Goal: Information Seeking & Learning: Check status

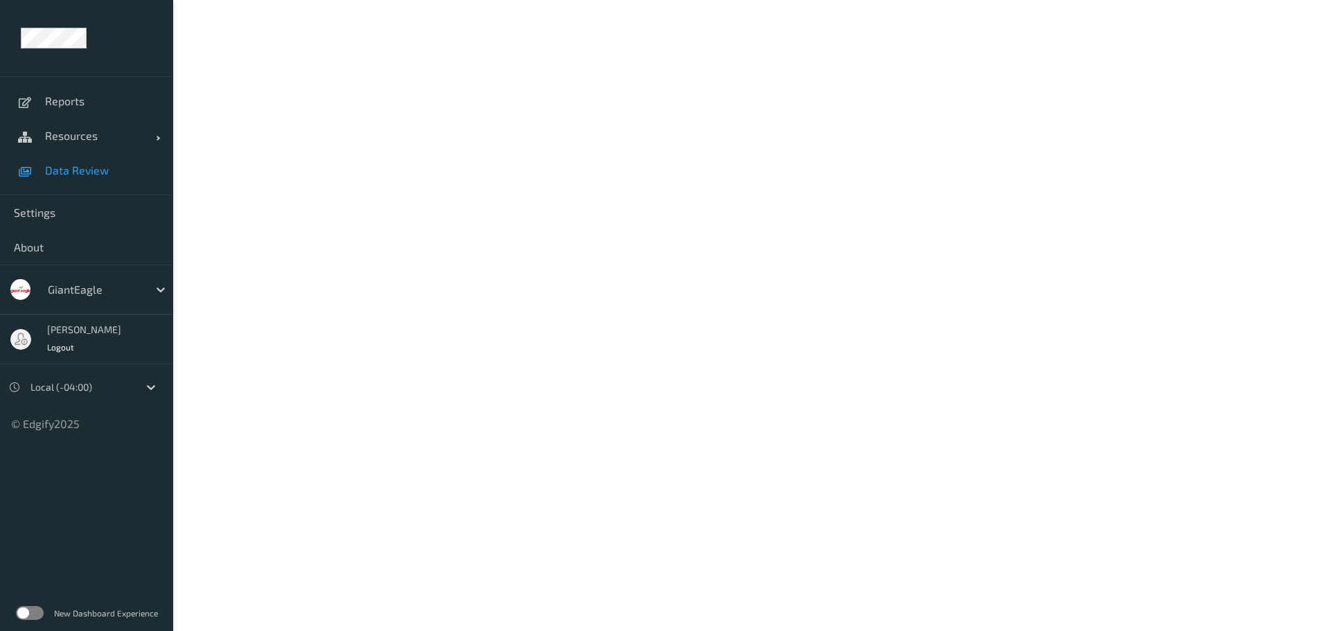
click at [74, 168] on span "Data Review" at bounding box center [102, 170] width 114 height 14
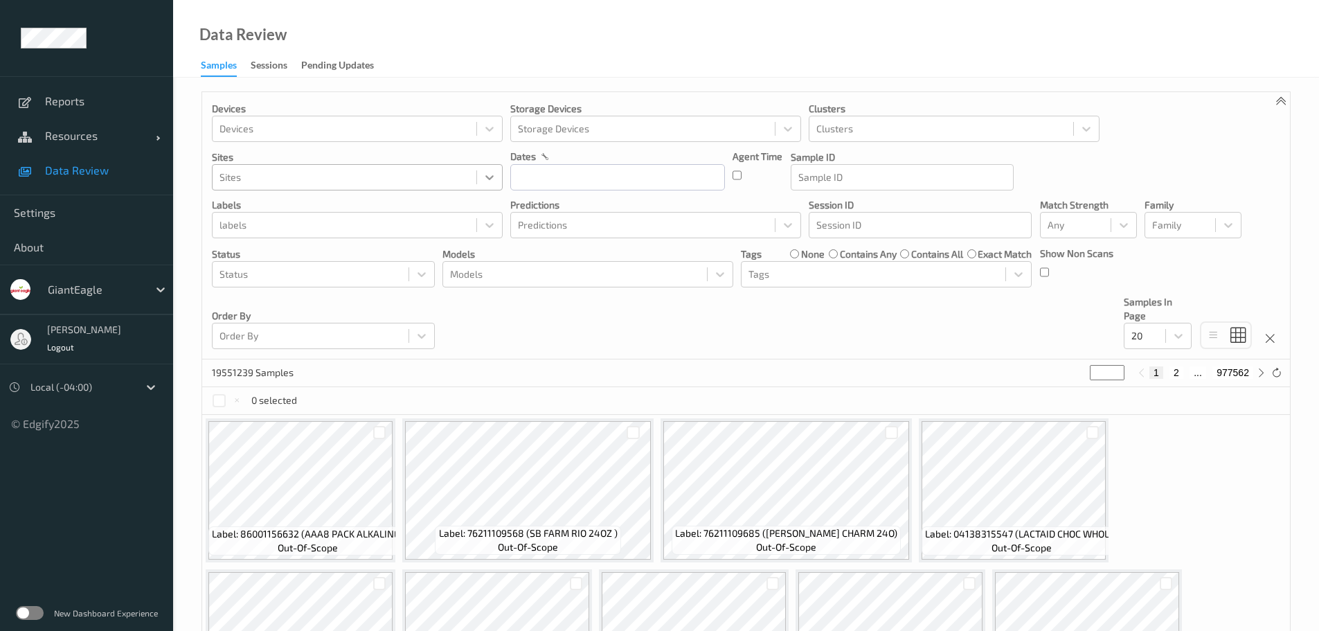
click at [488, 179] on icon at bounding box center [490, 177] width 14 height 14
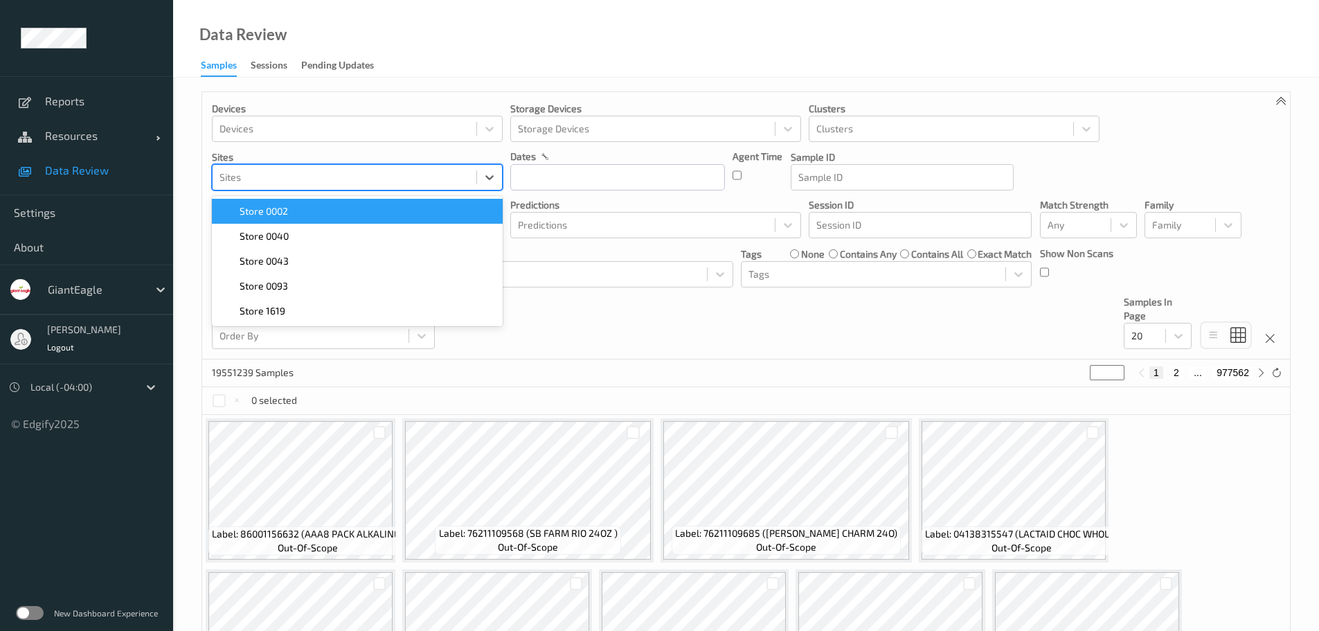
click at [291, 216] on div "Store 0002" at bounding box center [357, 211] width 274 height 14
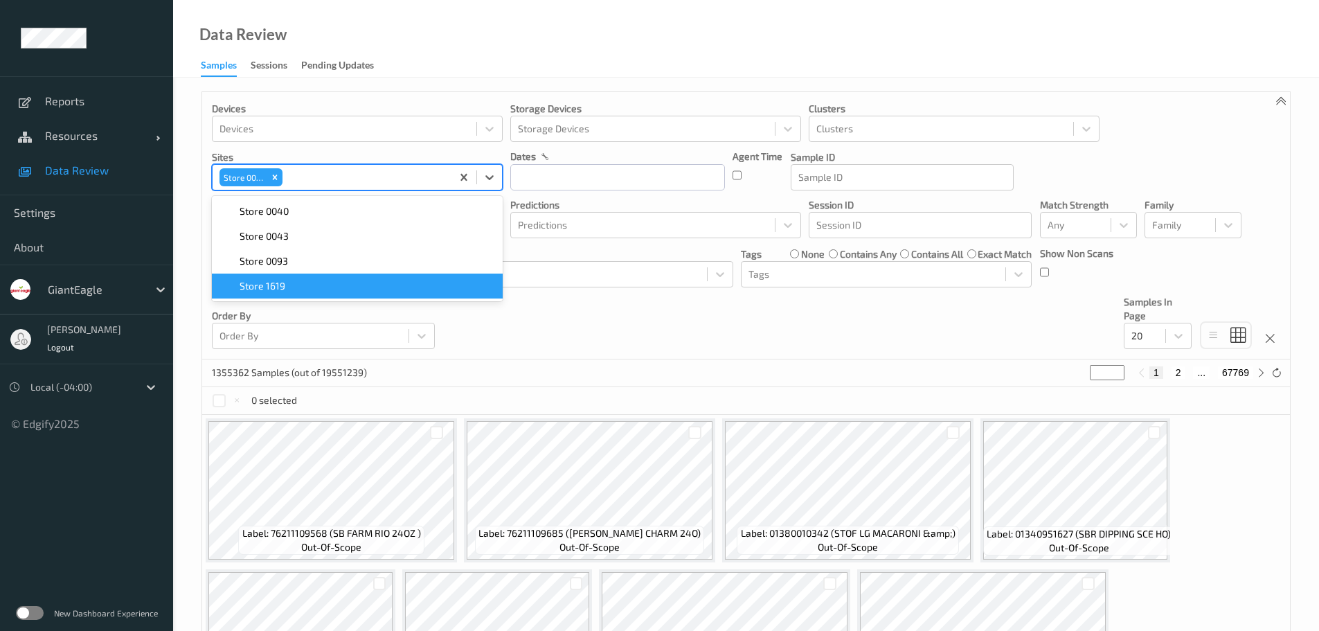
click at [568, 317] on div "Devices Devices Storage Devices Storage Devices Clusters Clusters Sites option …" at bounding box center [746, 225] width 1088 height 267
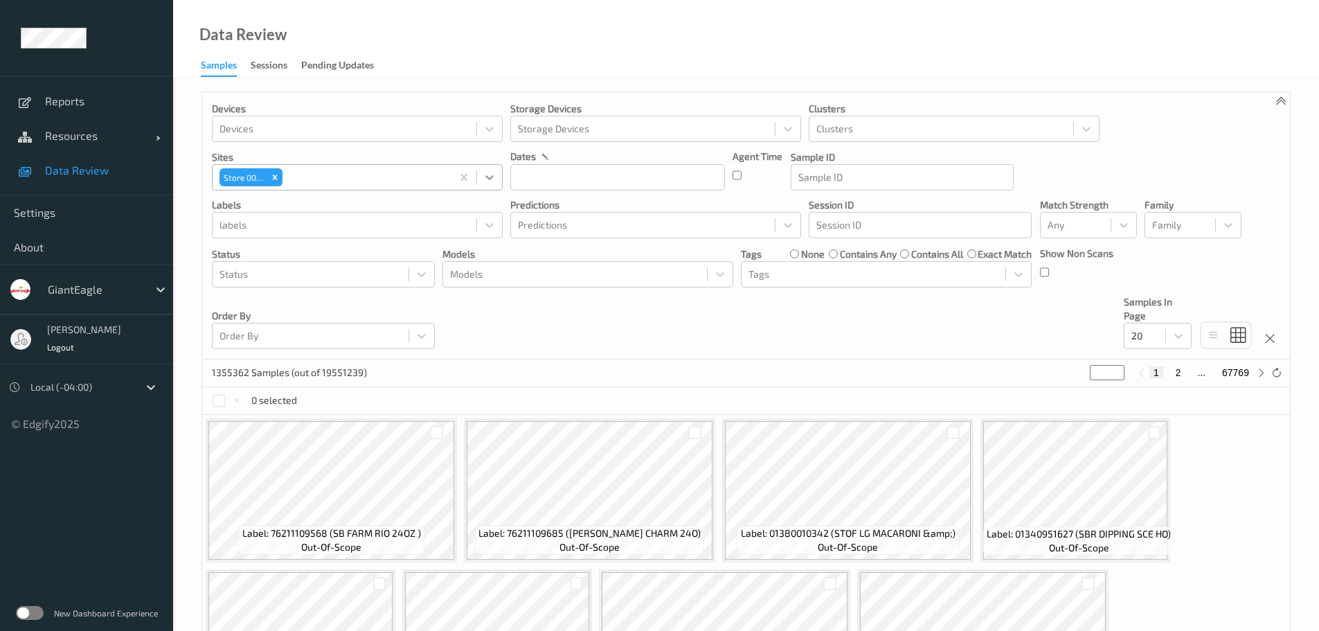
click at [495, 175] on icon at bounding box center [490, 177] width 14 height 14
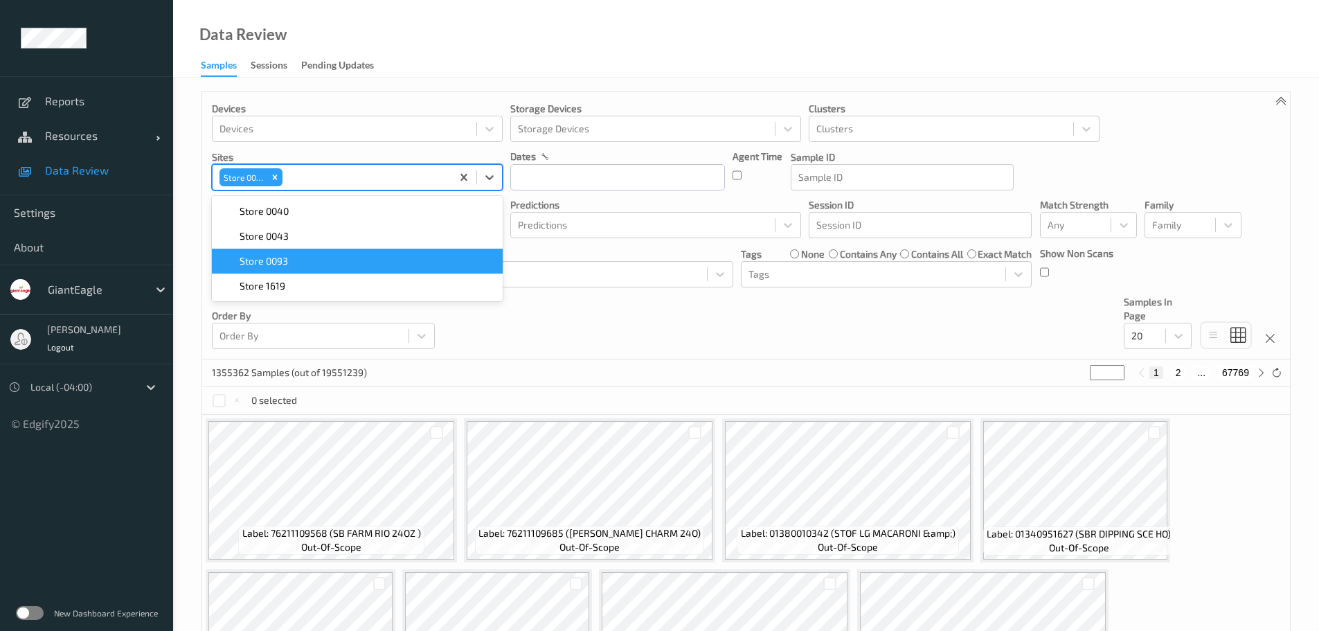
click at [326, 260] on div "Store 0093" at bounding box center [357, 261] width 274 height 14
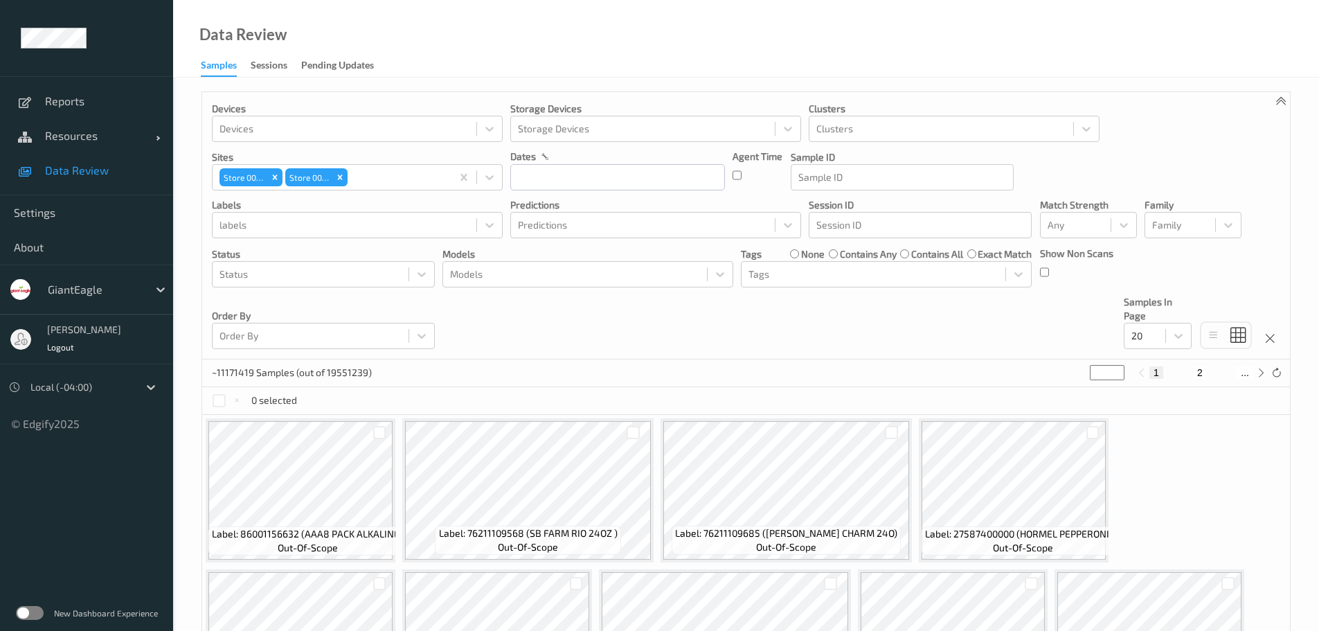
click at [566, 341] on div "Devices Devices Storage Devices Storage Devices Clusters Clusters Sites Store 0…" at bounding box center [746, 225] width 1088 height 267
click at [688, 181] on input "text" at bounding box center [617, 177] width 215 height 26
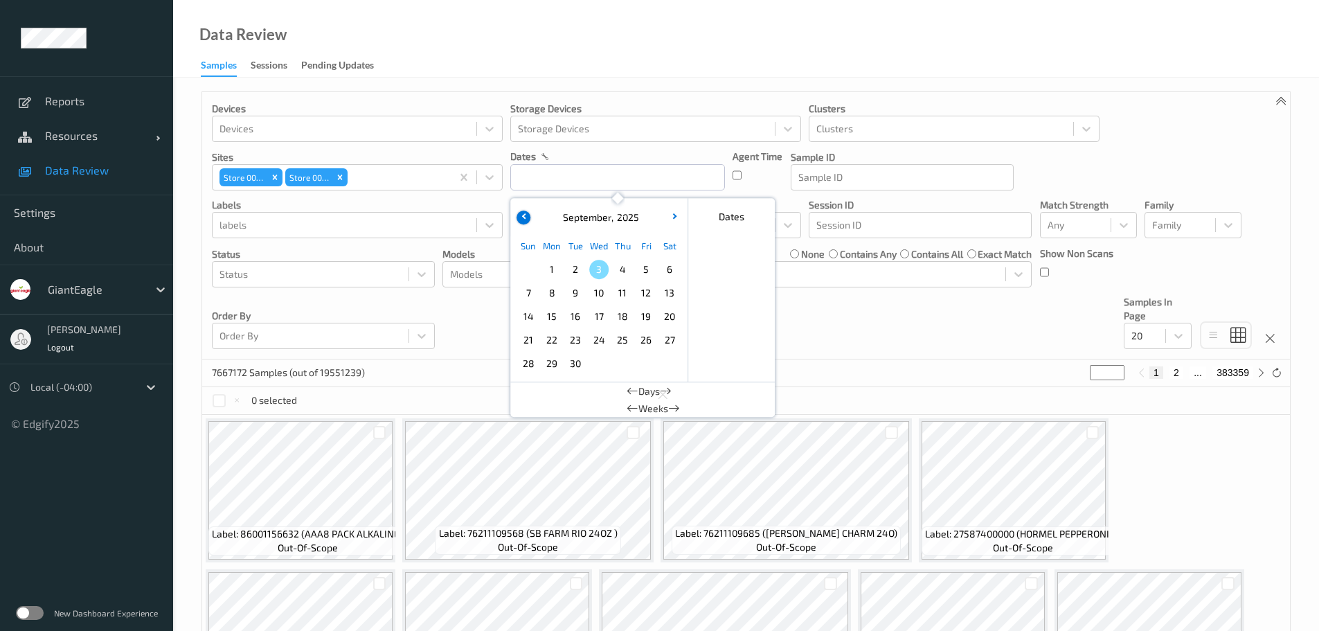
click at [526, 220] on button "button" at bounding box center [524, 218] width 14 height 14
click at [609, 364] on span "27" at bounding box center [598, 363] width 19 height 19
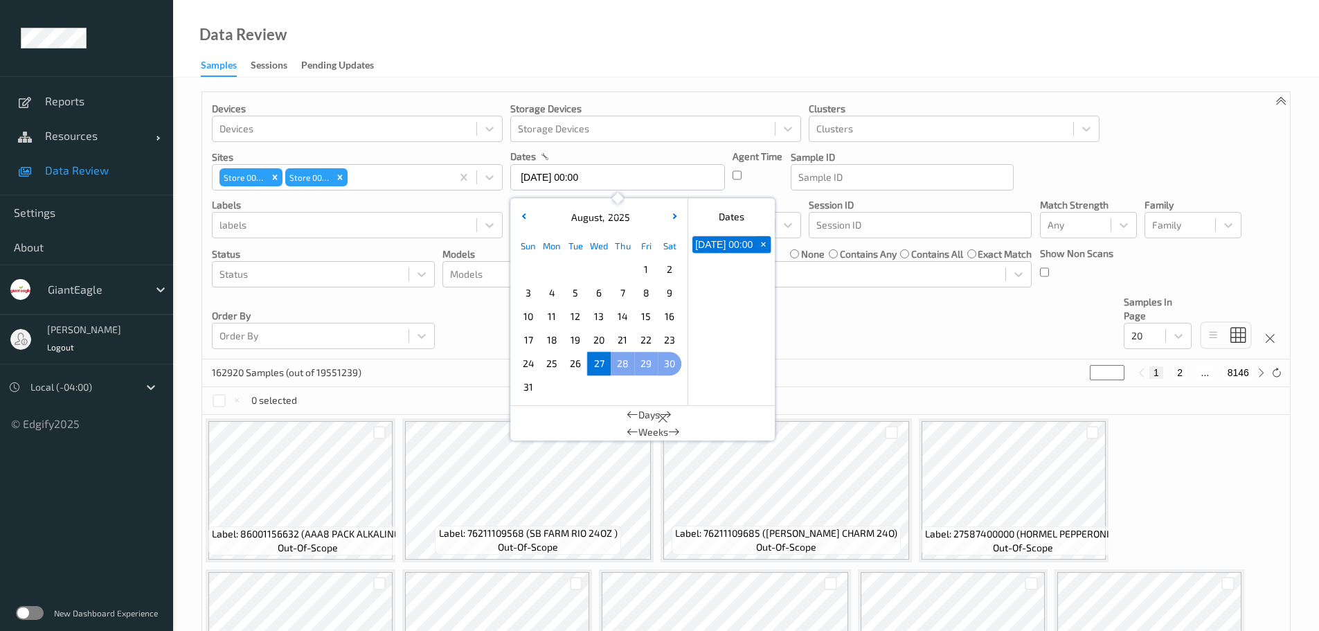
click at [673, 368] on span "30" at bounding box center [669, 363] width 19 height 19
type input "[DATE] 00:00 -> [DATE] 23:59"
click at [918, 355] on div "Devices Devices Storage Devices Storage Devices Clusters Clusters Sites Store 0…" at bounding box center [746, 225] width 1088 height 267
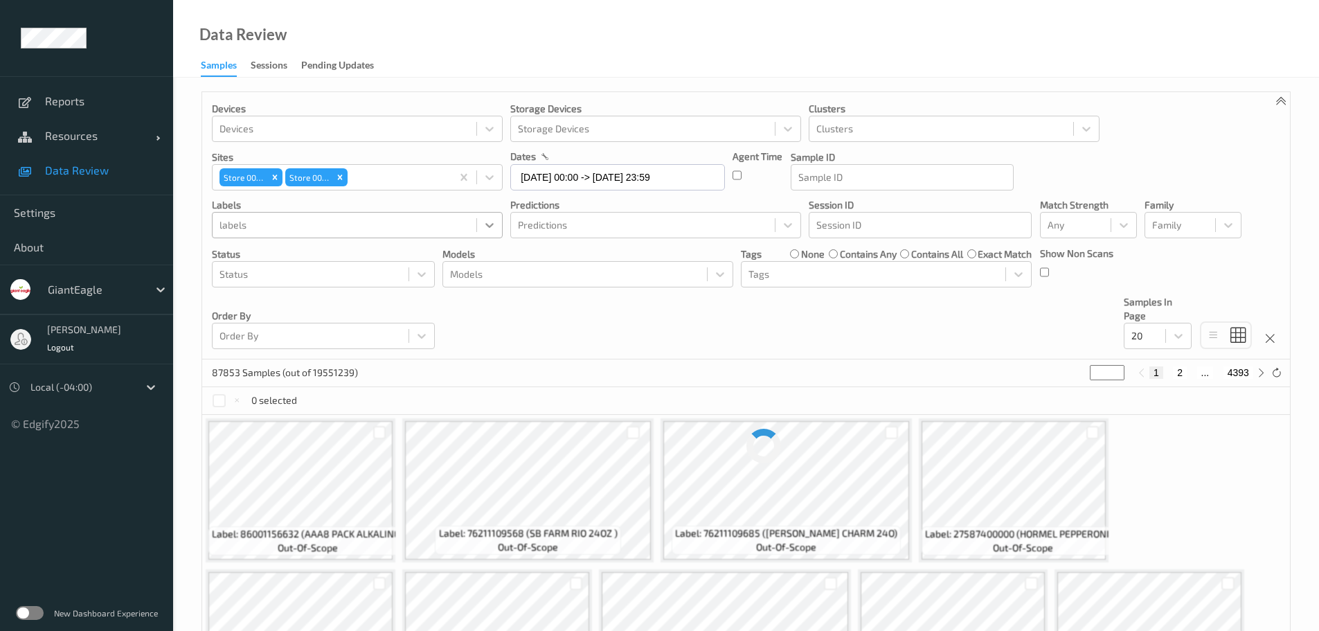
click at [493, 222] on icon at bounding box center [490, 225] width 14 height 14
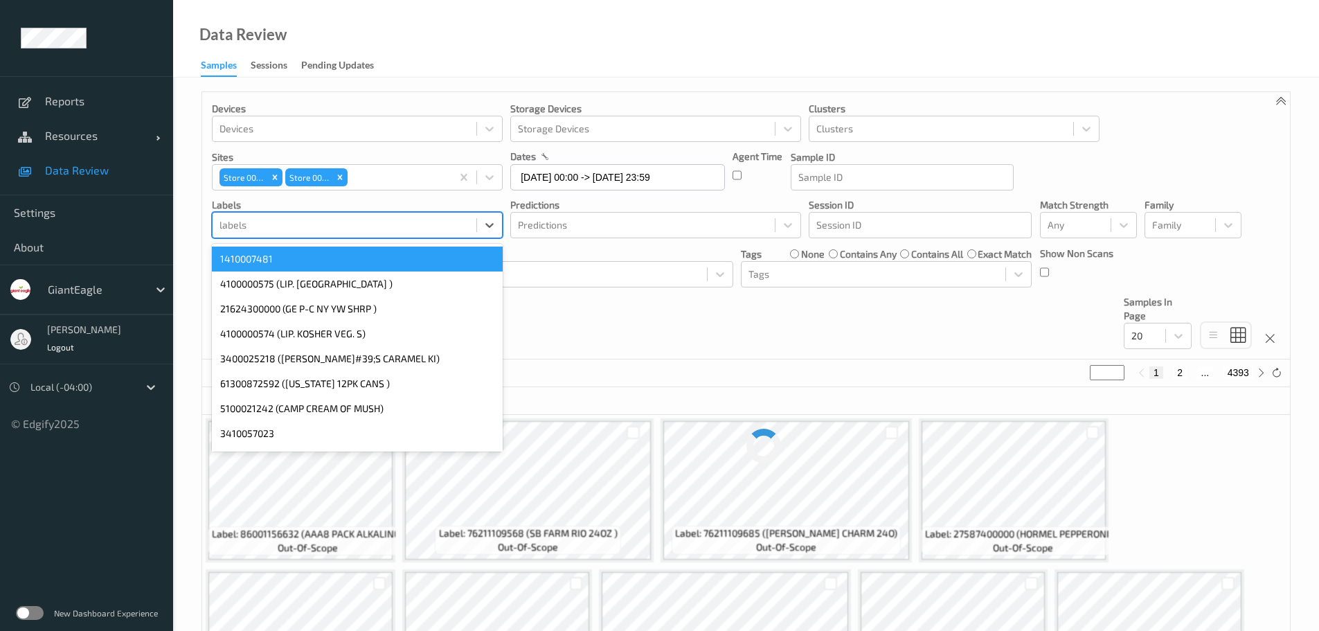
click at [588, 352] on div "Devices Devices Storage Devices Storage Devices Clusters Clusters Sites Store 0…" at bounding box center [746, 225] width 1088 height 267
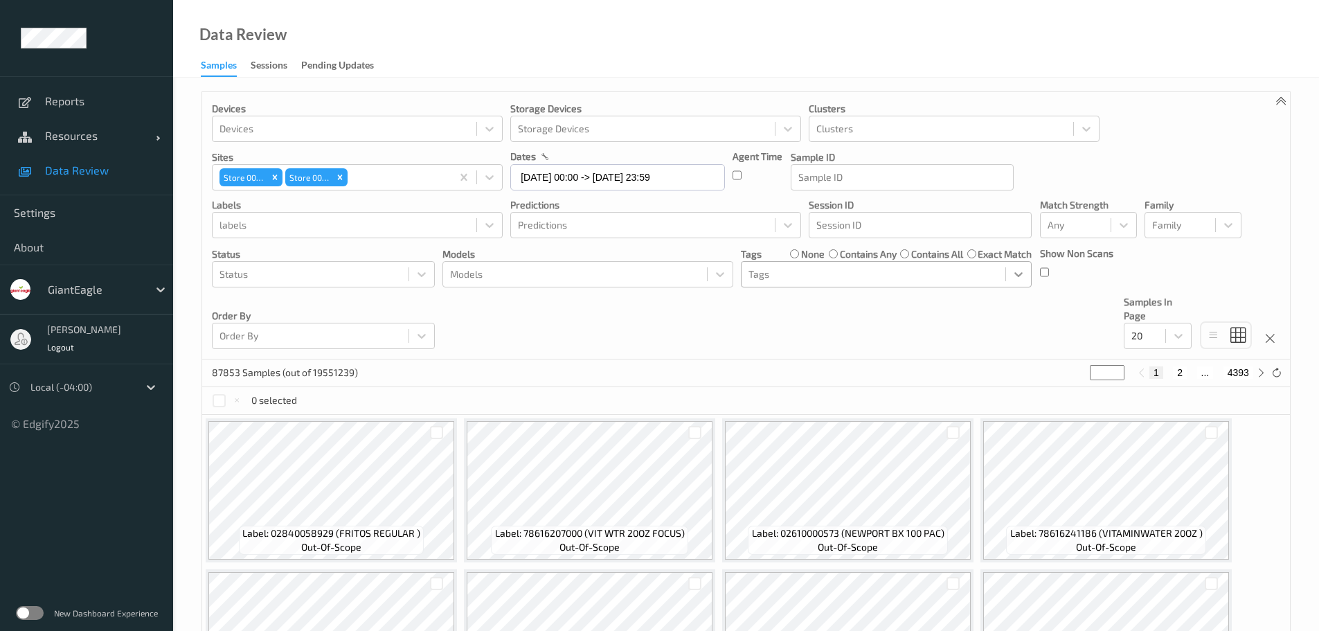
click at [1020, 279] on icon at bounding box center [1019, 274] width 14 height 14
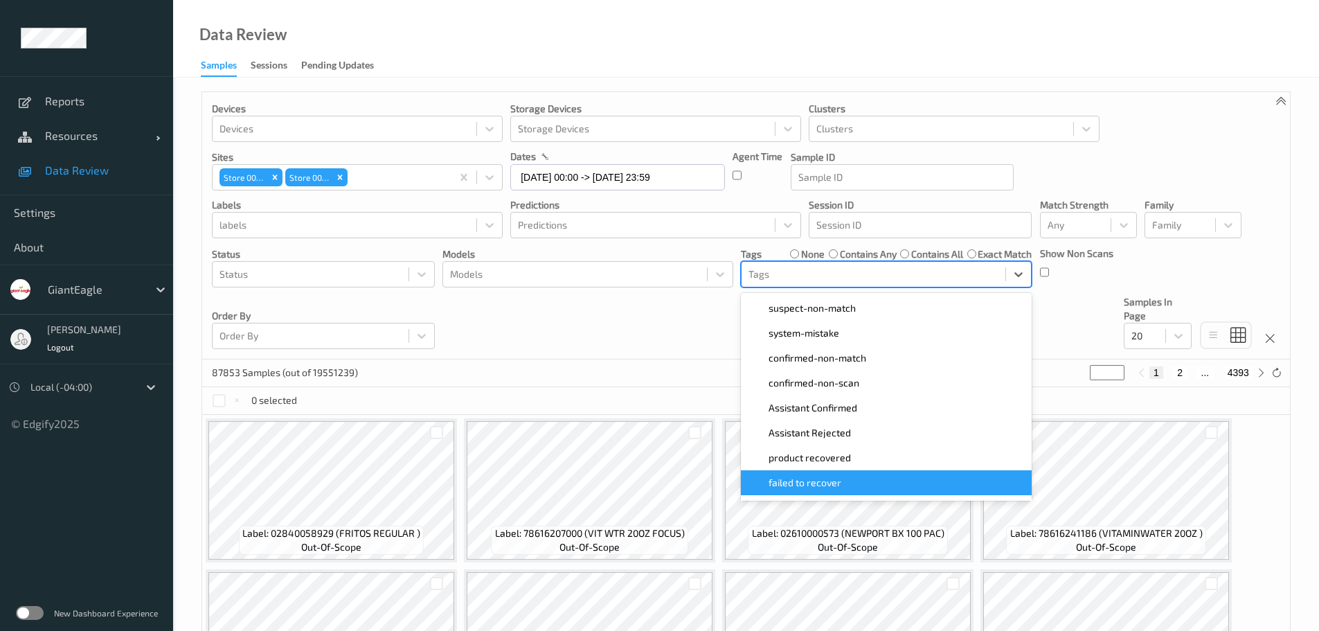
click at [831, 477] on span "failed to recover" at bounding box center [805, 483] width 73 height 14
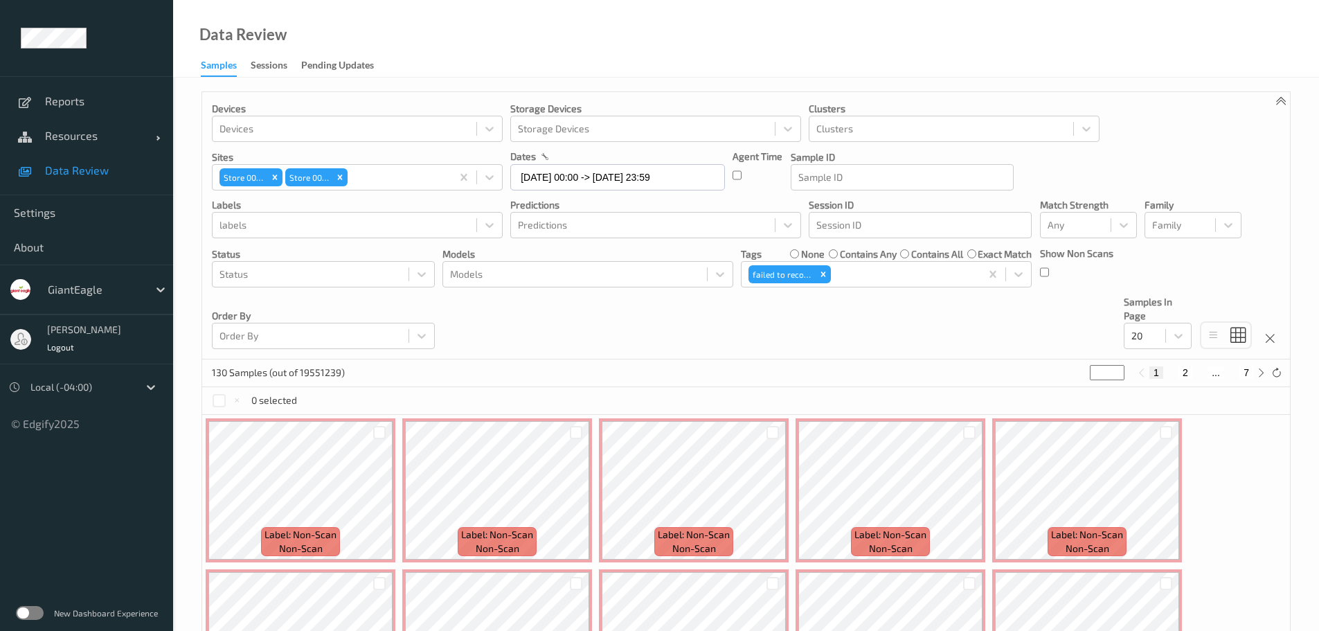
scroll to position [69, 0]
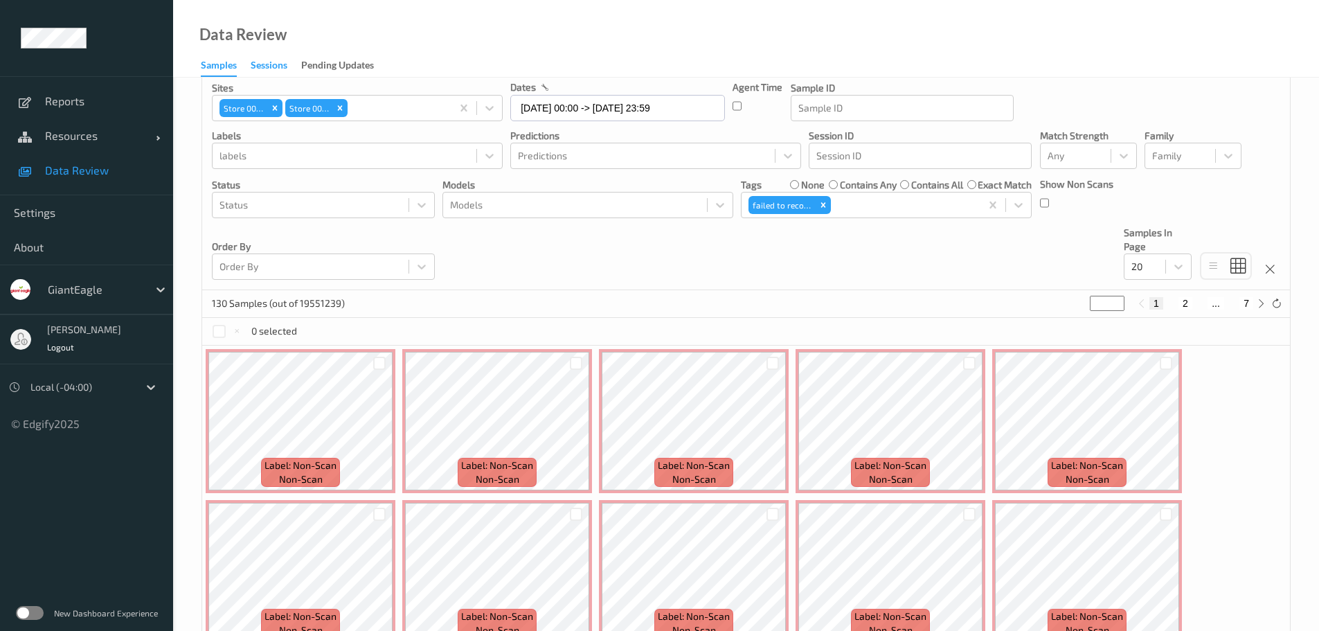
click at [276, 64] on div "Sessions" at bounding box center [269, 66] width 37 height 17
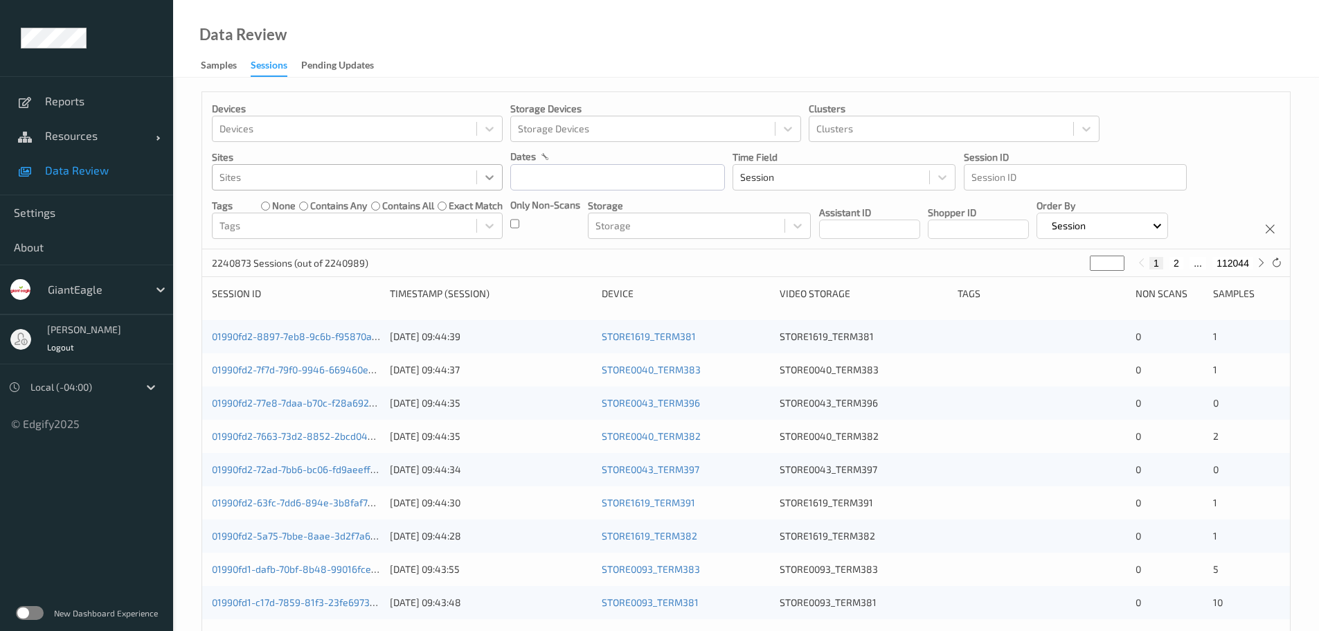
click at [490, 177] on icon at bounding box center [490, 177] width 14 height 14
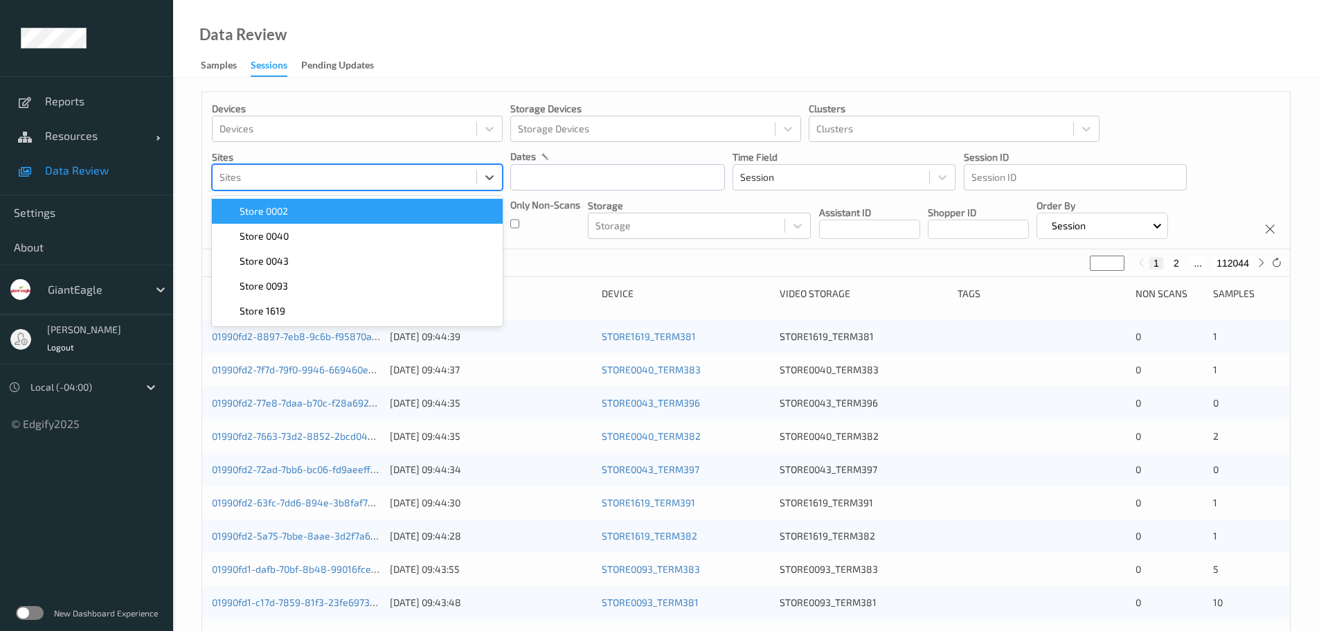
click at [349, 215] on div "Store 0002" at bounding box center [357, 211] width 274 height 14
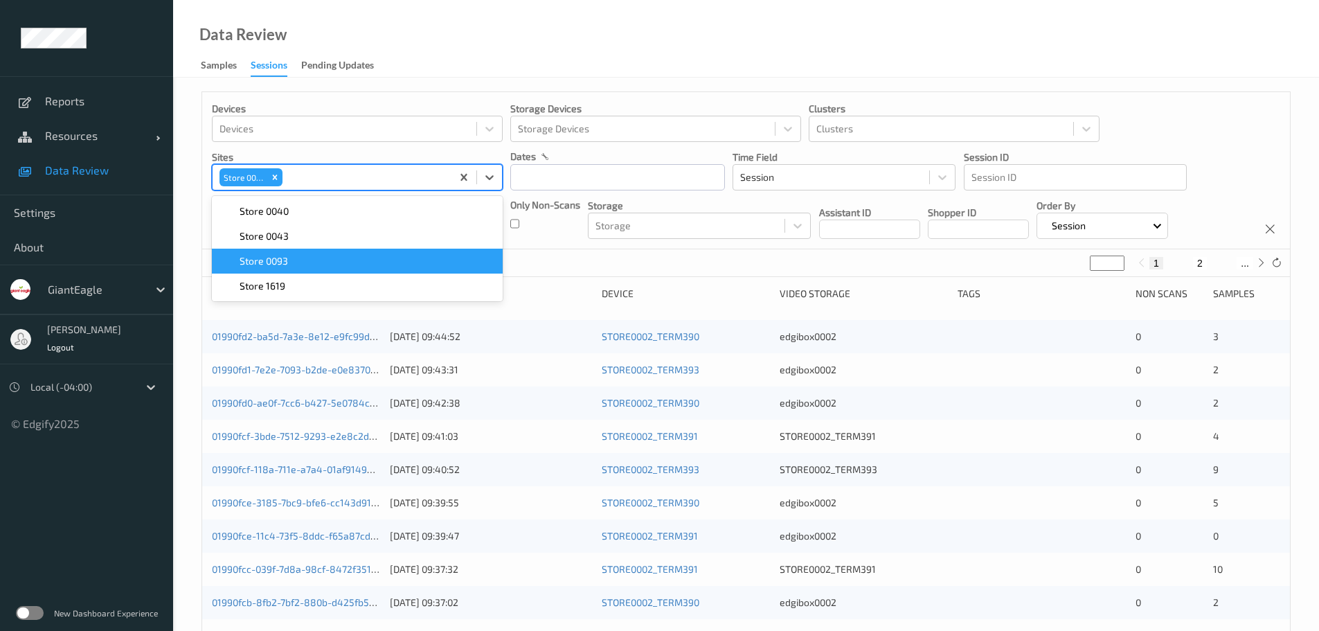
click at [314, 265] on div "Store 0093" at bounding box center [357, 261] width 274 height 14
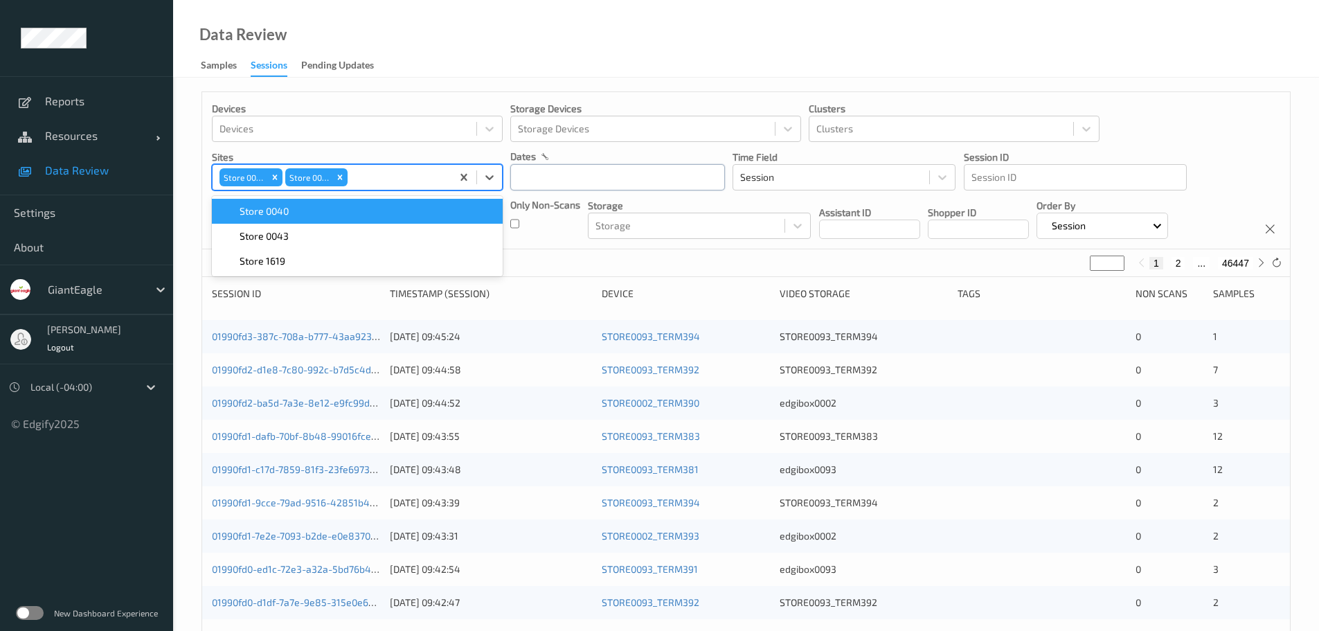
click at [692, 184] on input "text" at bounding box center [617, 177] width 215 height 26
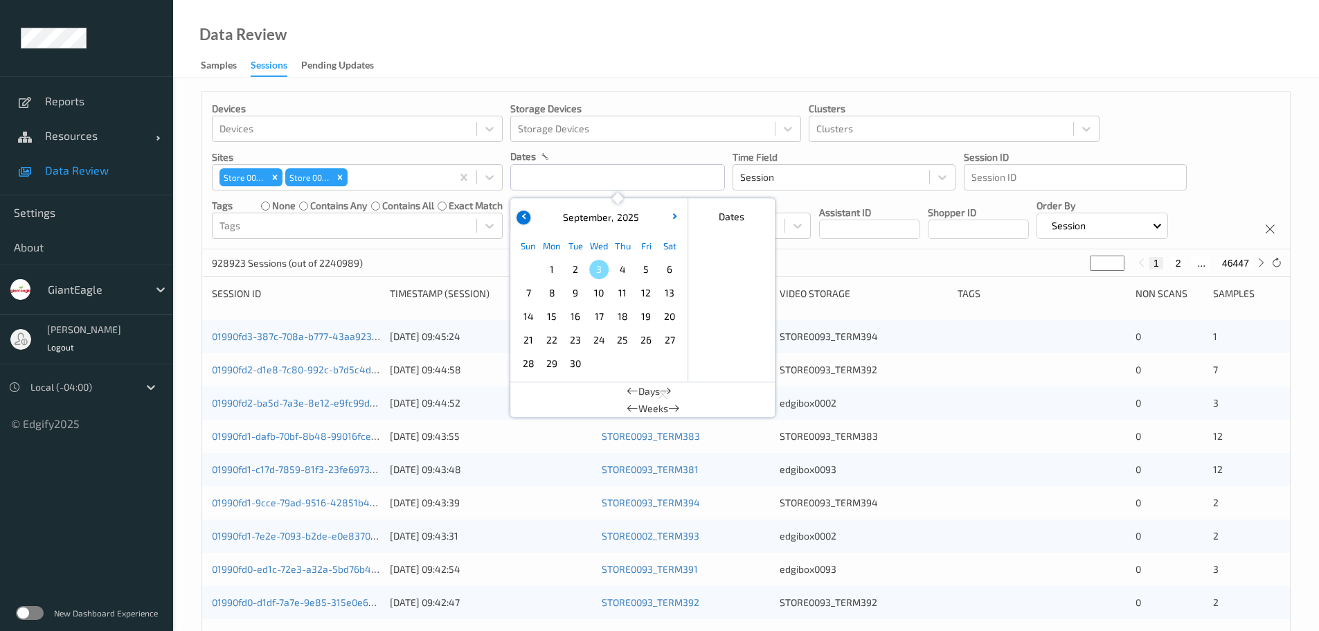
click at [527, 217] on icon "button" at bounding box center [525, 216] width 6 height 6
click at [598, 361] on span "27" at bounding box center [598, 363] width 19 height 19
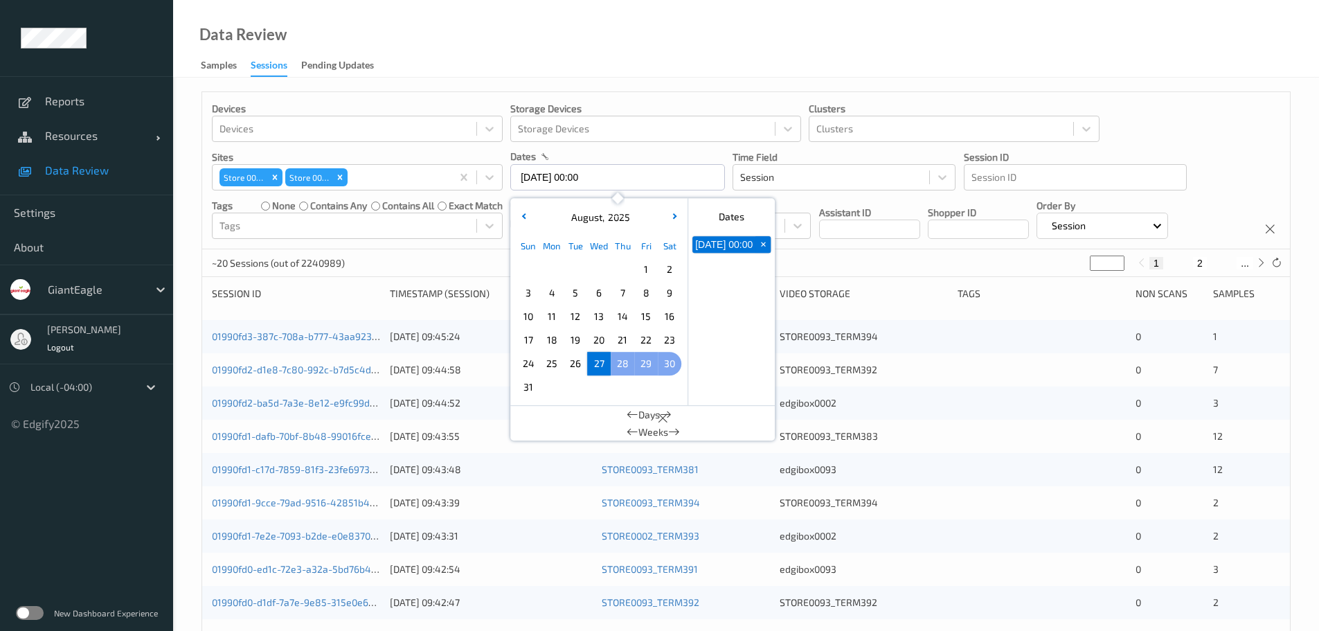
click at [659, 366] on div "30" at bounding box center [670, 364] width 24 height 24
type input "[DATE] 00:00 -> [DATE] 23:59"
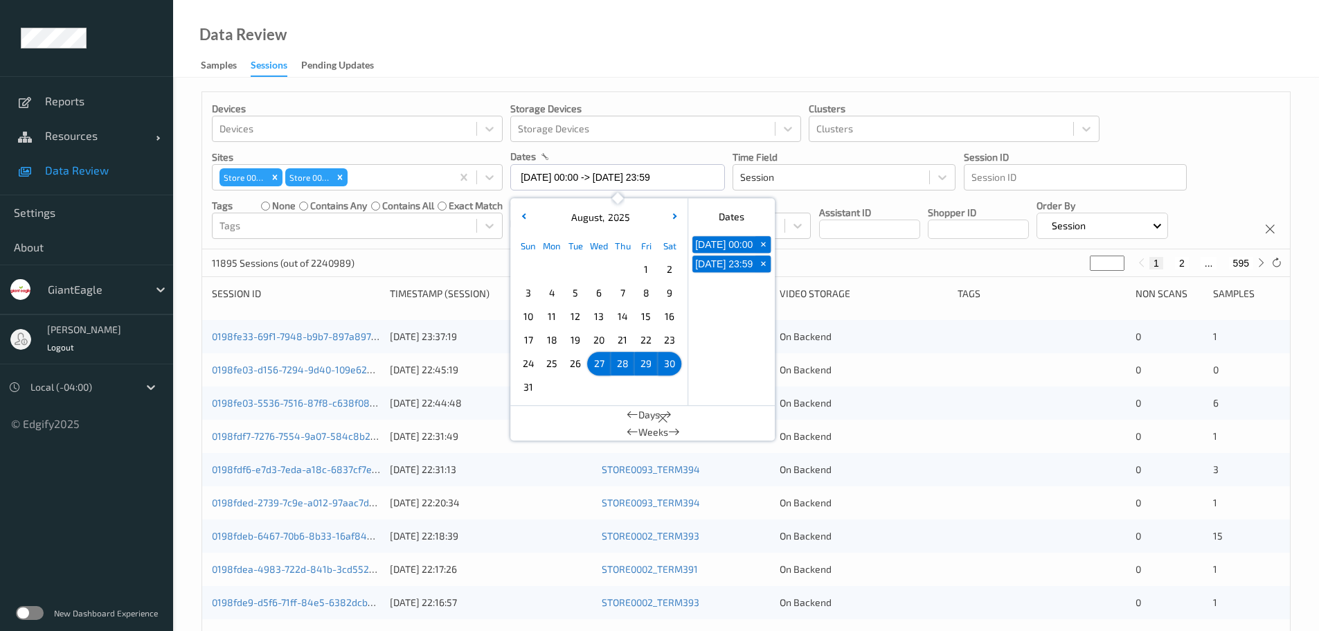
click at [898, 263] on div "11895 Sessions (out of 2240989) * 1 2 ... 595" at bounding box center [746, 263] width 1088 height 28
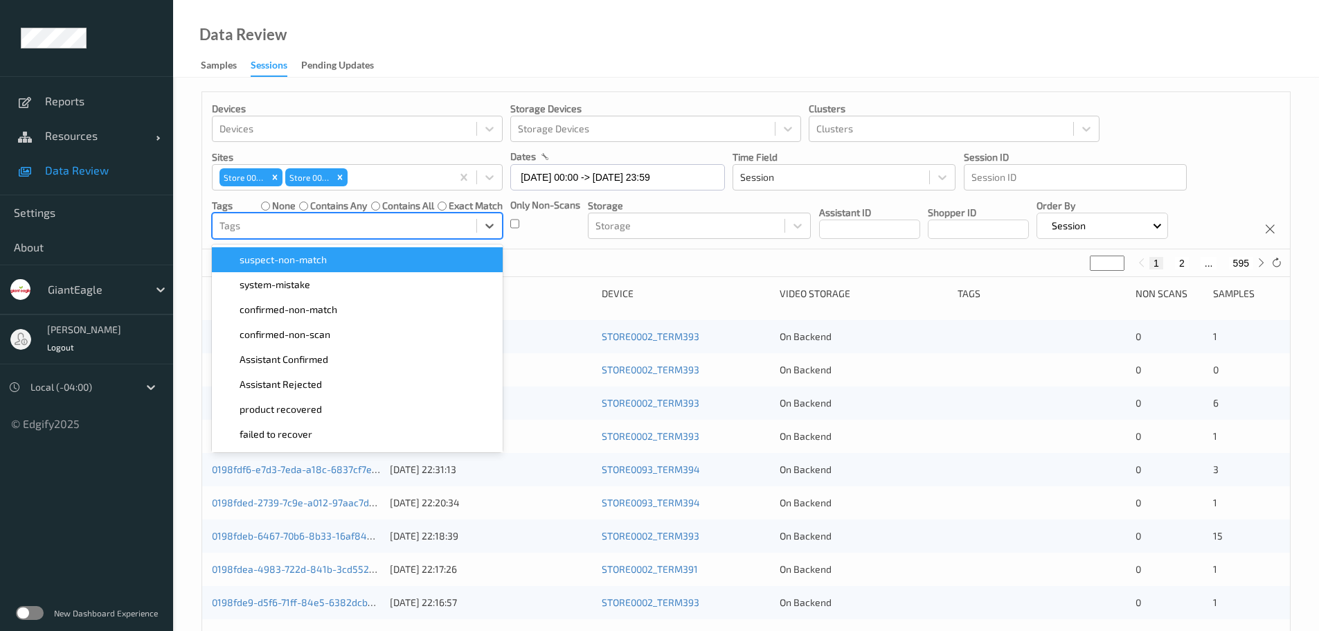
drag, startPoint x: 486, startPoint y: 225, endPoint x: 389, endPoint y: 250, distance: 100.1
click at [485, 225] on icon at bounding box center [490, 226] width 14 height 14
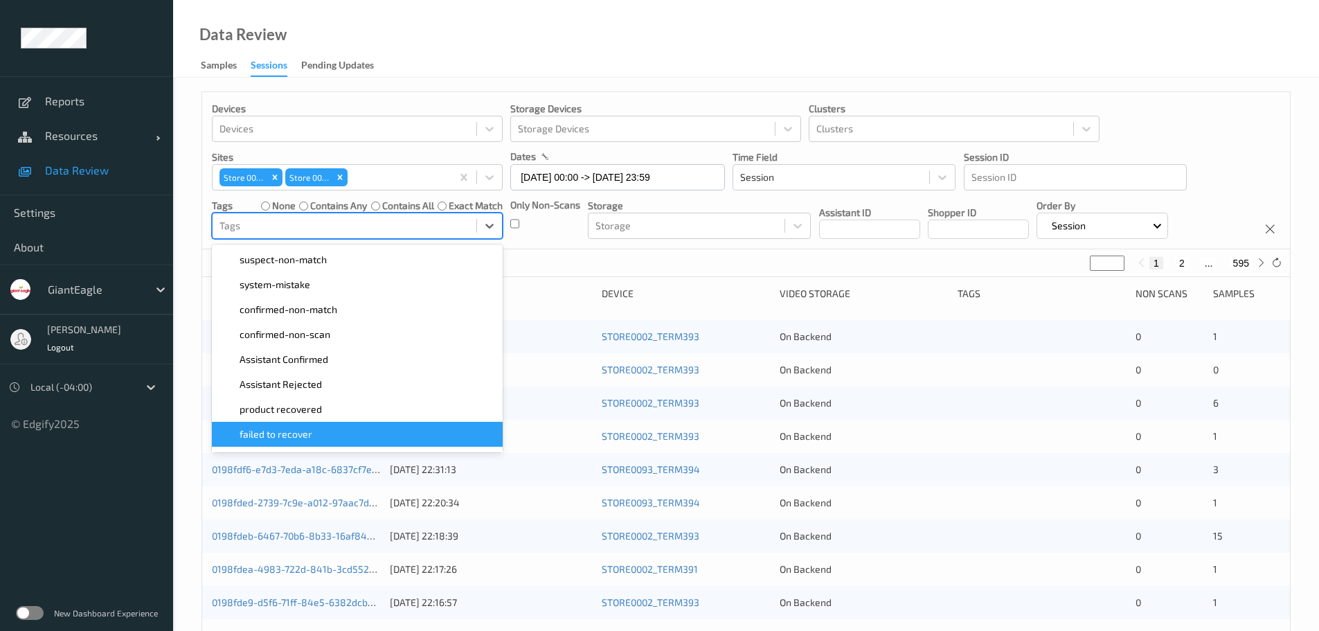
click at [323, 434] on div "failed to recover" at bounding box center [357, 434] width 274 height 14
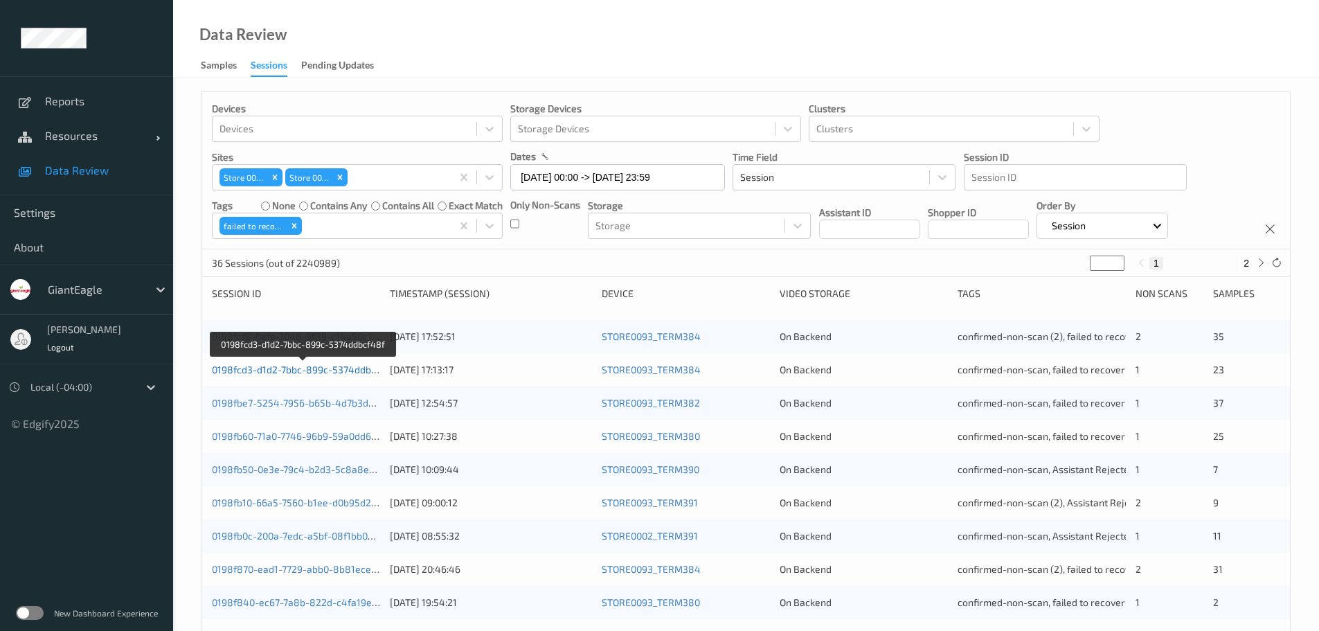
click at [242, 368] on link "0198fcd3-d1d2-7bbc-899c-5374ddbcf48f" at bounding box center [304, 370] width 184 height 12
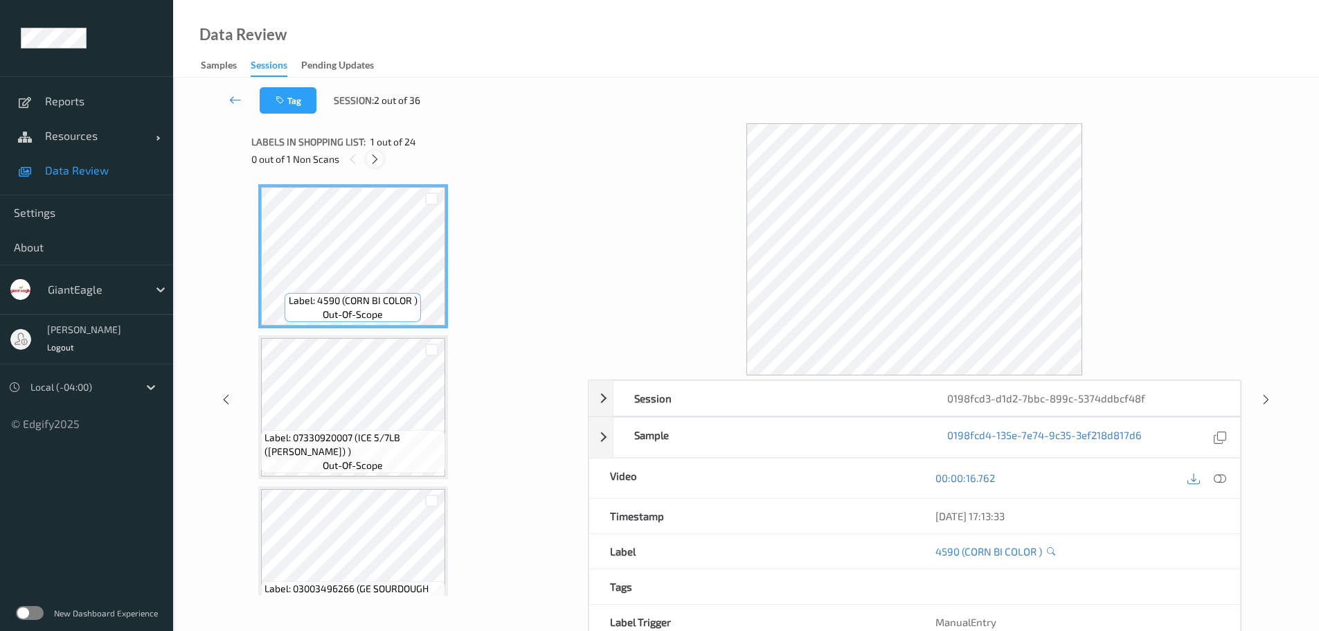
click at [373, 161] on icon at bounding box center [375, 159] width 12 height 12
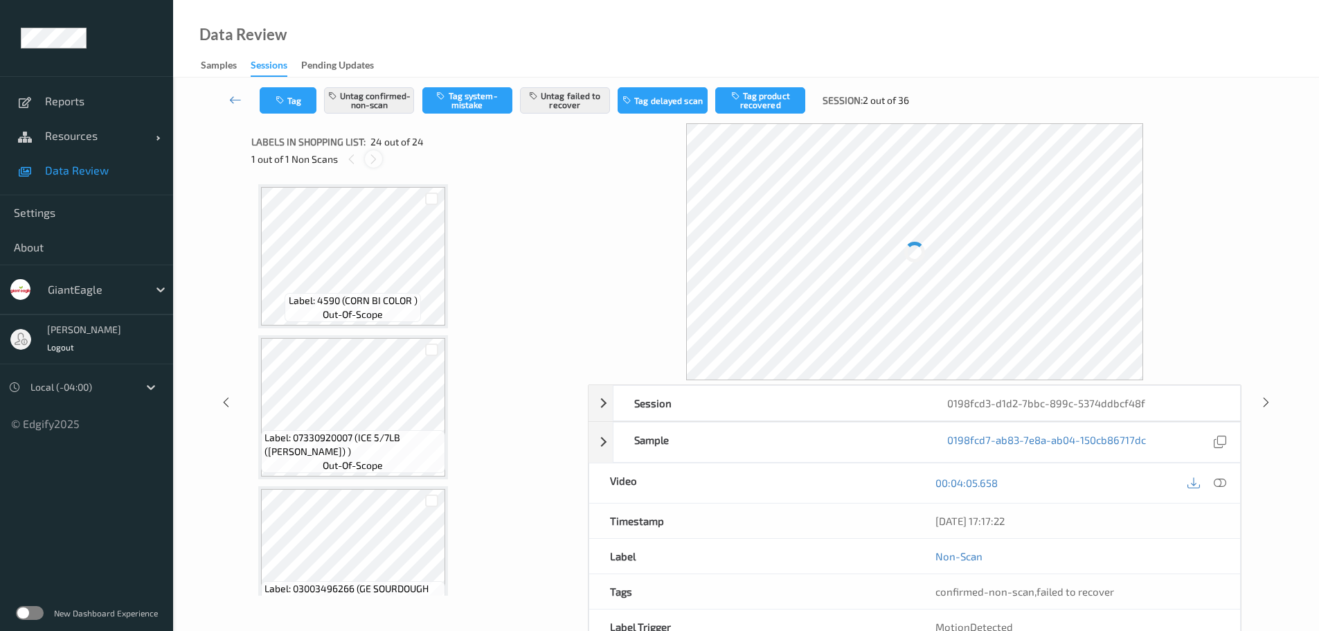
scroll to position [3212, 0]
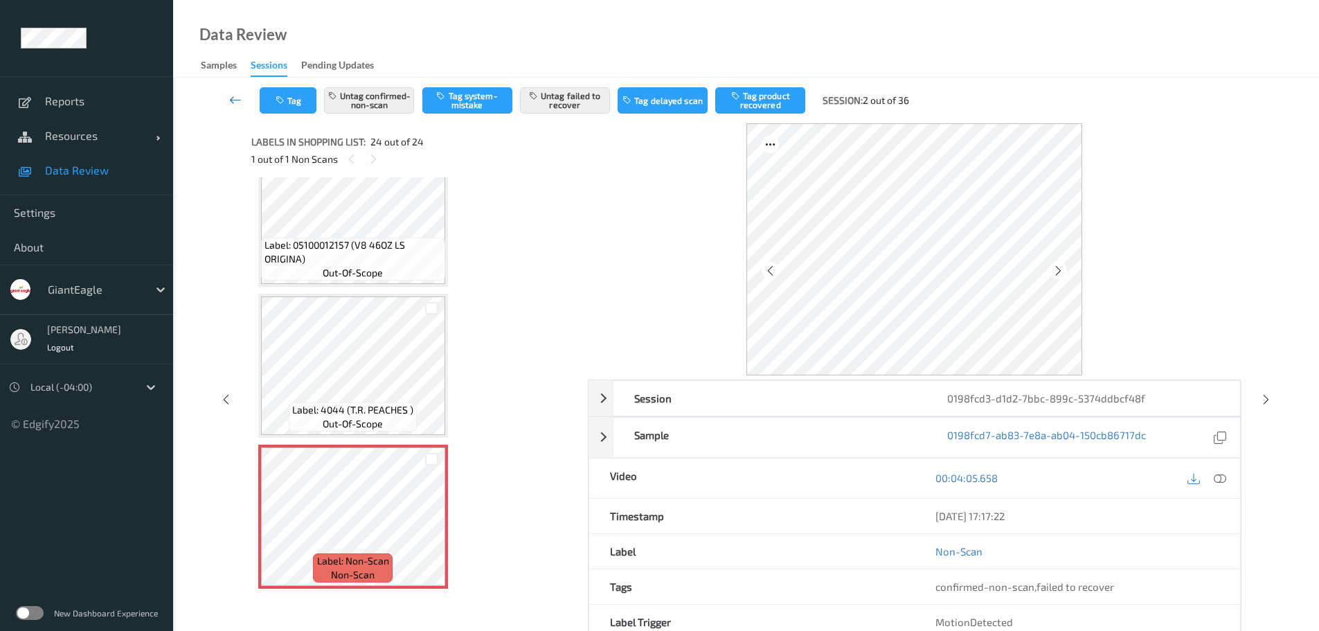
click at [230, 101] on icon at bounding box center [235, 100] width 12 height 14
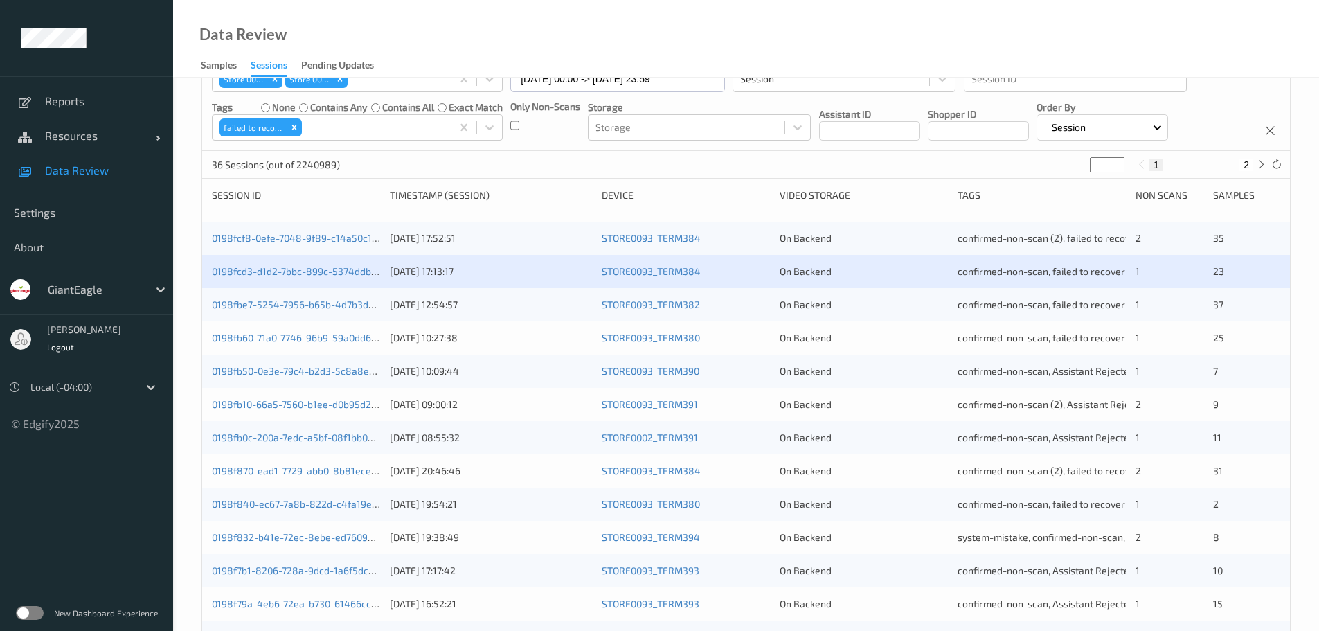
scroll to position [139, 0]
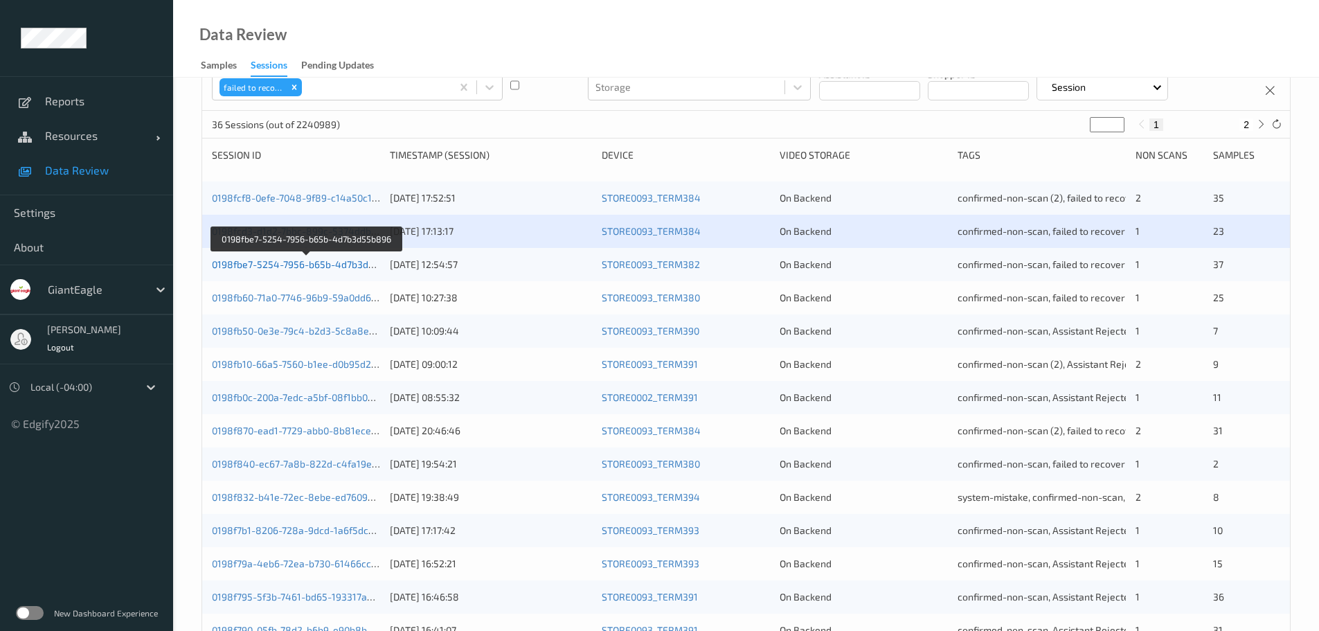
click at [345, 266] on link "0198fbe7-5254-7956-b65b-4d7b3d55b896" at bounding box center [307, 264] width 190 height 12
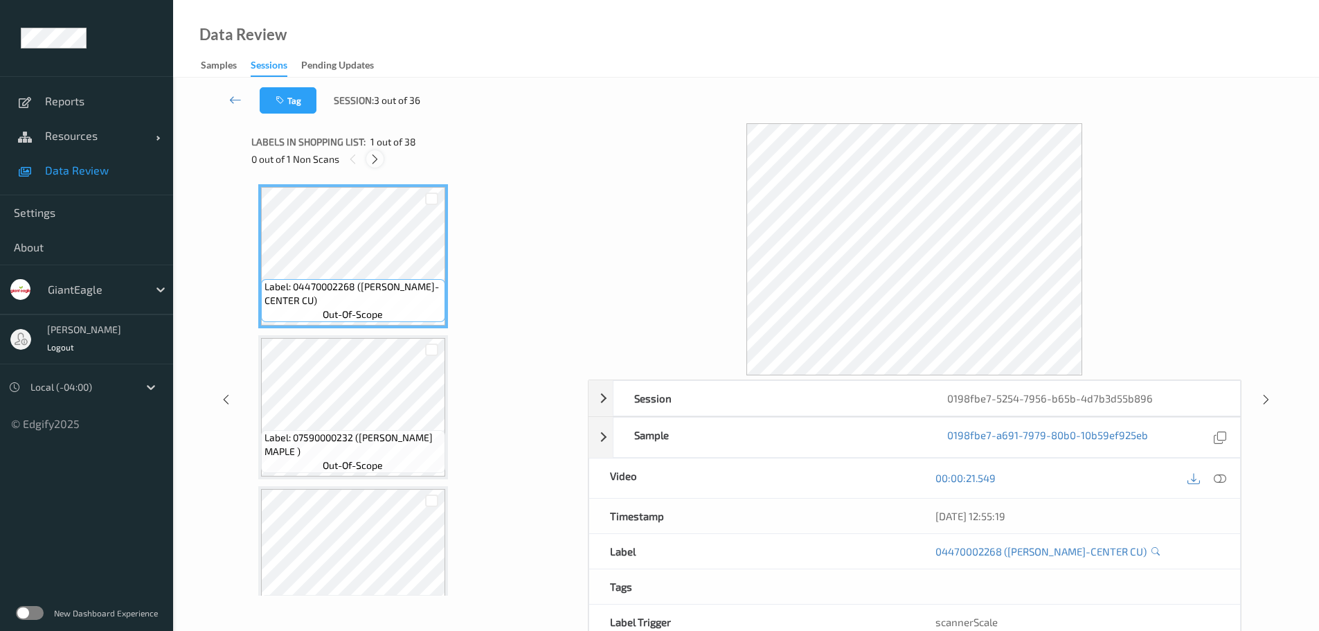
click at [379, 153] on icon at bounding box center [375, 159] width 12 height 12
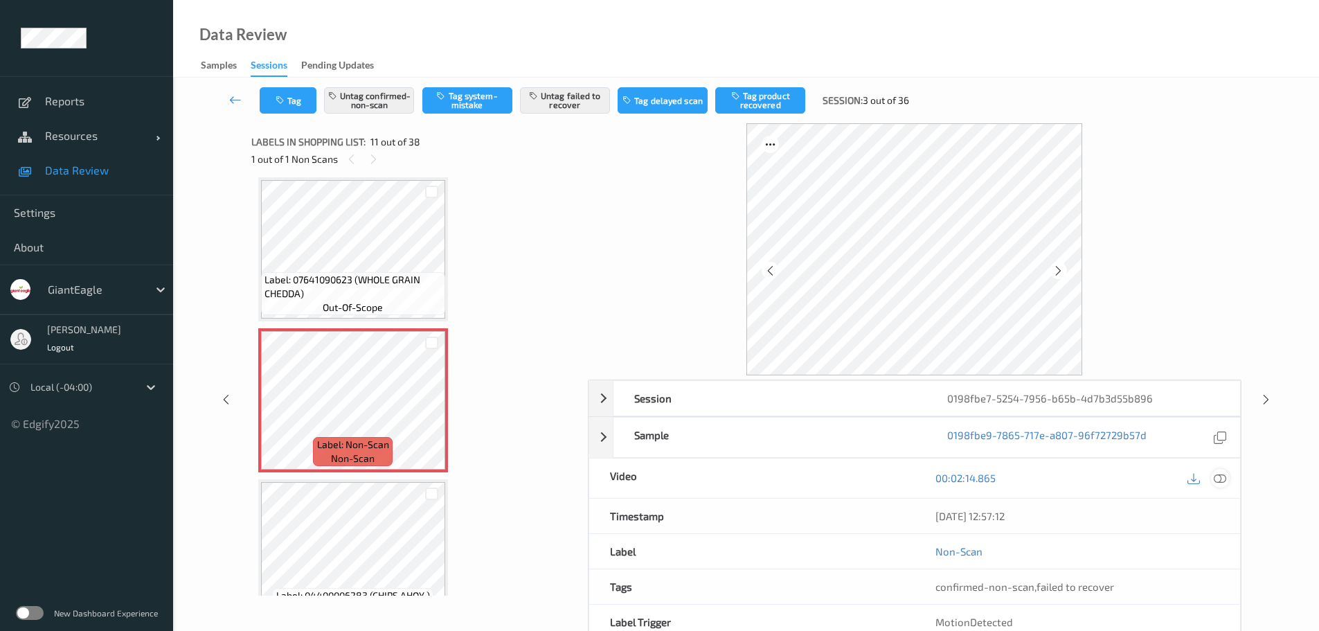
click at [1225, 481] on icon at bounding box center [1220, 478] width 12 height 12
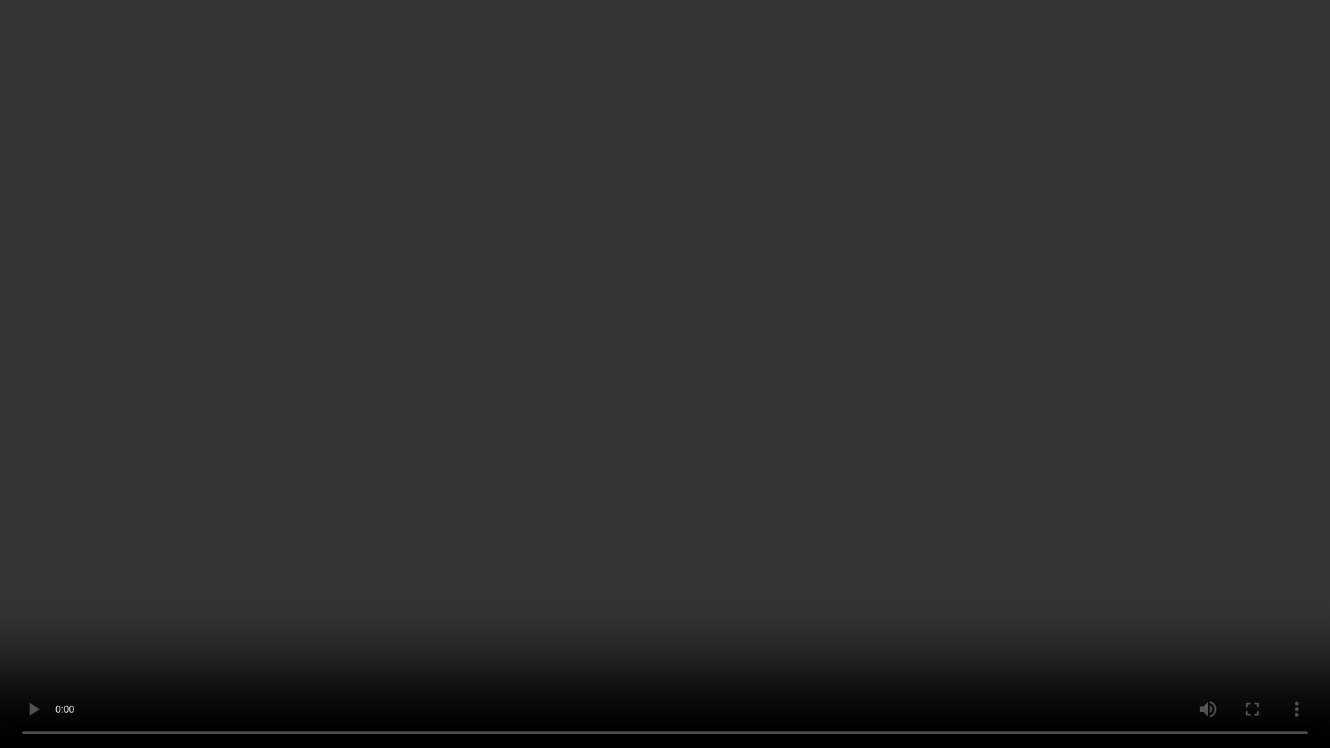
click at [1207, 630] on video at bounding box center [665, 374] width 1330 height 748
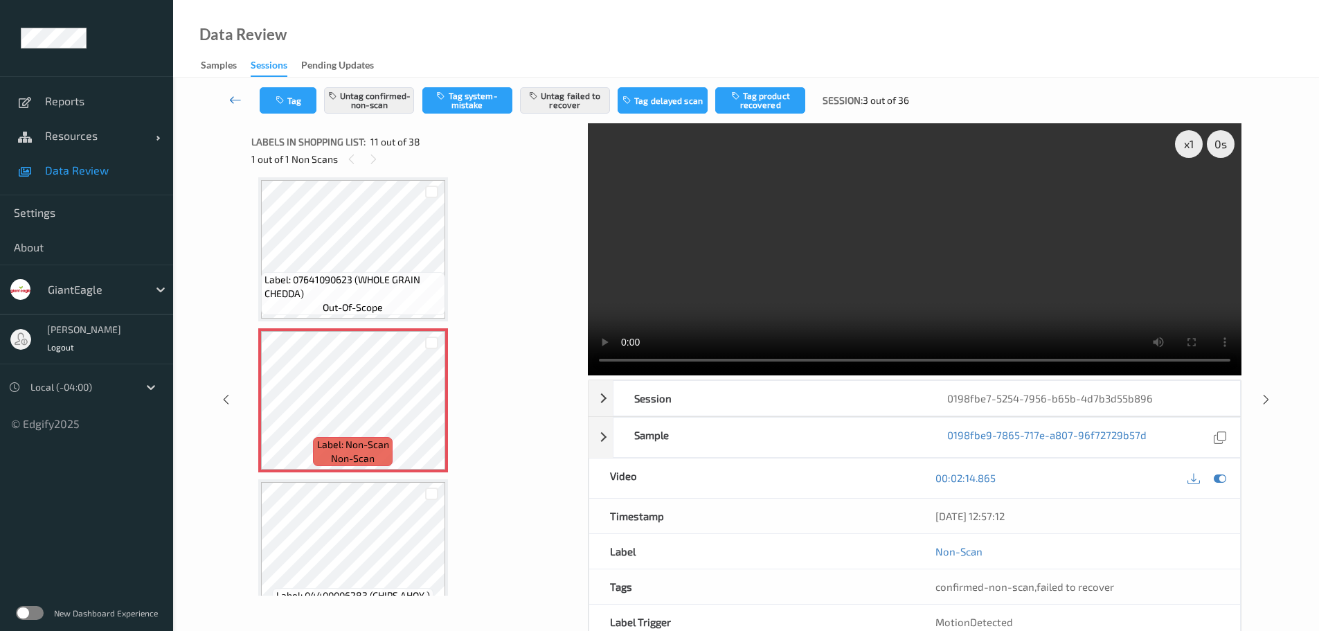
click at [233, 103] on icon at bounding box center [235, 100] width 12 height 14
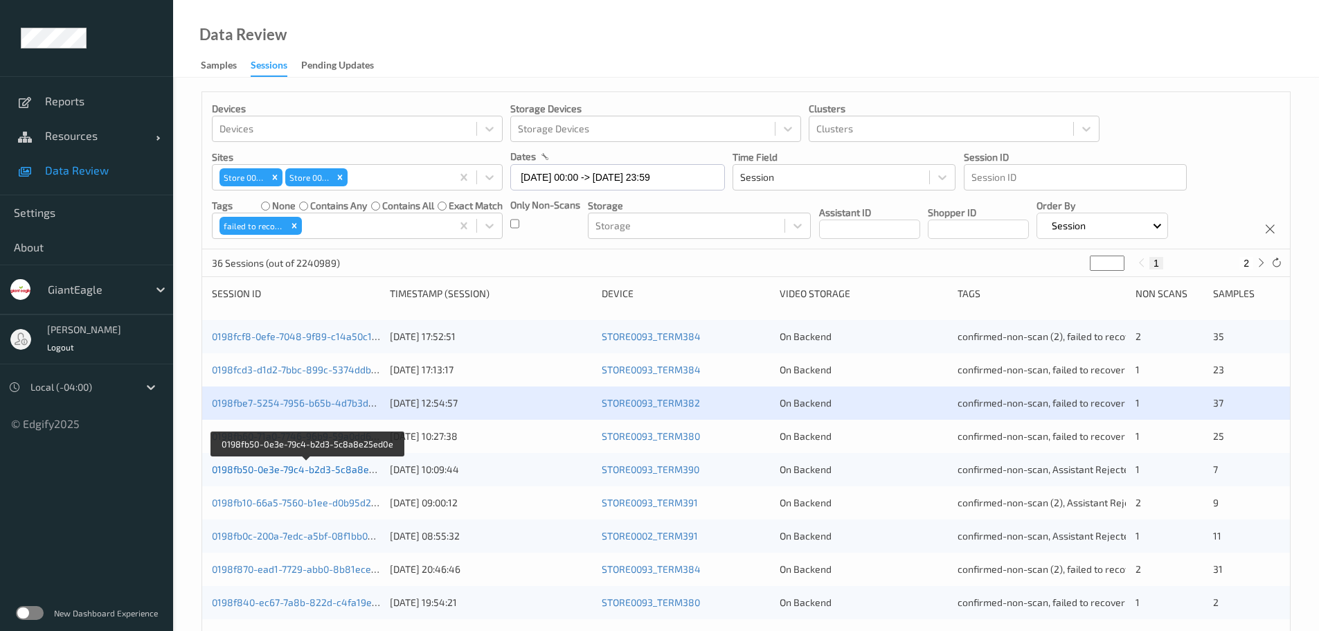
click at [336, 471] on link "0198fb50-0e3e-79c4-b2d3-5c8a8e25ed0e" at bounding box center [307, 469] width 190 height 12
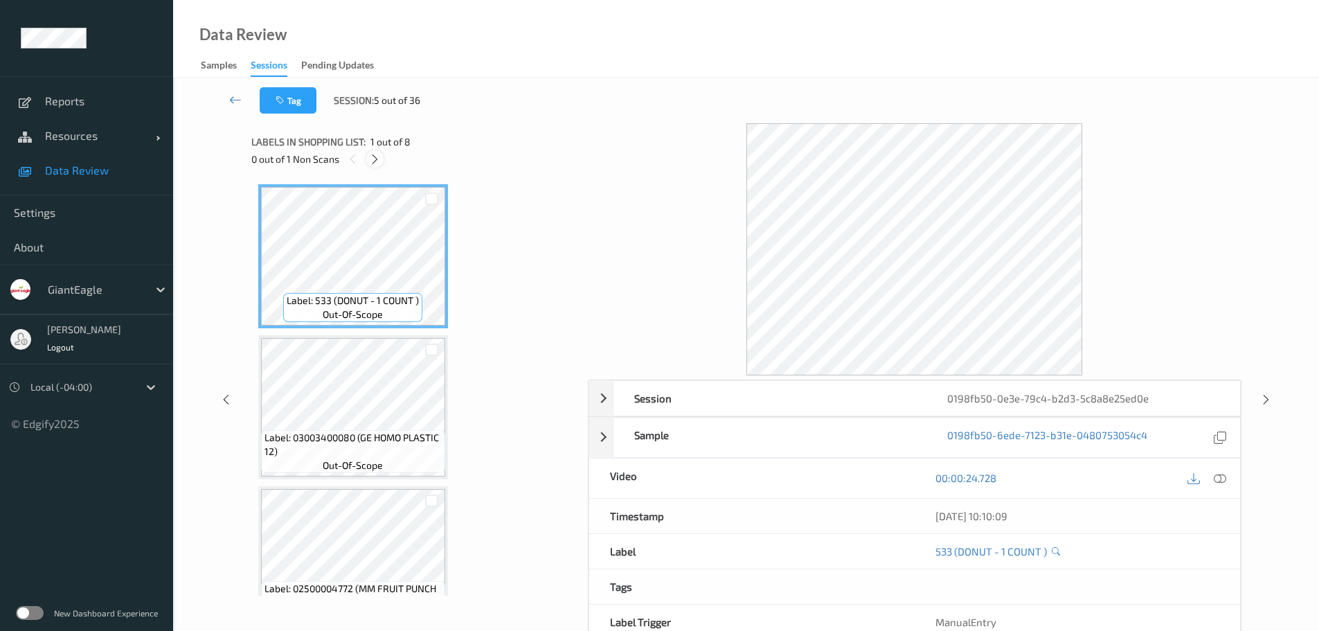
click at [375, 162] on icon at bounding box center [375, 159] width 12 height 12
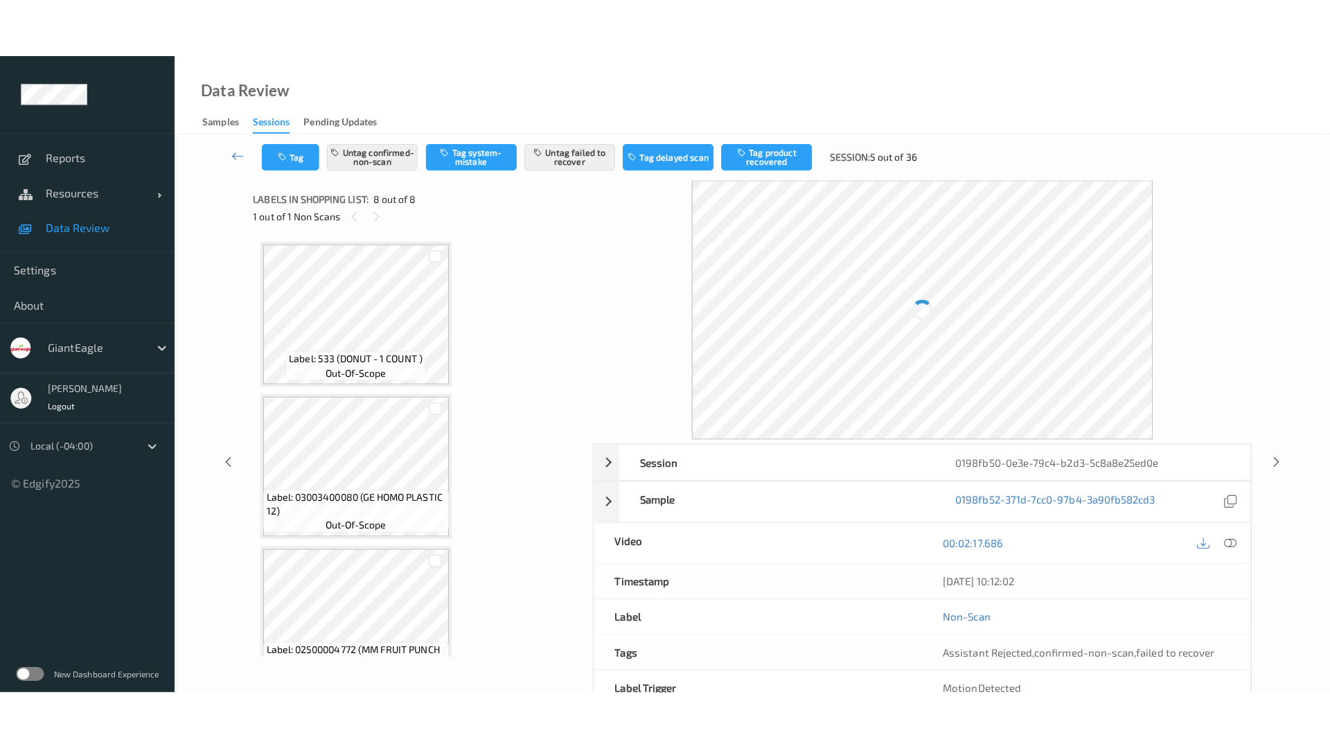
scroll to position [797, 0]
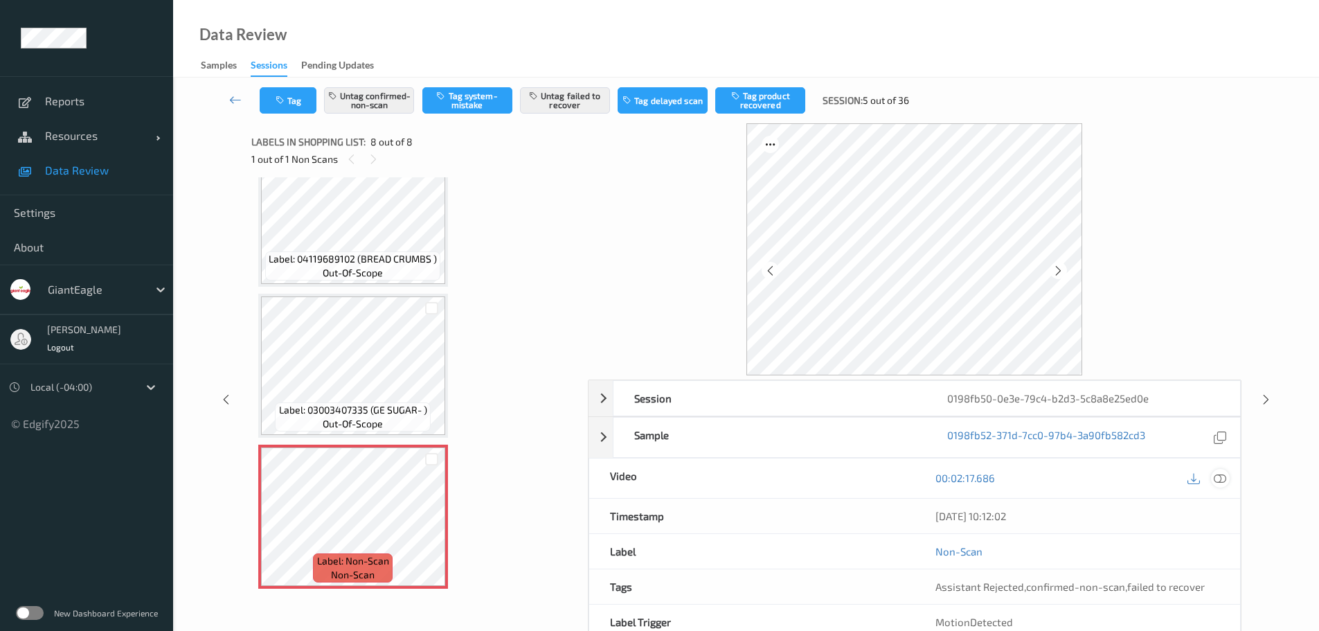
click at [1221, 479] on icon at bounding box center [1220, 478] width 12 height 12
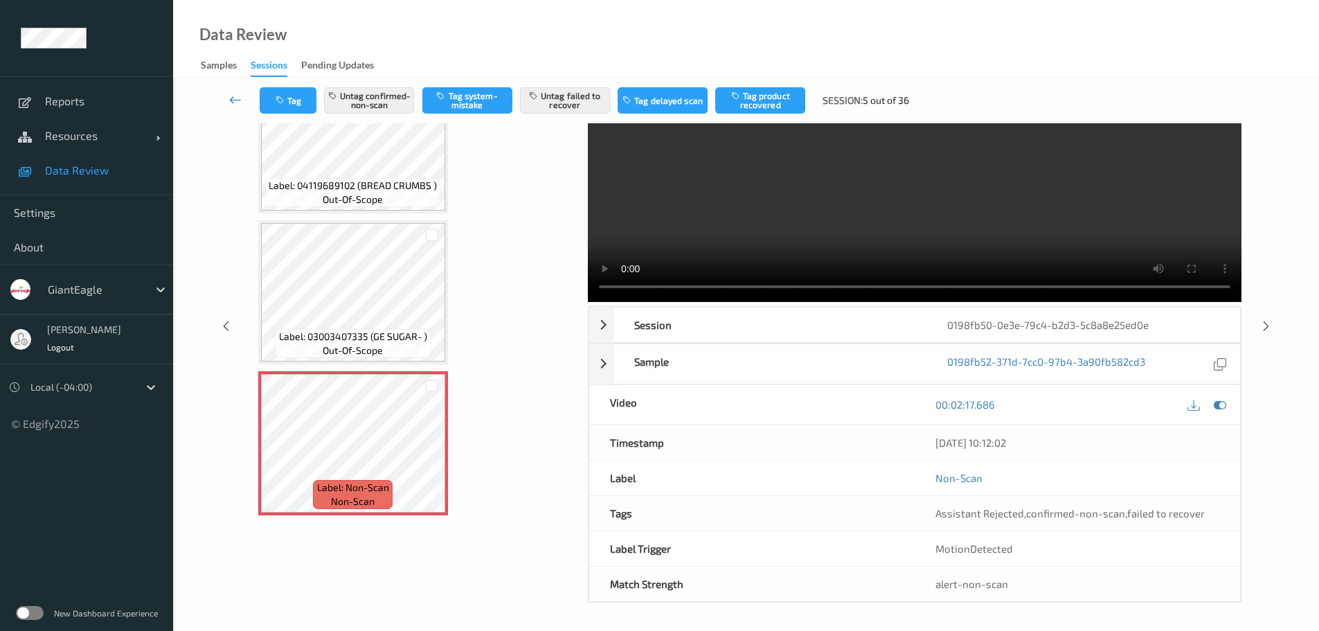
click at [229, 103] on icon at bounding box center [235, 100] width 12 height 14
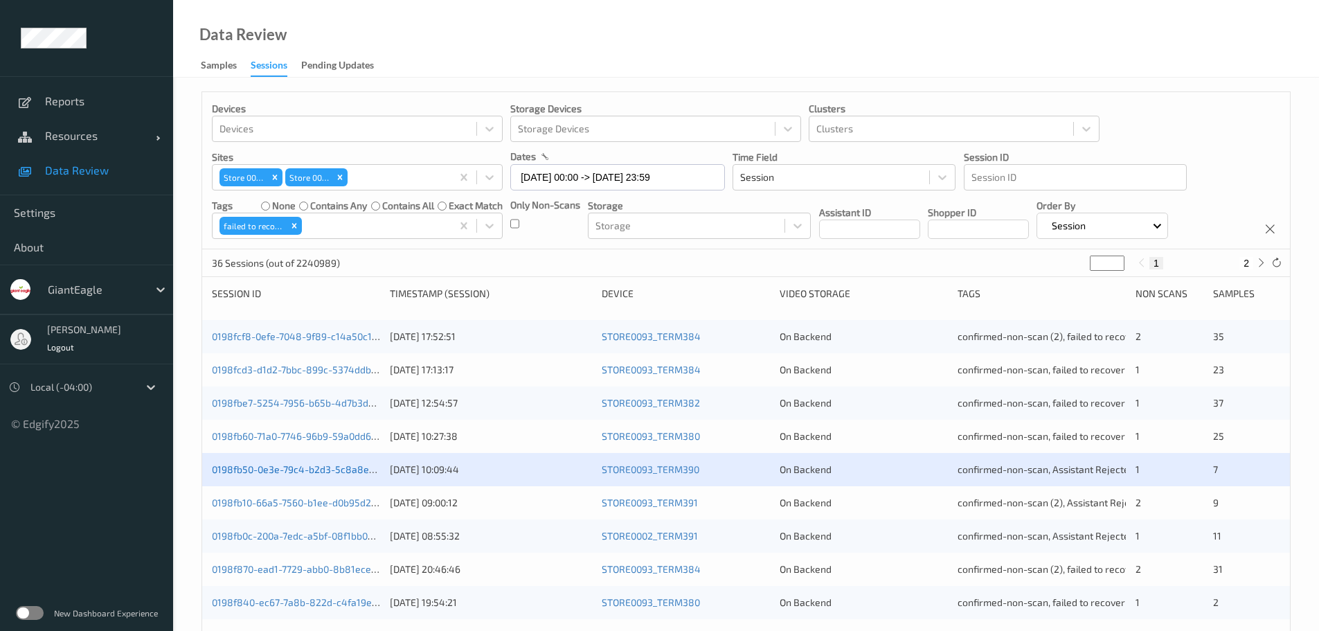
click at [321, 465] on link "0198fb50-0e3e-79c4-b2d3-5c8a8e25ed0e" at bounding box center [307, 469] width 190 height 12
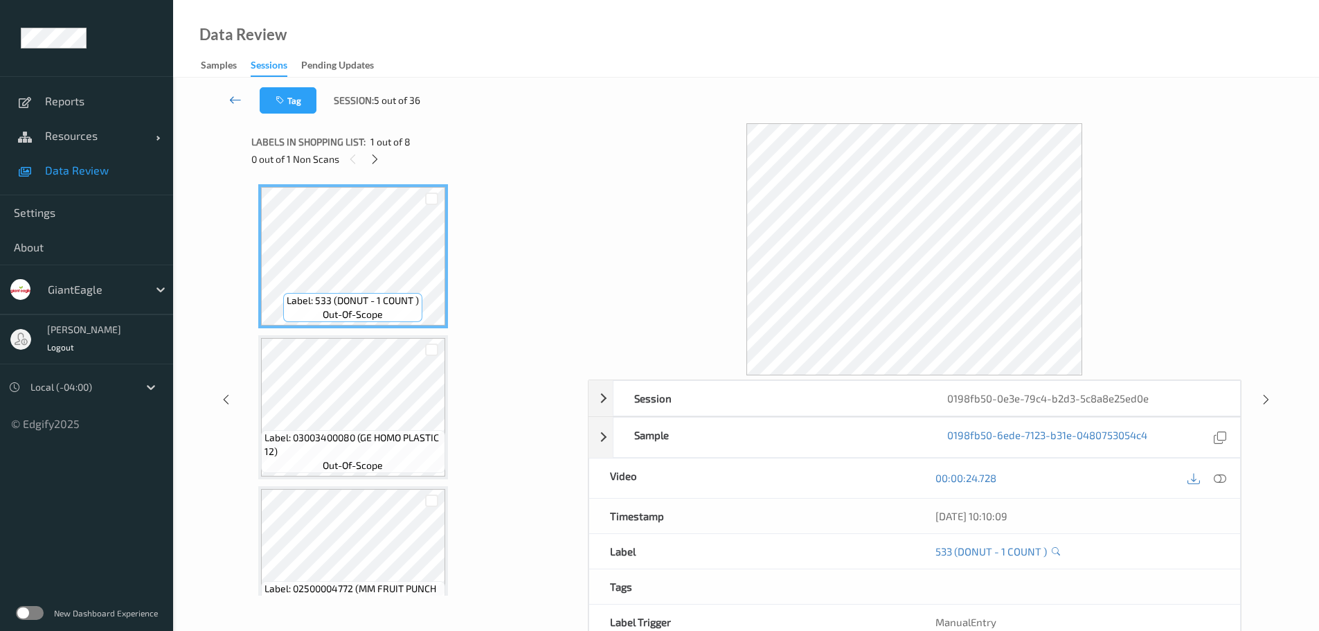
click at [233, 104] on icon at bounding box center [235, 100] width 12 height 14
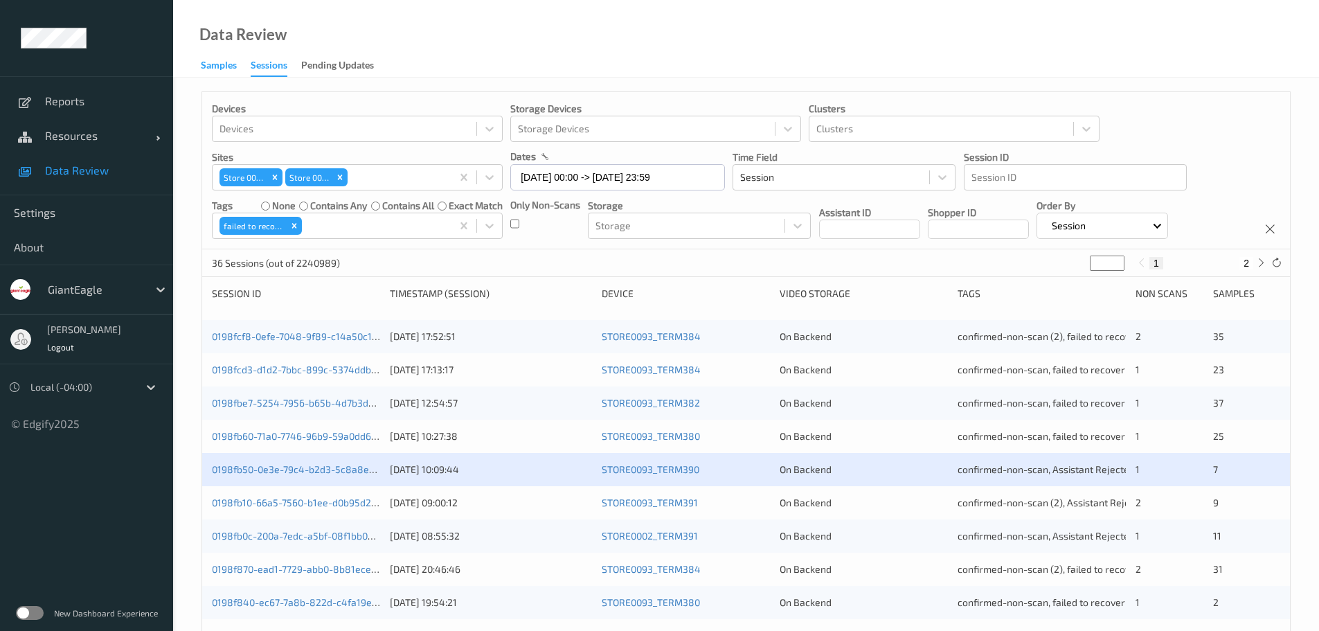
click at [215, 61] on div "Samples" at bounding box center [219, 66] width 36 height 17
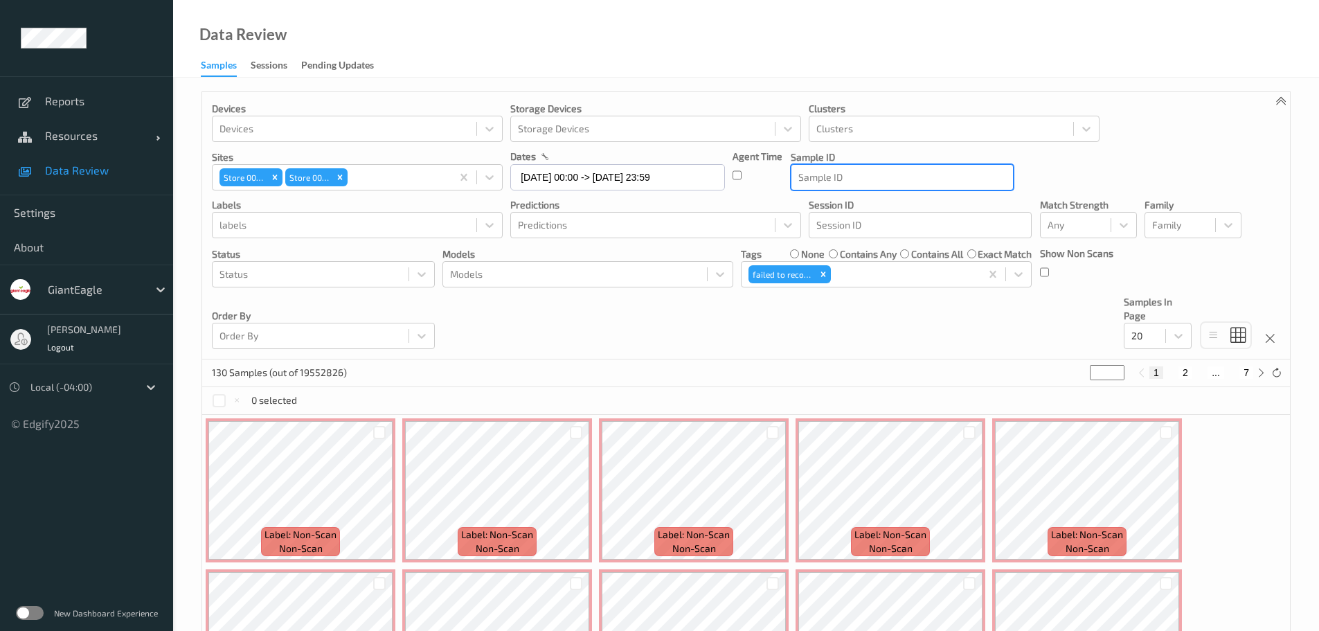
click at [903, 171] on div at bounding box center [903, 177] width 208 height 17
drag, startPoint x: 891, startPoint y: 178, endPoint x: 874, endPoint y: 179, distance: 16.7
click at [874, 179] on div at bounding box center [903, 177] width 208 height 17
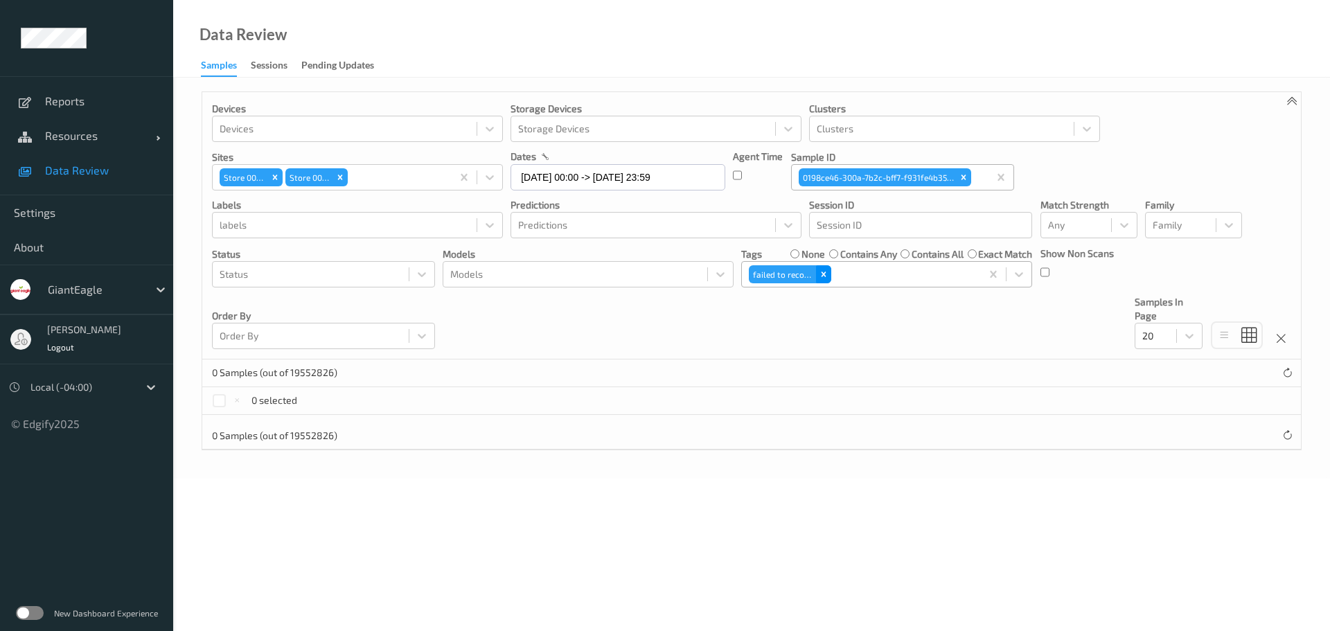
click at [824, 276] on icon "Remove failed to recover" at bounding box center [824, 274] width 10 height 10
click at [650, 173] on input "[DATE] 00:00 -> [DATE] 23:59" at bounding box center [617, 177] width 215 height 26
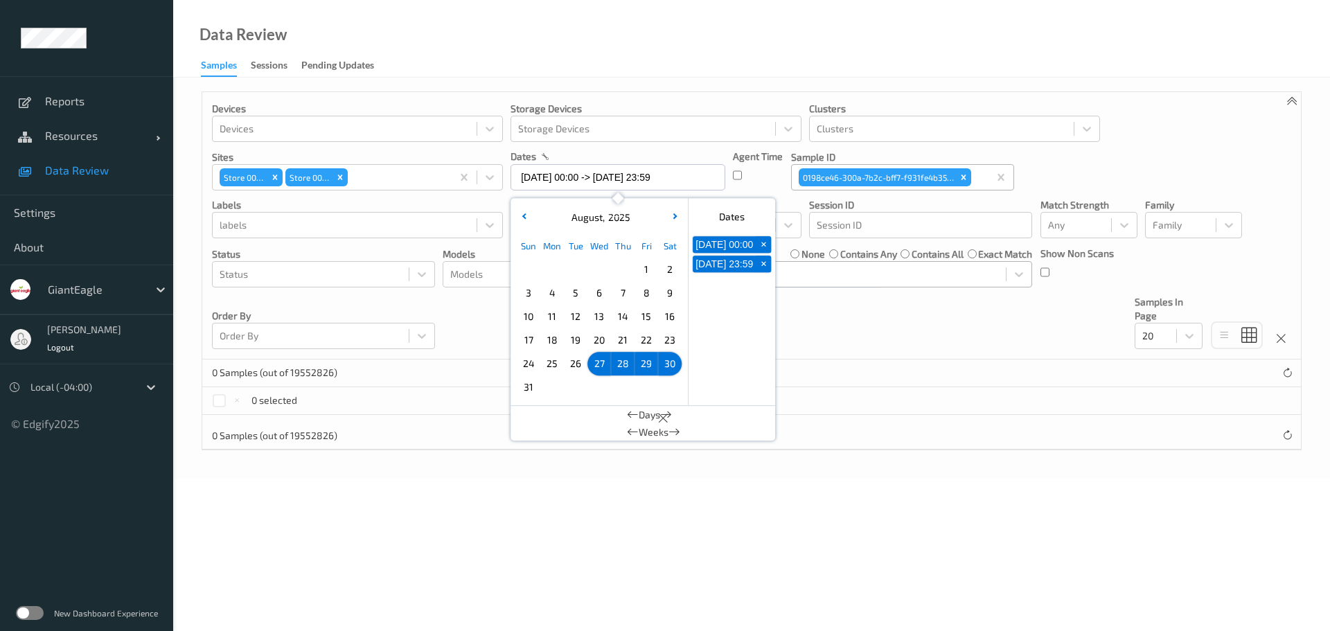
click at [630, 331] on div "21" at bounding box center [623, 340] width 24 height 24
type input "[DATE] 00:00"
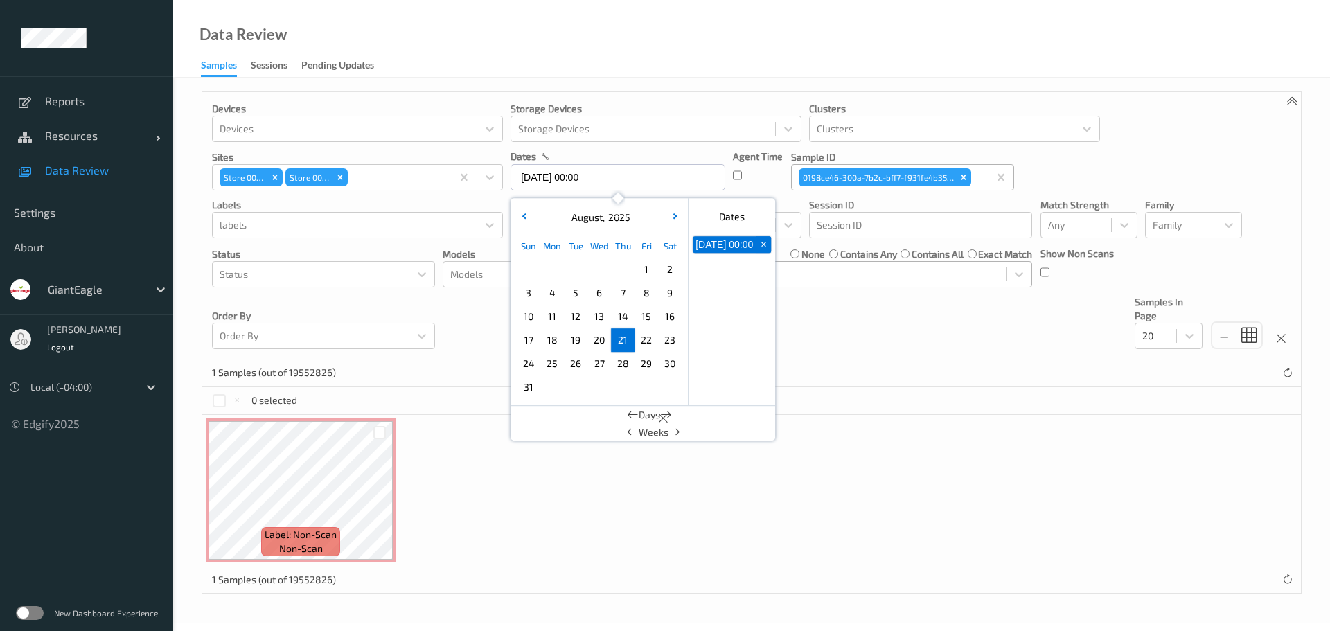
click at [915, 373] on div "1 Samples (out of 19552826)" at bounding box center [751, 373] width 1099 height 28
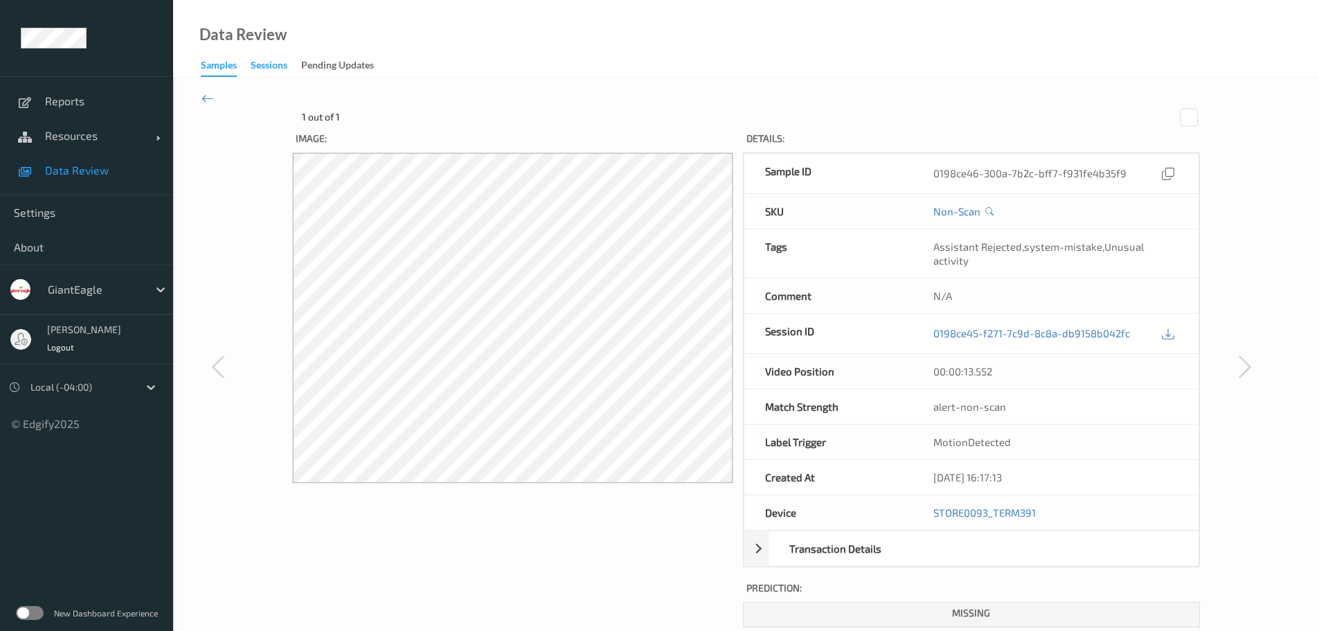
click at [265, 65] on div "Sessions" at bounding box center [269, 66] width 37 height 17
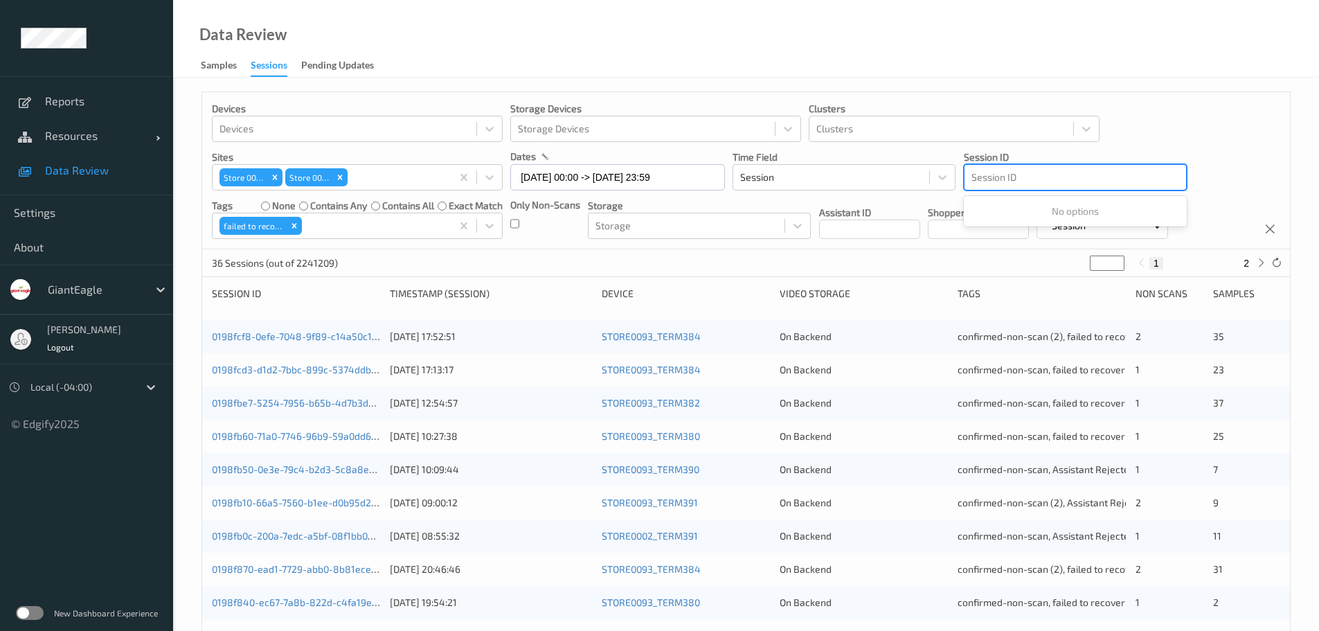
click at [987, 176] on div at bounding box center [1076, 177] width 208 height 17
click at [635, 177] on input "[DATE] 00:00 -> [DATE] 23:59" at bounding box center [617, 177] width 215 height 26
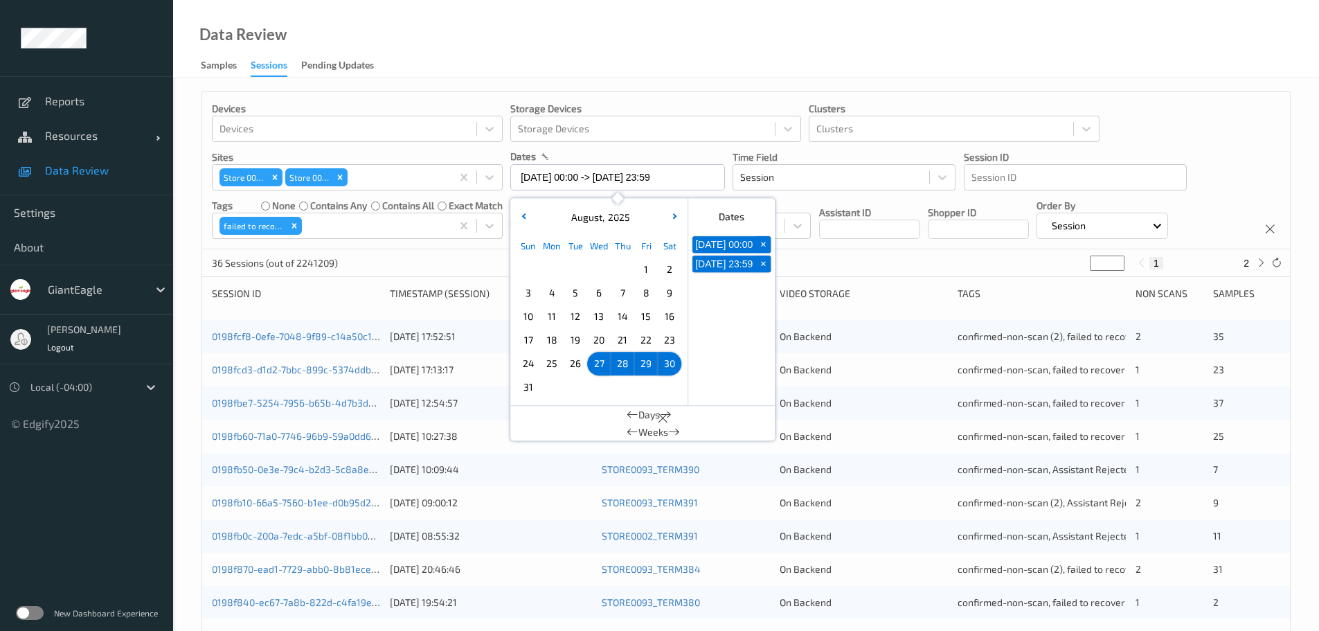
click at [625, 340] on span "21" at bounding box center [622, 339] width 19 height 19
click at [988, 179] on div at bounding box center [1076, 177] width 208 height 17
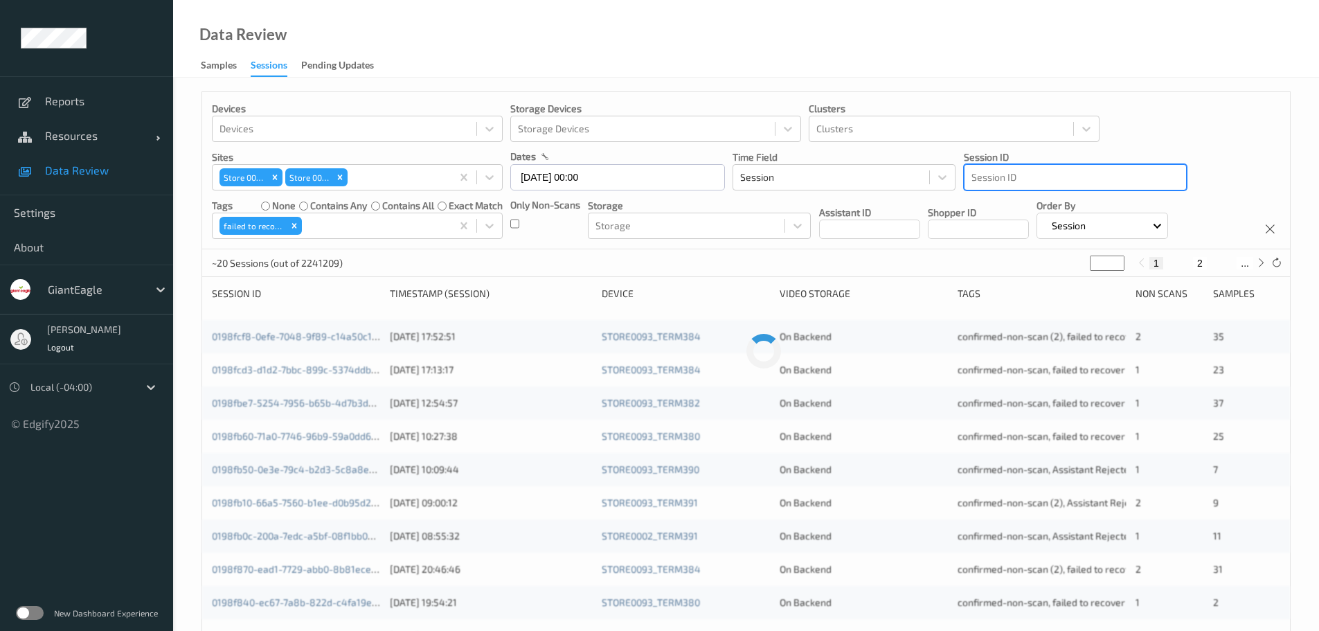
drag, startPoint x: 1001, startPoint y: 178, endPoint x: 981, endPoint y: 182, distance: 19.8
click at [981, 182] on div at bounding box center [1076, 177] width 208 height 17
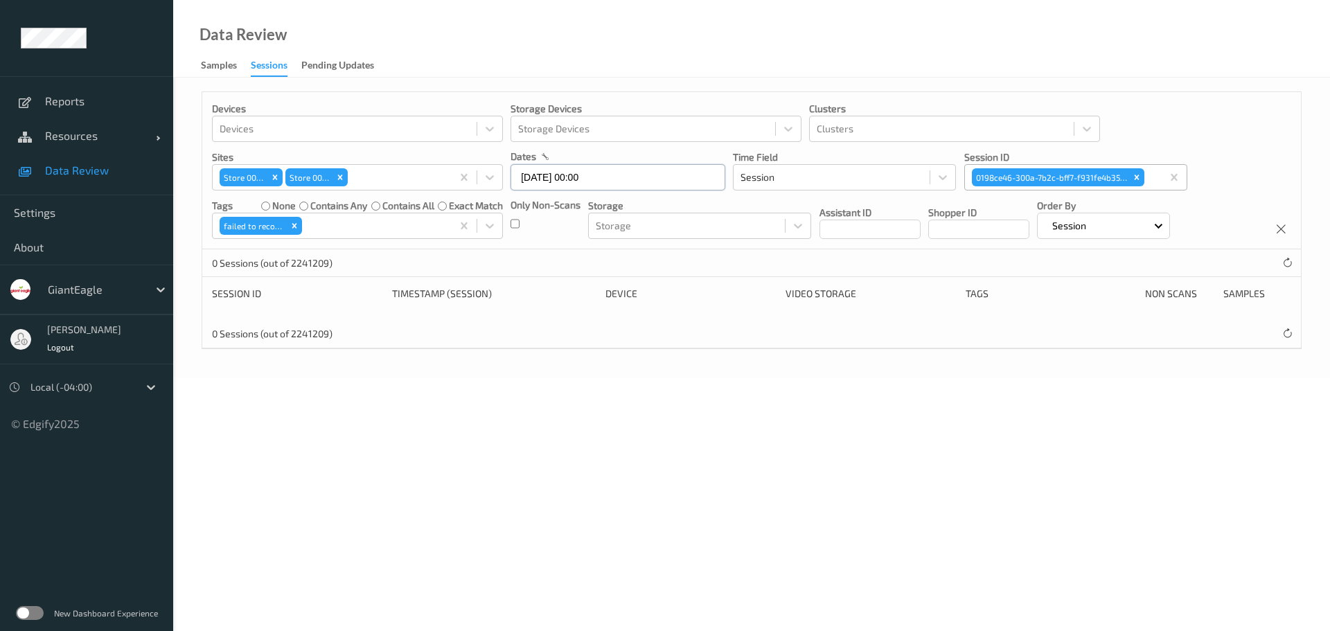
click at [619, 184] on input "[DATE] 00:00" at bounding box center [617, 177] width 215 height 26
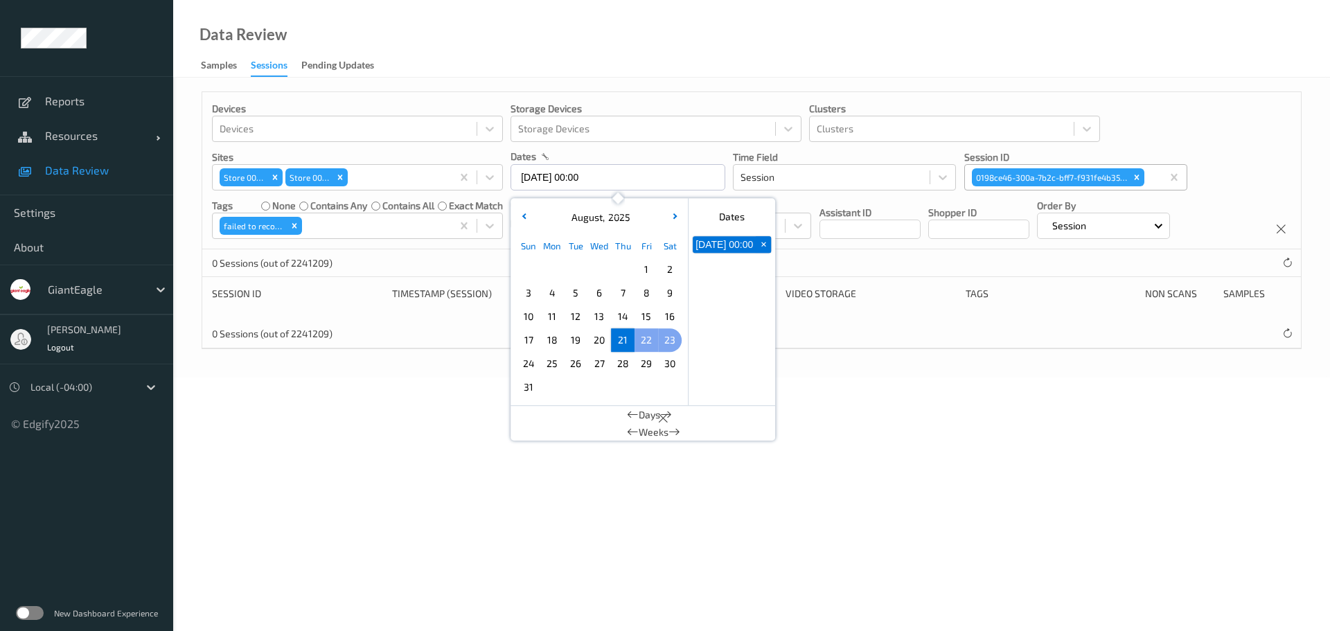
click at [662, 333] on span "23" at bounding box center [669, 339] width 19 height 19
click at [842, 449] on body "Reports Resources Devices Clusters Sites Data Review Settings About GiantEagle …" at bounding box center [665, 315] width 1330 height 631
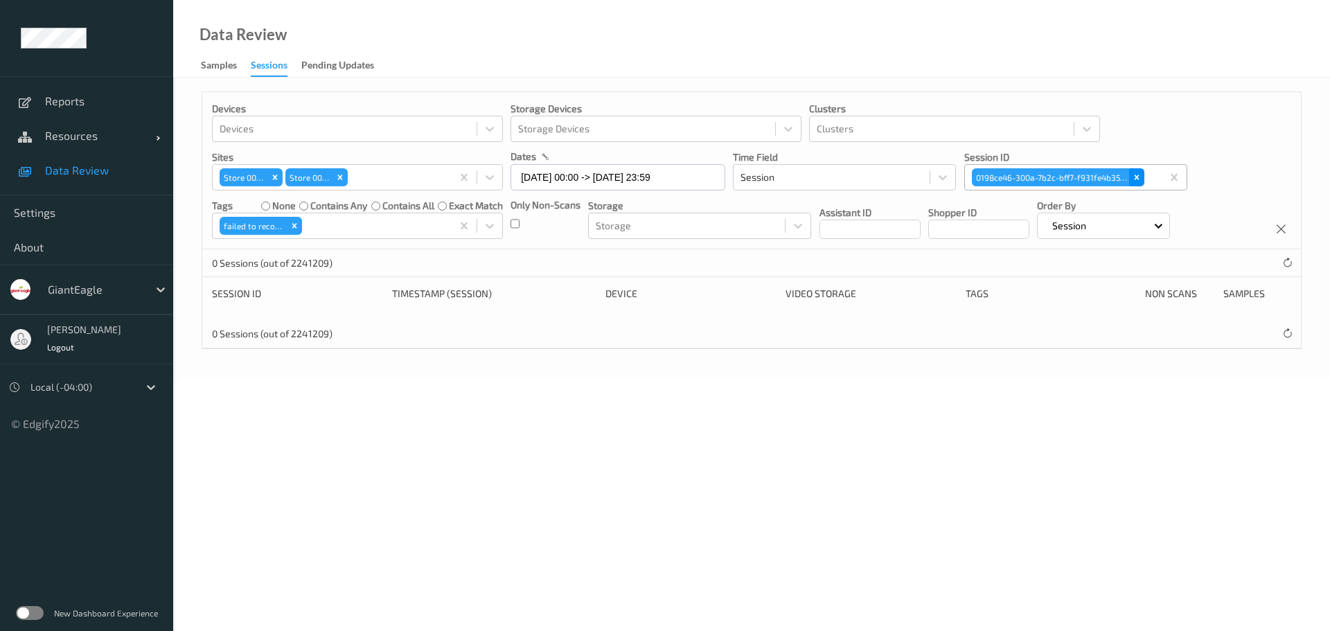
click at [1141, 178] on icon "Remove 0198ce46-300a-7b2c-bff7-f931fe4b35f9" at bounding box center [1137, 177] width 10 height 10
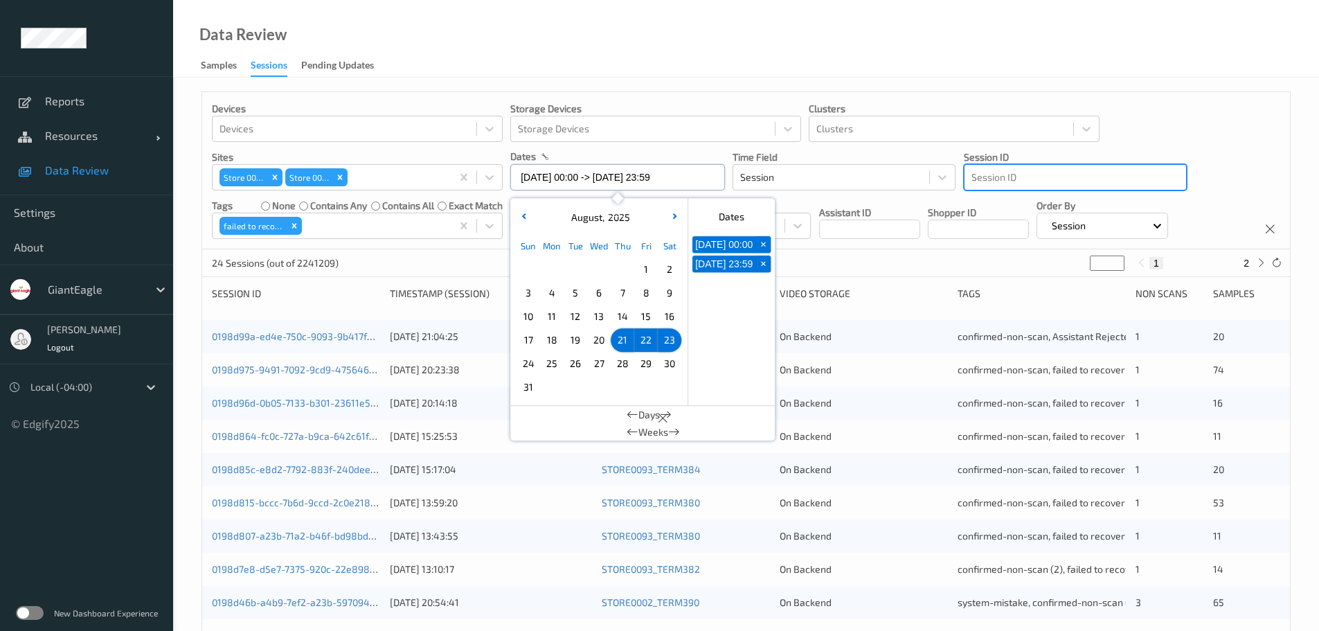
click at [636, 172] on input "[DATE] 00:00 -> [DATE] 23:59" at bounding box center [617, 177] width 215 height 26
click at [623, 339] on span "21" at bounding box center [622, 339] width 19 height 19
click at [1220, 165] on div "Devices Devices Storage Devices Storage Devices Clusters Clusters Sites Store 0…" at bounding box center [746, 170] width 1088 height 157
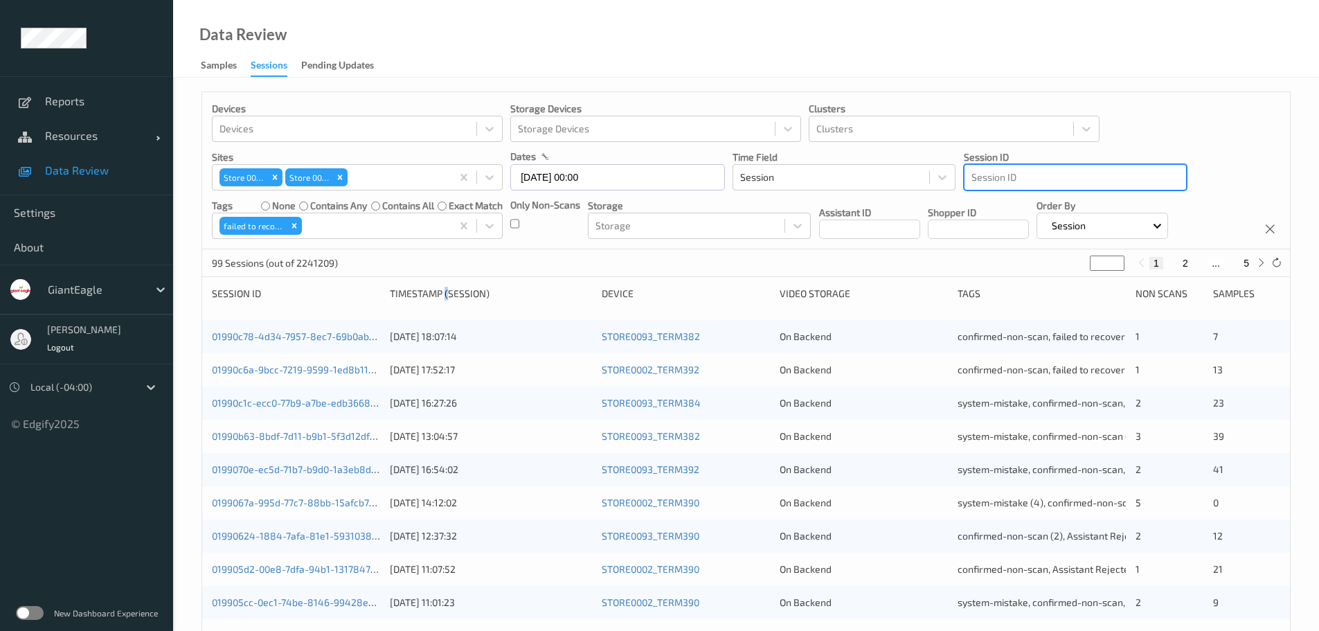
click at [446, 294] on div "Timestamp (Session)" at bounding box center [491, 294] width 202 height 14
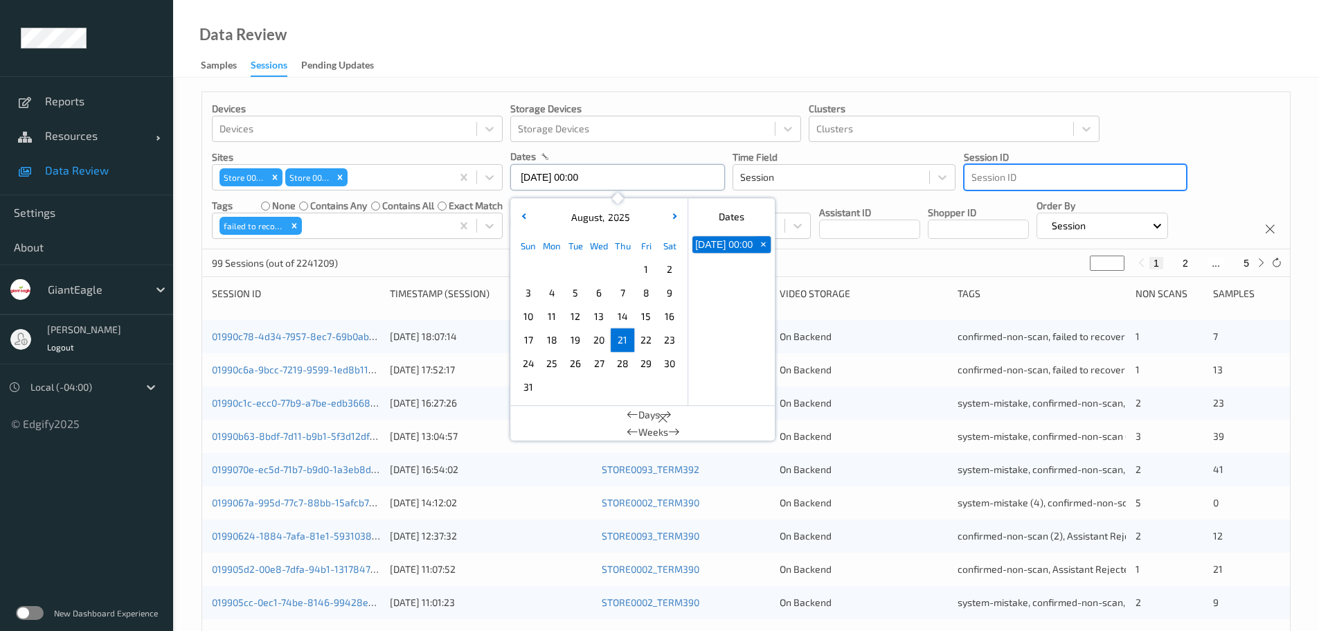
click at [598, 175] on input "[DATE] 00:00" at bounding box center [617, 177] width 215 height 26
click at [649, 337] on span "22" at bounding box center [646, 339] width 19 height 19
type input "[DATE] 00:00 -> [DATE] 23:59"
click at [969, 266] on div "16 Sessions (out of 2241209)" at bounding box center [746, 263] width 1088 height 28
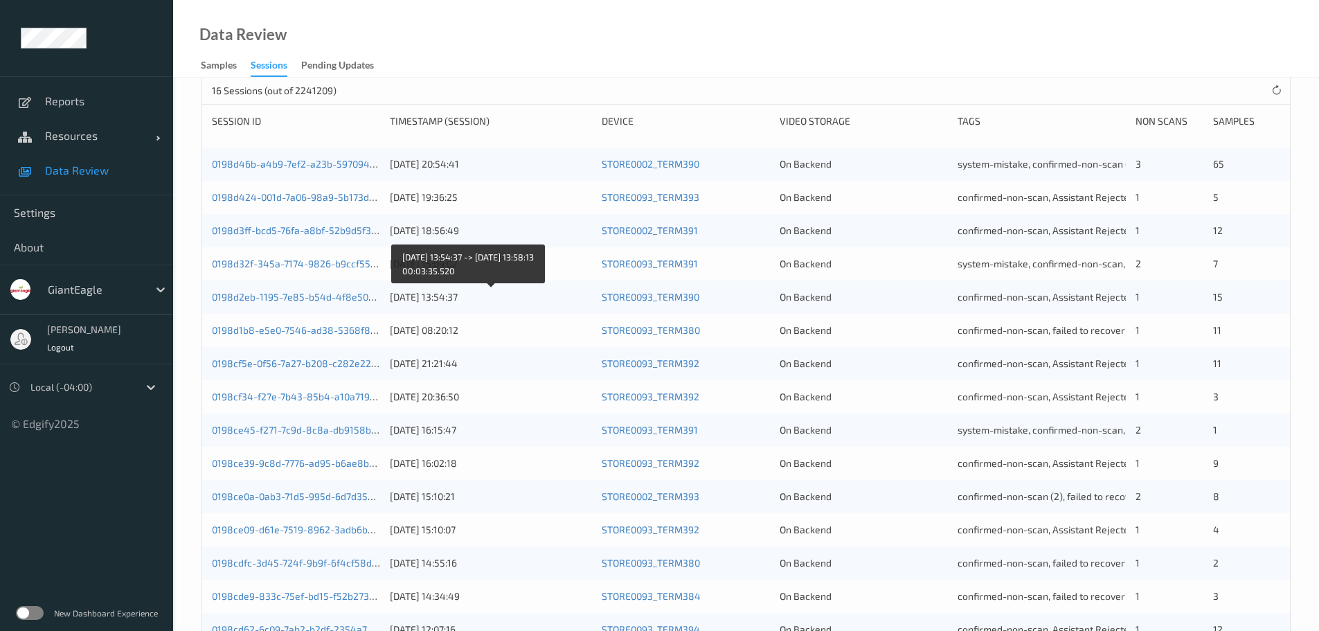
scroll to position [278, 0]
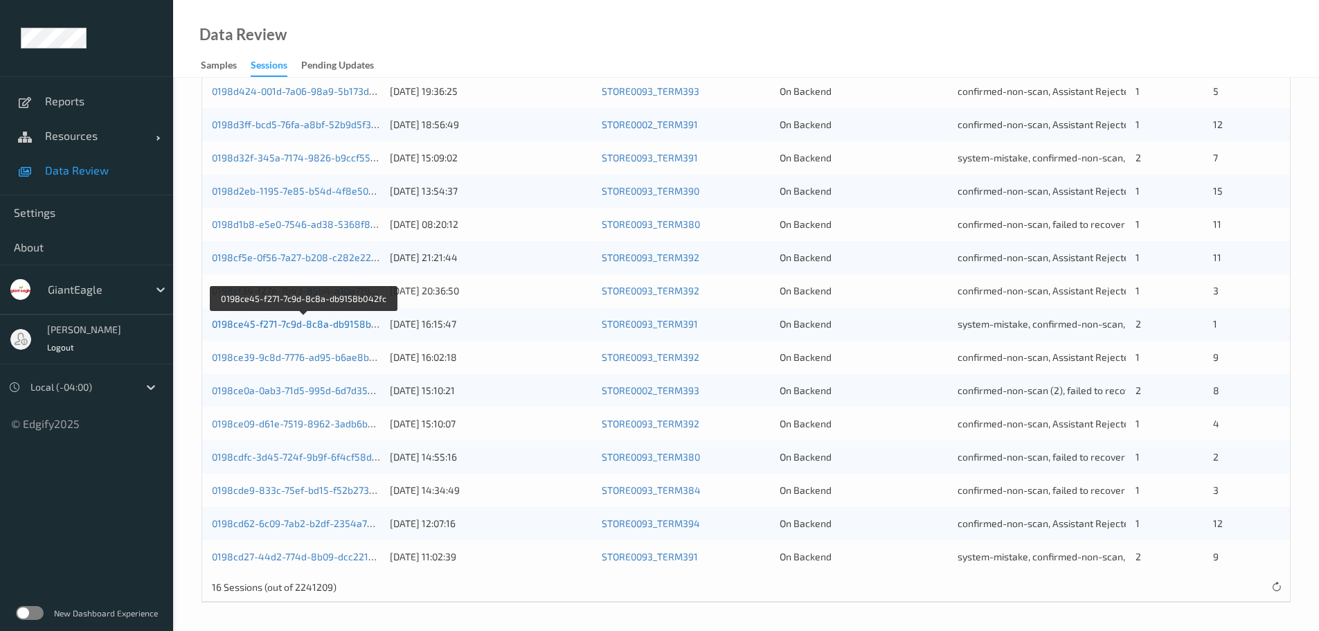
click at [299, 323] on link "0198ce45-f271-7c9d-8c8a-db9158b042fc" at bounding box center [304, 324] width 185 height 12
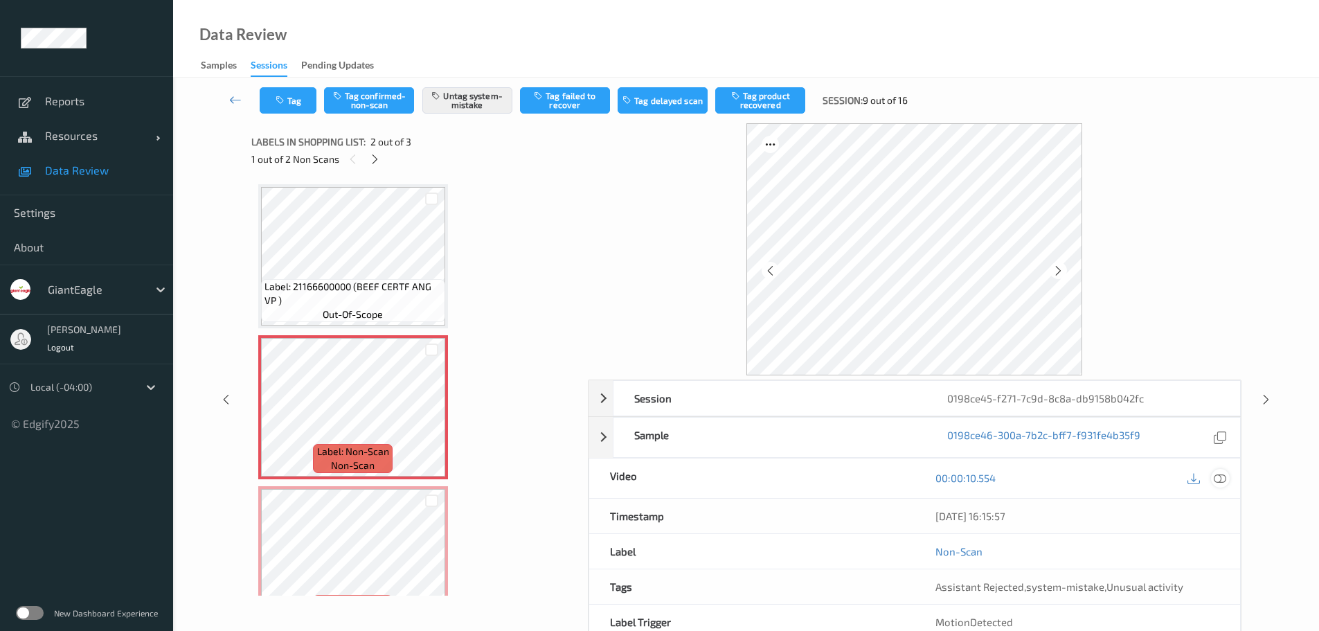
click at [1222, 481] on icon at bounding box center [1220, 478] width 12 height 12
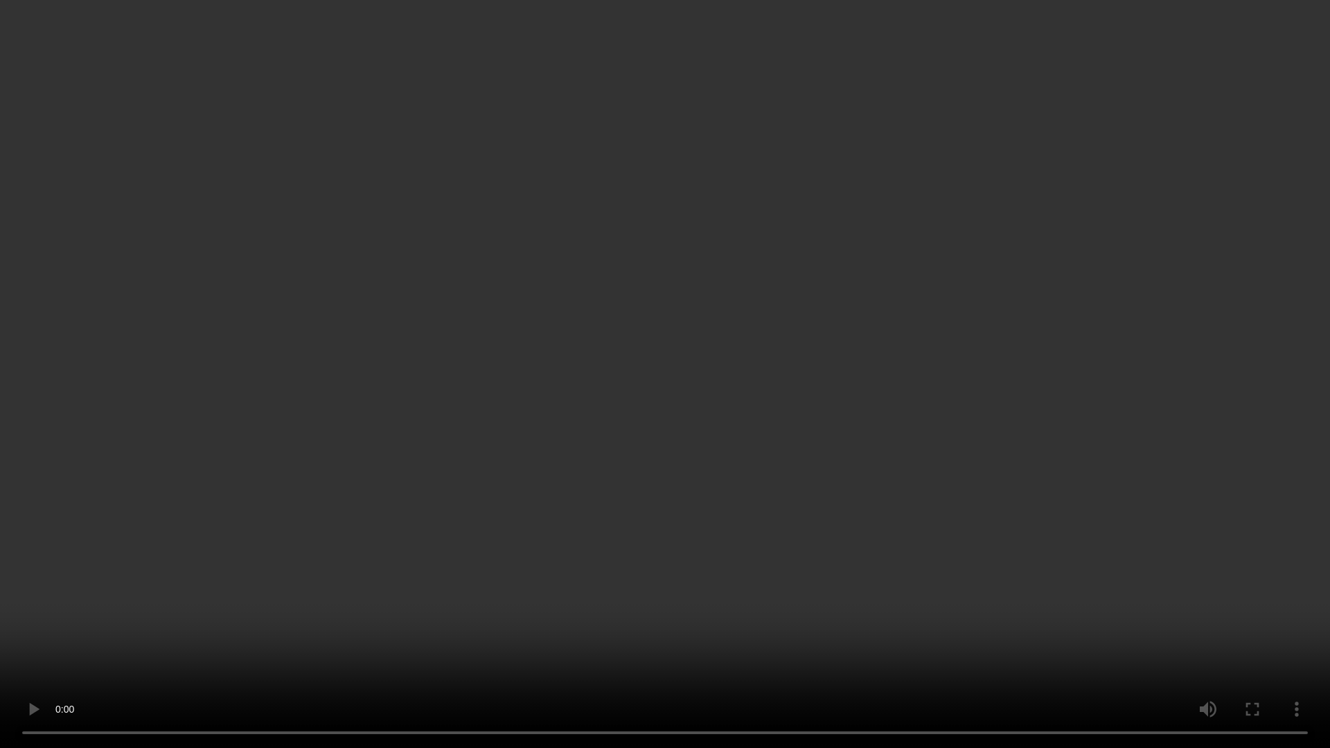
click at [627, 461] on video at bounding box center [665, 374] width 1330 height 748
click at [206, 630] on video at bounding box center [665, 374] width 1330 height 748
click at [676, 456] on video at bounding box center [665, 374] width 1330 height 748
click at [642, 293] on video at bounding box center [665, 374] width 1330 height 748
drag, startPoint x: 1226, startPoint y: 227, endPoint x: 1159, endPoint y: 224, distance: 67.3
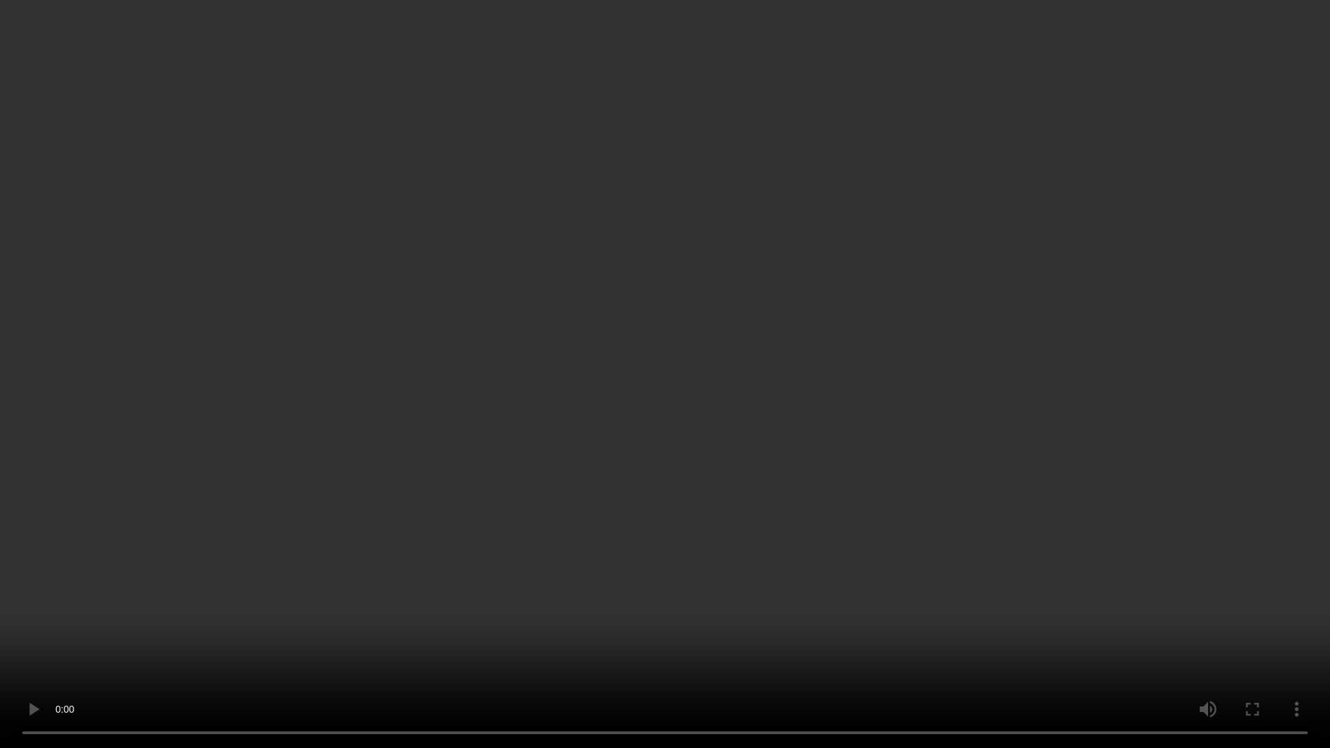
click at [1195, 234] on video at bounding box center [665, 374] width 1330 height 748
drag, startPoint x: 812, startPoint y: 386, endPoint x: 577, endPoint y: 377, distance: 235.7
click at [577, 377] on video at bounding box center [665, 374] width 1330 height 748
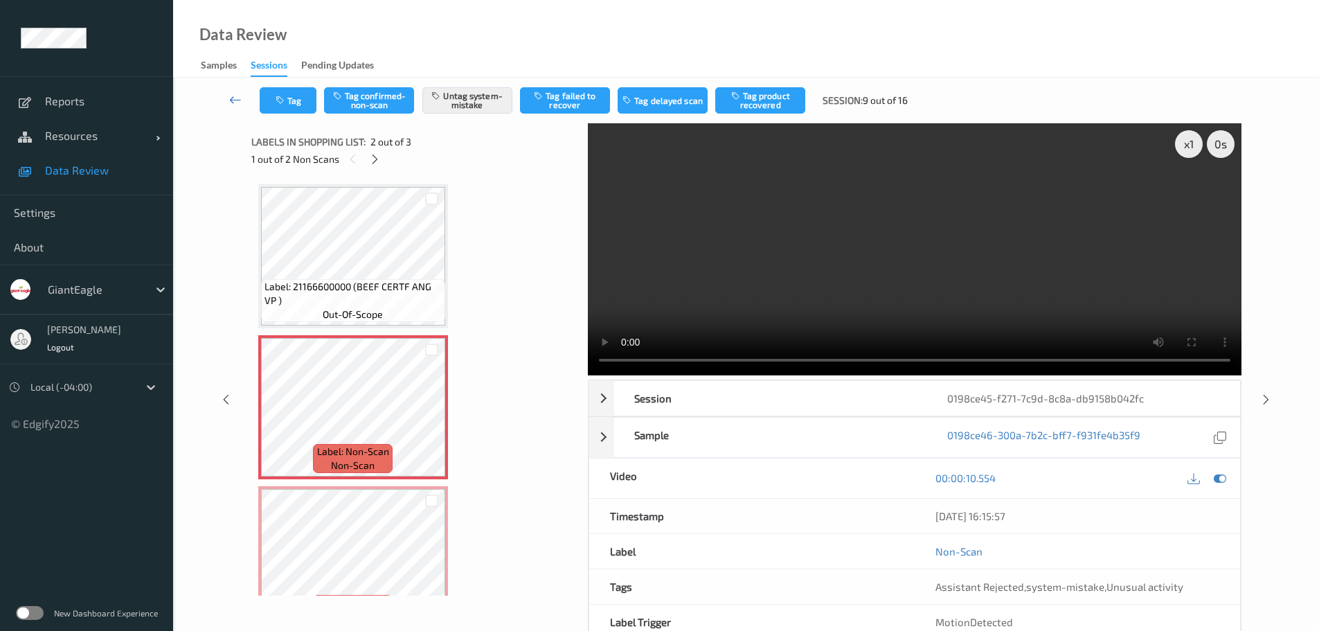
click at [229, 95] on link at bounding box center [235, 100] width 48 height 26
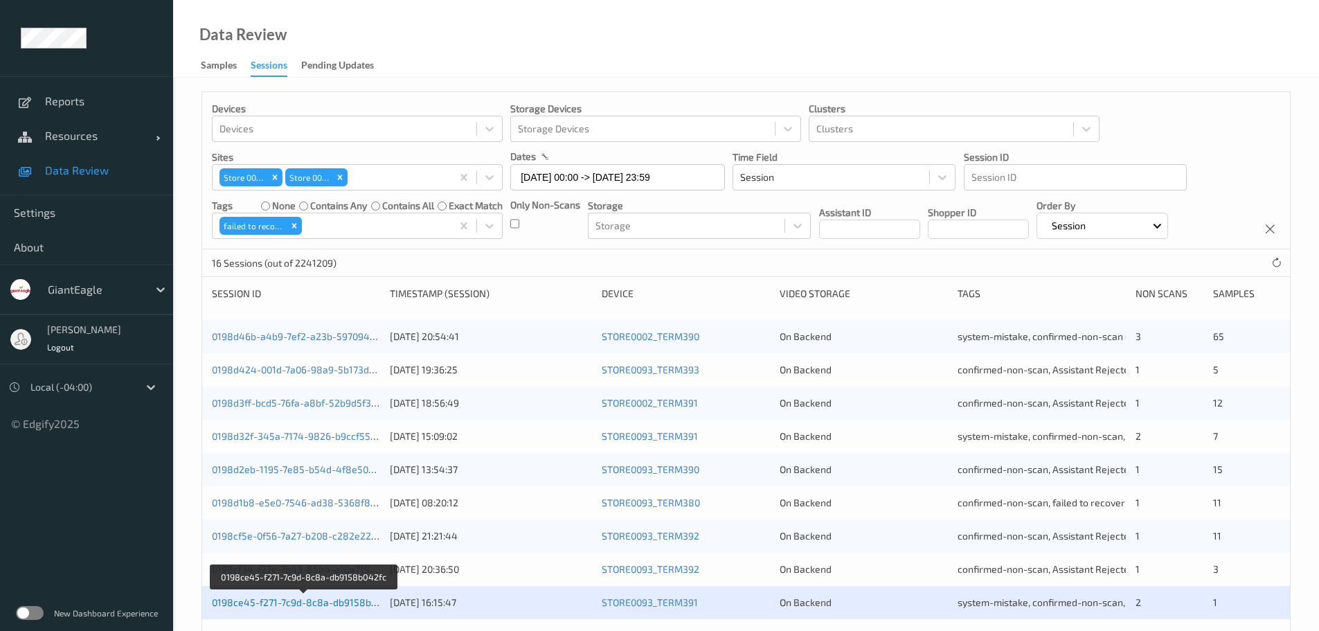
click at [317, 605] on link "0198ce45-f271-7c9d-8c8a-db9158b042fc" at bounding box center [304, 602] width 185 height 12
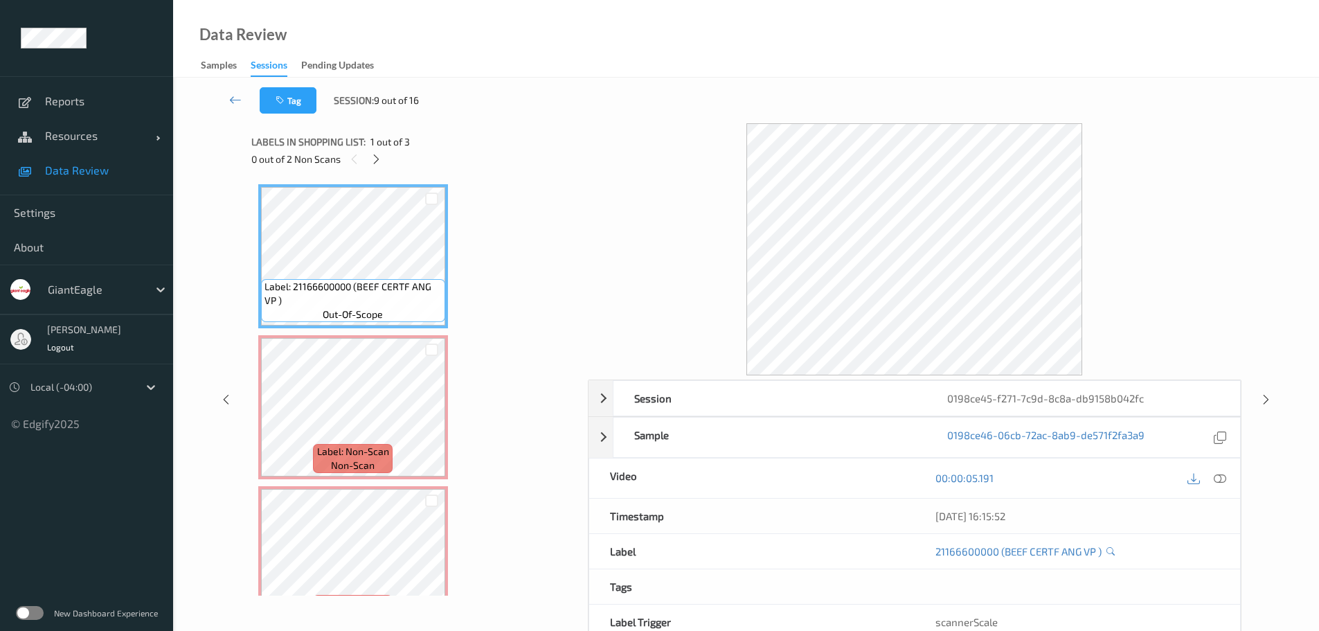
click at [267, 65] on div "Sessions" at bounding box center [269, 67] width 37 height 19
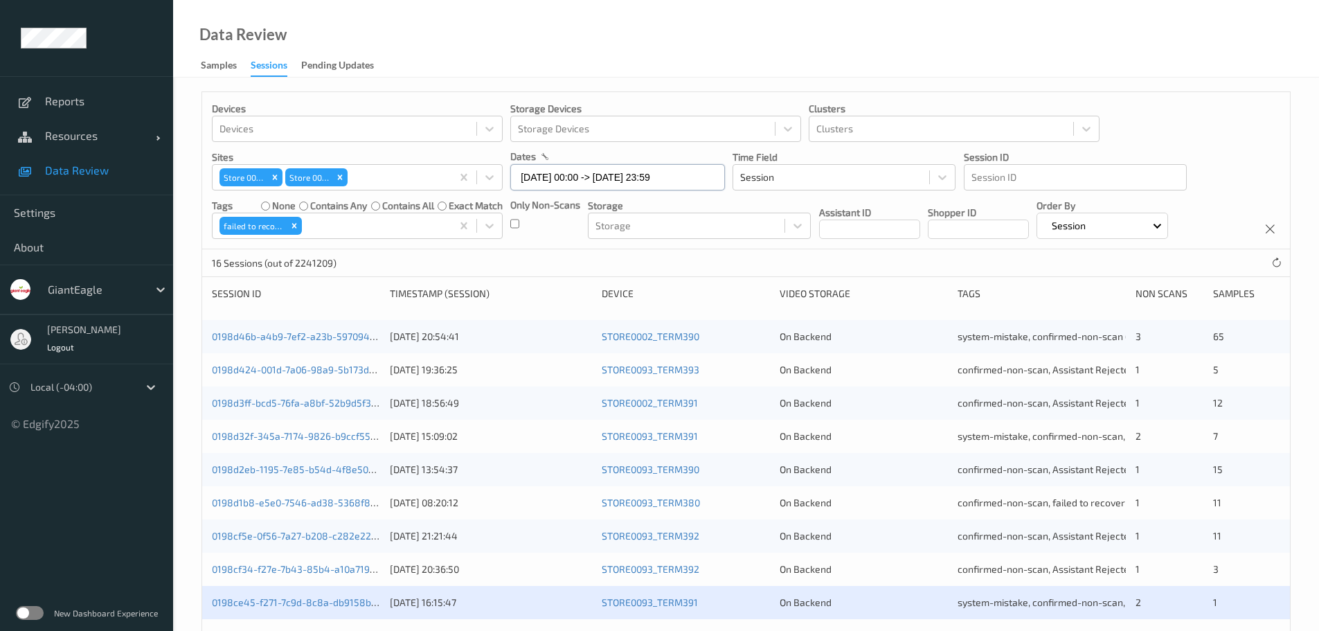
click at [718, 172] on input "[DATE] 00:00 -> [DATE] 23:59" at bounding box center [617, 177] width 215 height 26
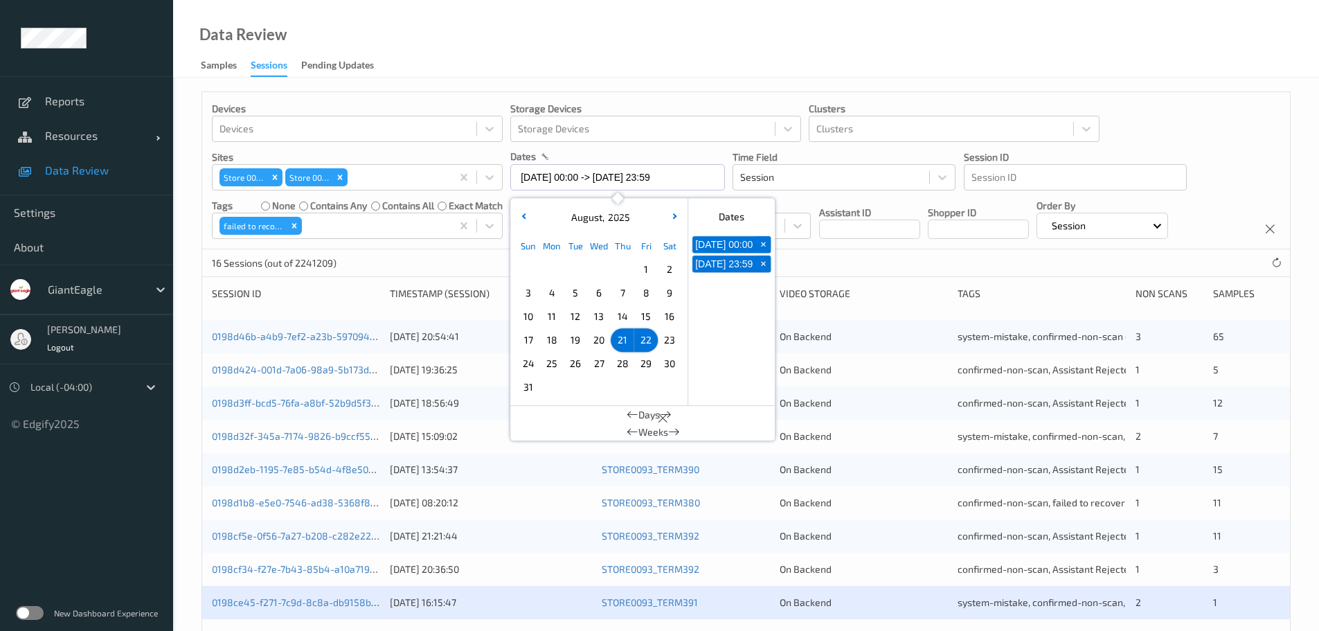
click at [765, 249] on span "+" at bounding box center [763, 245] width 15 height 15
type input "[DATE] 00:00"
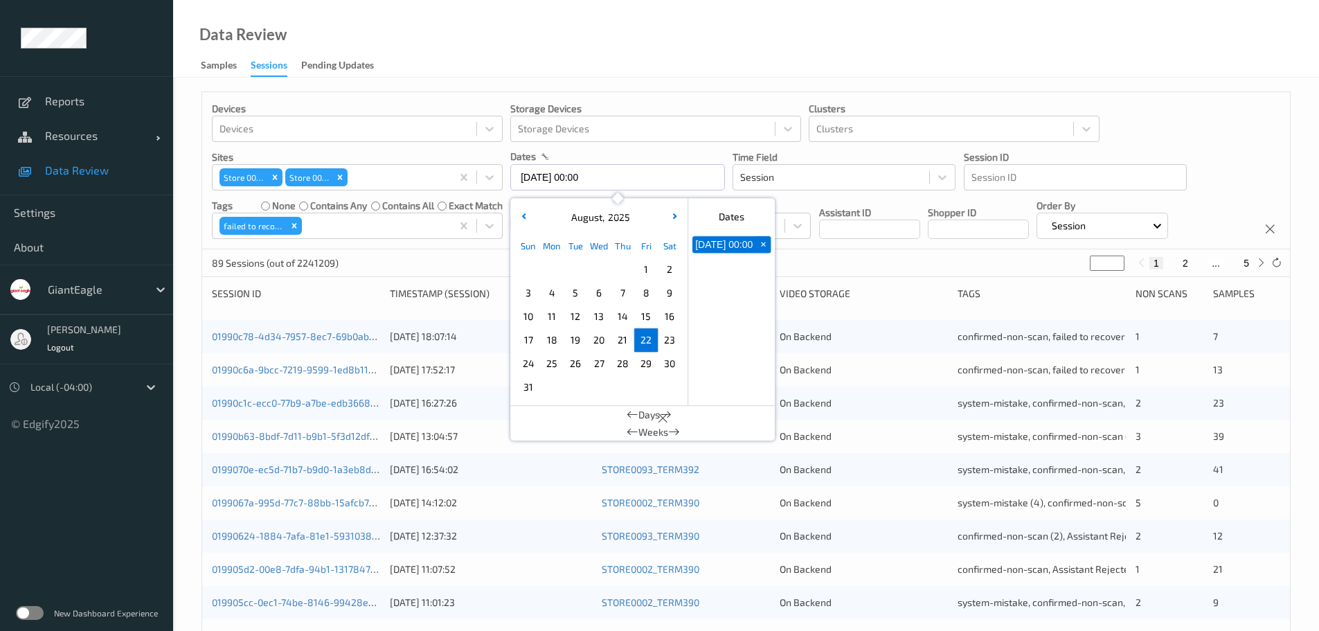
click at [764, 241] on button "+" at bounding box center [763, 244] width 15 height 17
click at [926, 54] on div "Data Review Samples Sessions Pending Updates" at bounding box center [746, 39] width 1146 height 78
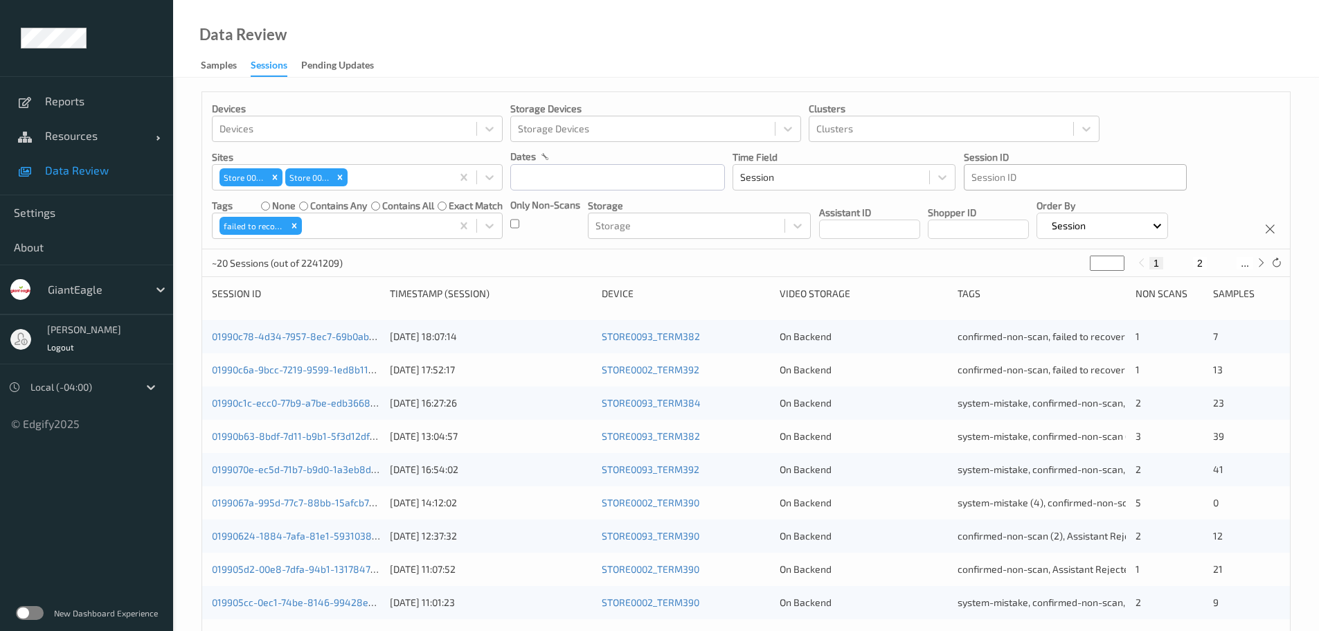
click at [1006, 181] on div at bounding box center [1076, 177] width 208 height 17
drag, startPoint x: 1006, startPoint y: 178, endPoint x: 1049, endPoint y: 175, distance: 43.0
click at [1049, 175] on div at bounding box center [1076, 177] width 208 height 17
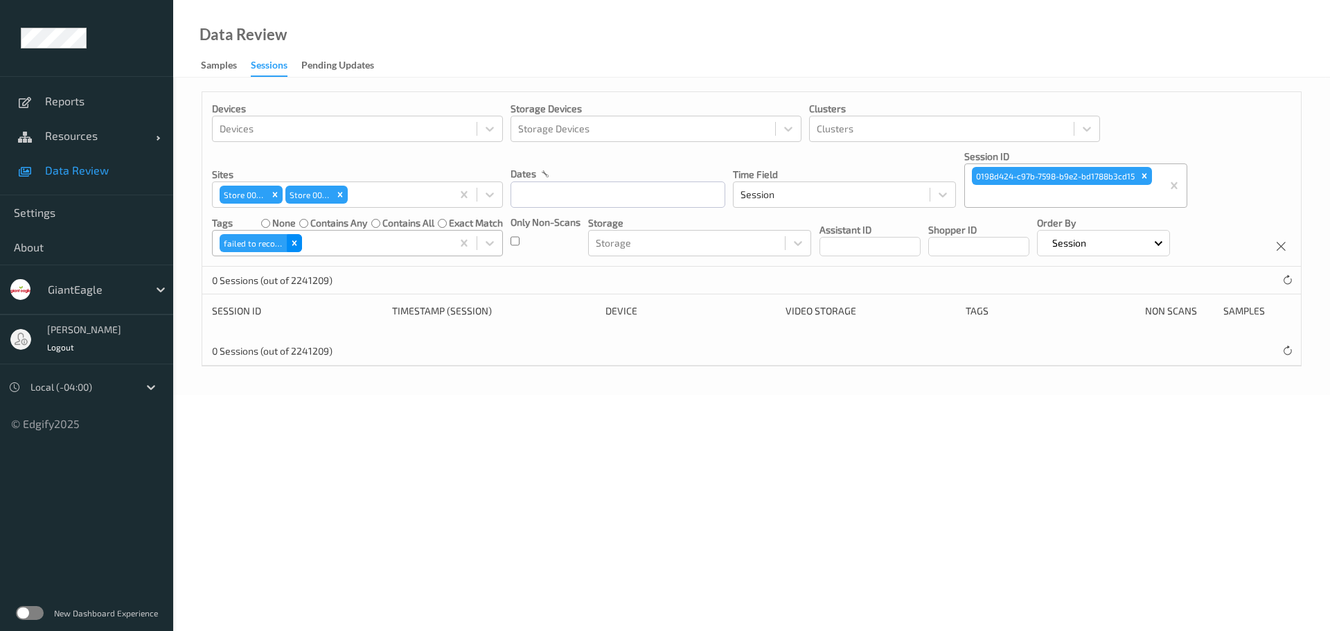
click at [296, 240] on icon "Remove failed to recover" at bounding box center [295, 243] width 10 height 10
click at [494, 241] on icon at bounding box center [490, 243] width 14 height 14
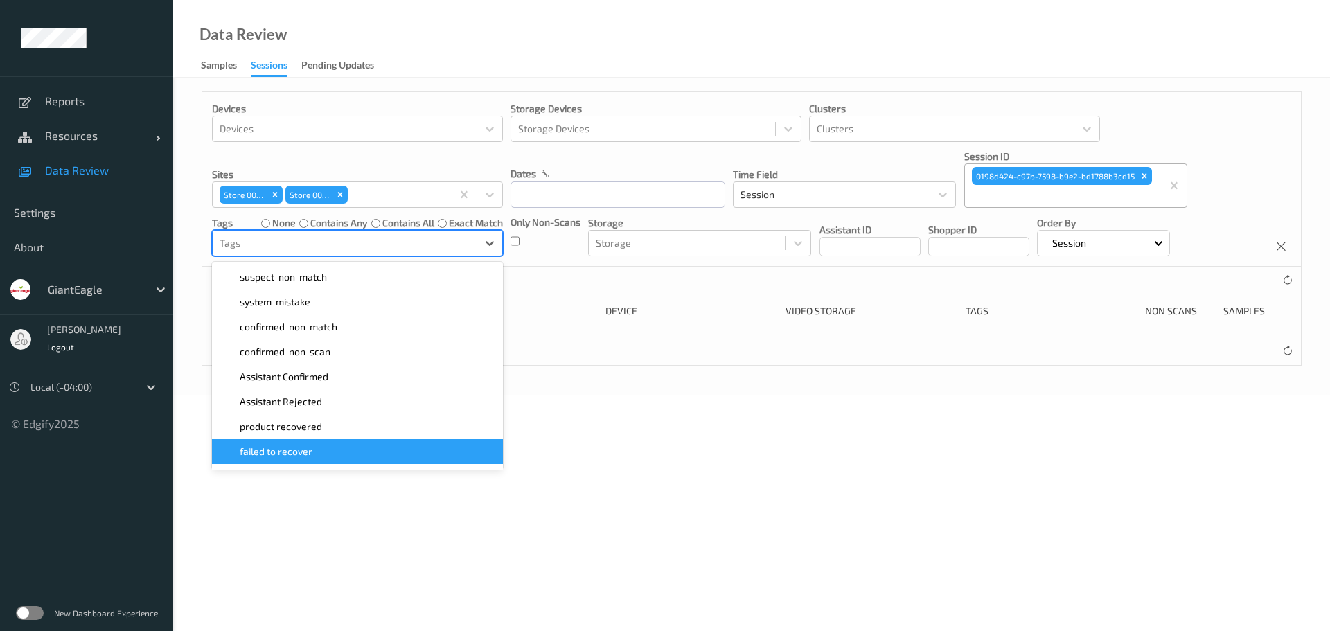
click at [358, 455] on div "failed to recover" at bounding box center [357, 452] width 274 height 14
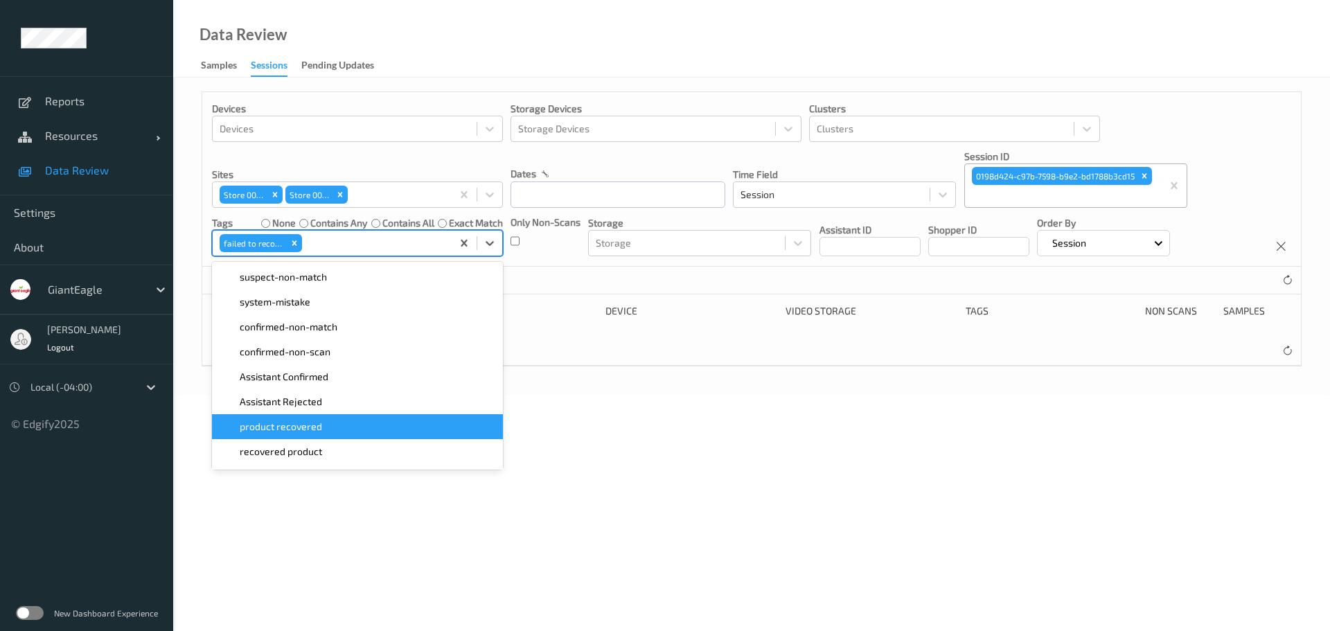
drag, startPoint x: 638, startPoint y: 544, endPoint x: 634, endPoint y: 521, distance: 23.1
click at [638, 543] on body "Reports Resources Devices Clusters Sites Data Review Settings About GiantEagle …" at bounding box center [665, 315] width 1330 height 631
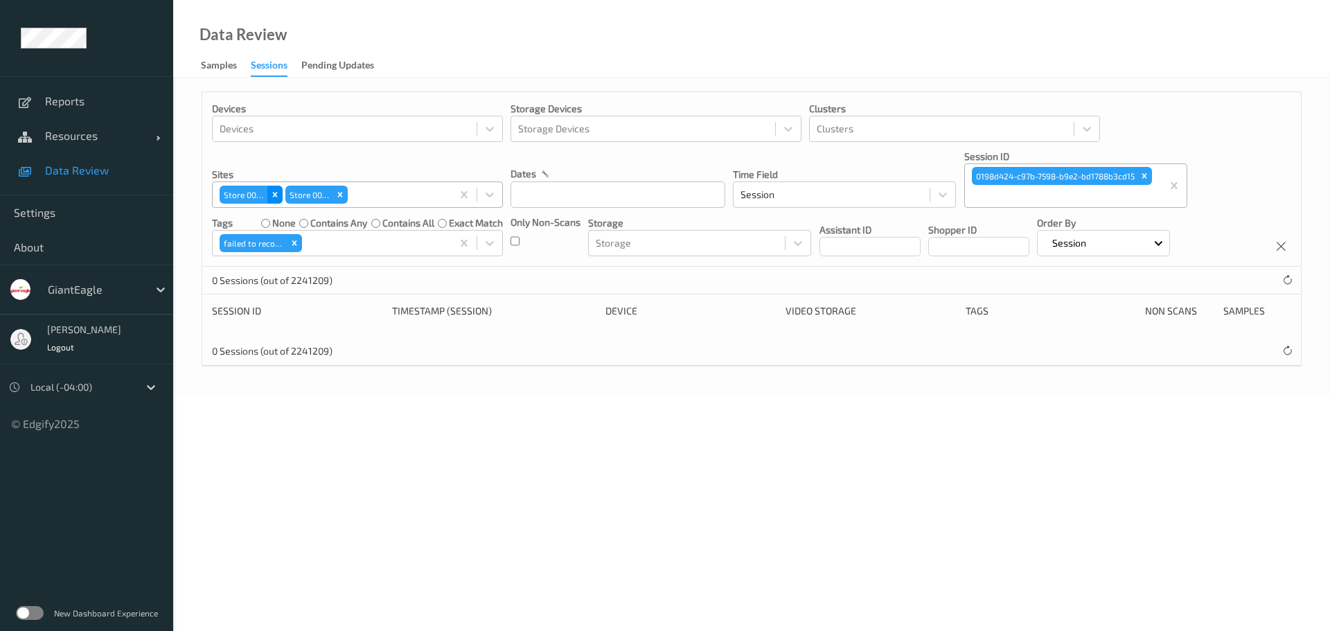
click at [277, 195] on icon "Remove Store 0002" at bounding box center [275, 195] width 10 height 10
click at [277, 195] on icon "Remove Store 0093" at bounding box center [274, 195] width 10 height 10
click at [530, 450] on body "Reports Resources Devices Clusters Sites Data Review Settings About GiantEagle …" at bounding box center [665, 315] width 1330 height 631
click at [294, 242] on icon "Remove failed to recover" at bounding box center [295, 243] width 10 height 10
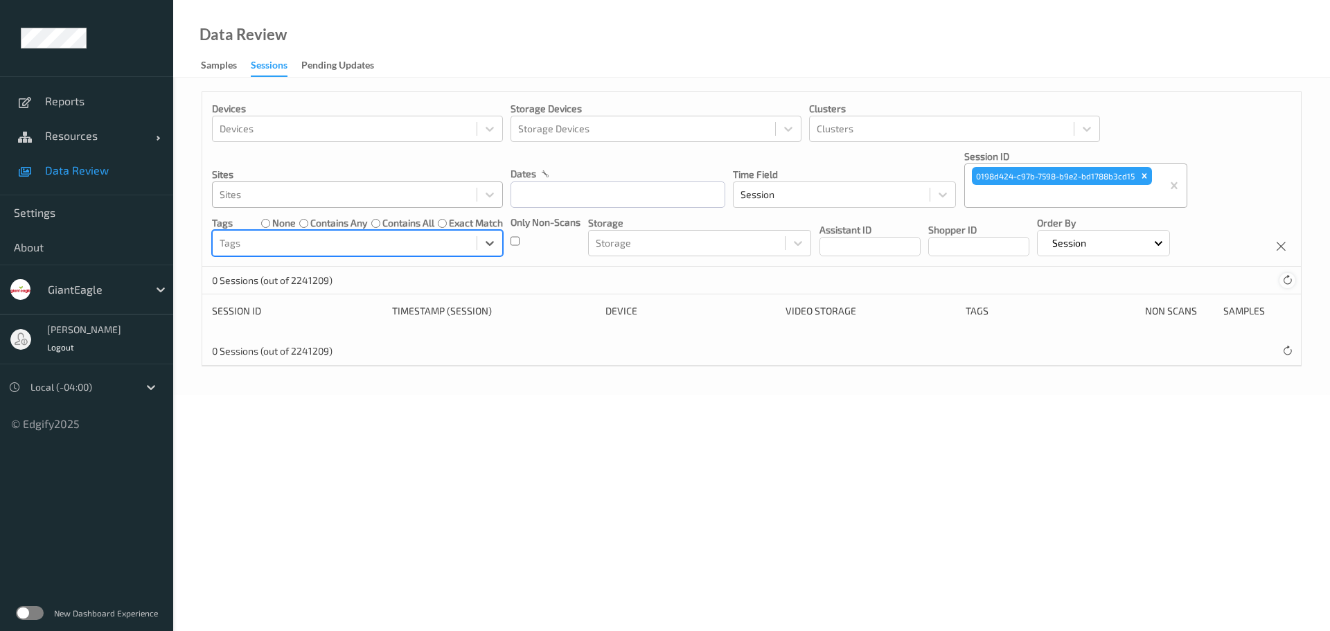
click at [1292, 284] on icon at bounding box center [1287, 280] width 10 height 10
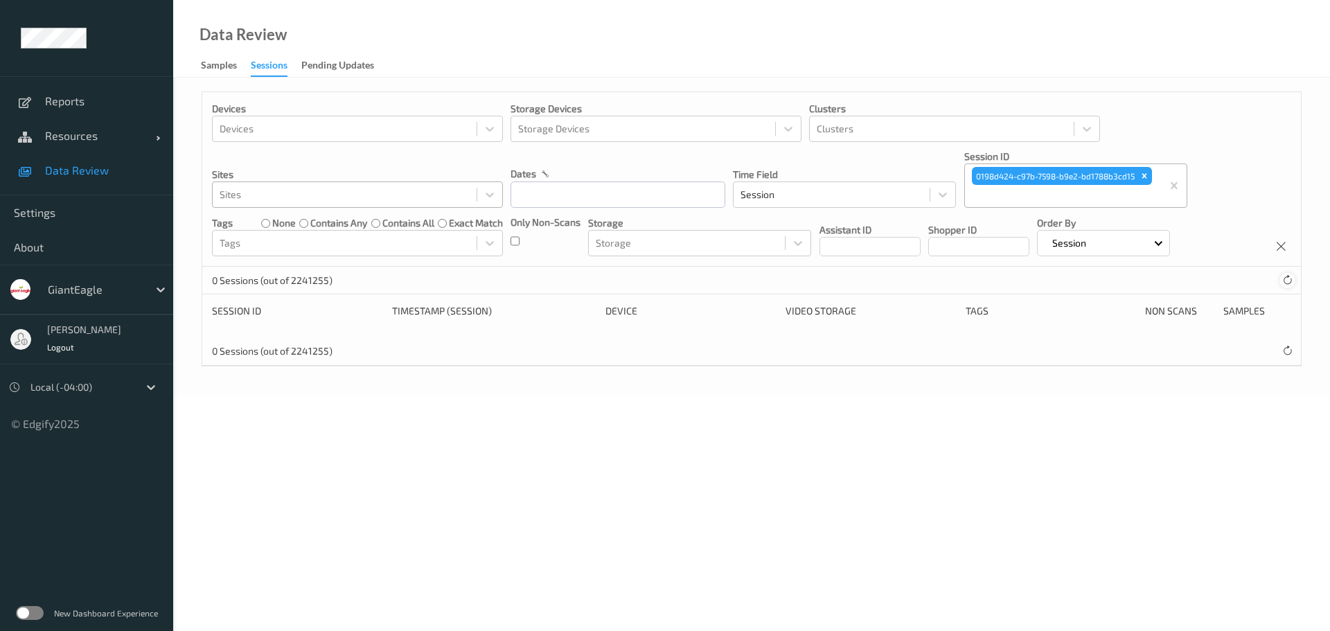
click at [1292, 284] on icon at bounding box center [1287, 280] width 10 height 10
click at [1146, 174] on icon "Remove 0198d424-c97b-7598-b9e2-bd1788b3cd15" at bounding box center [1143, 176] width 5 height 5
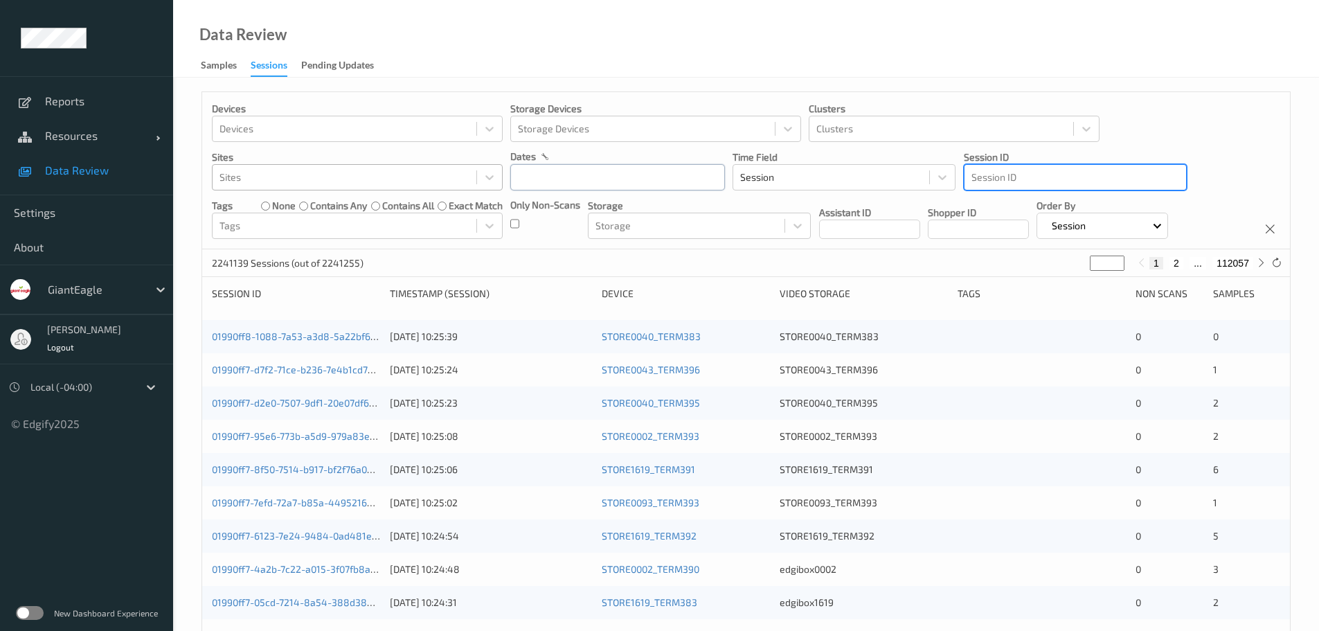
click at [596, 174] on input "text" at bounding box center [617, 177] width 215 height 26
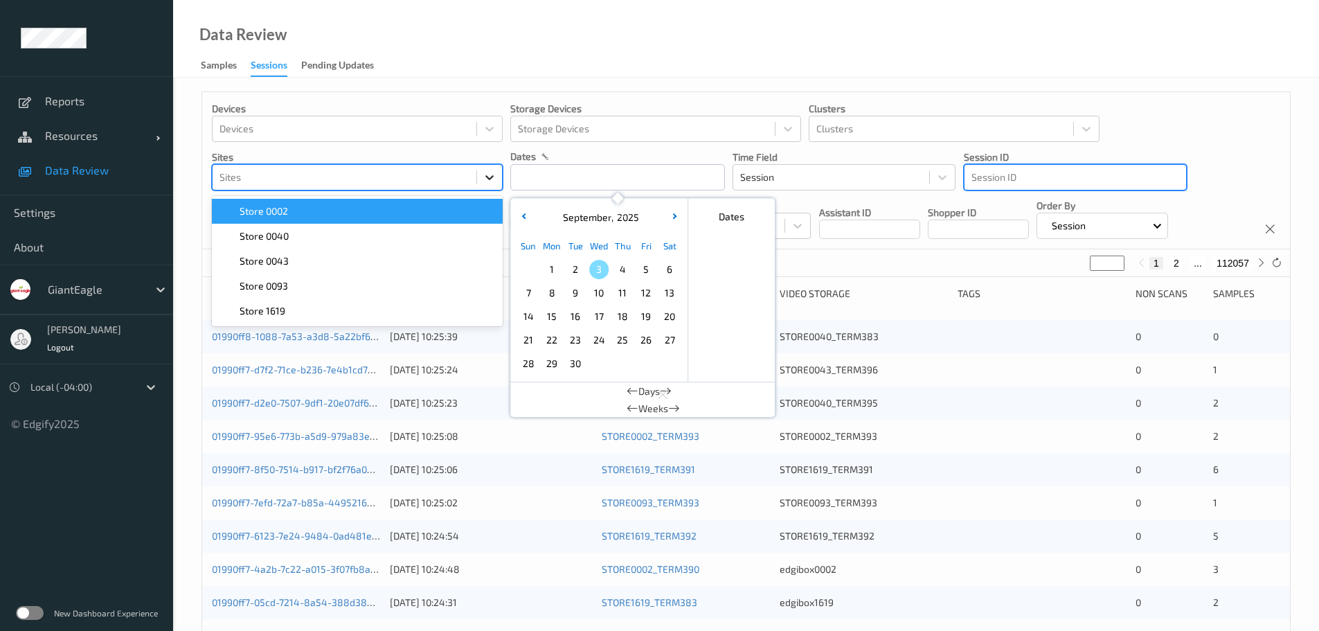
click at [484, 177] on icon at bounding box center [490, 177] width 14 height 14
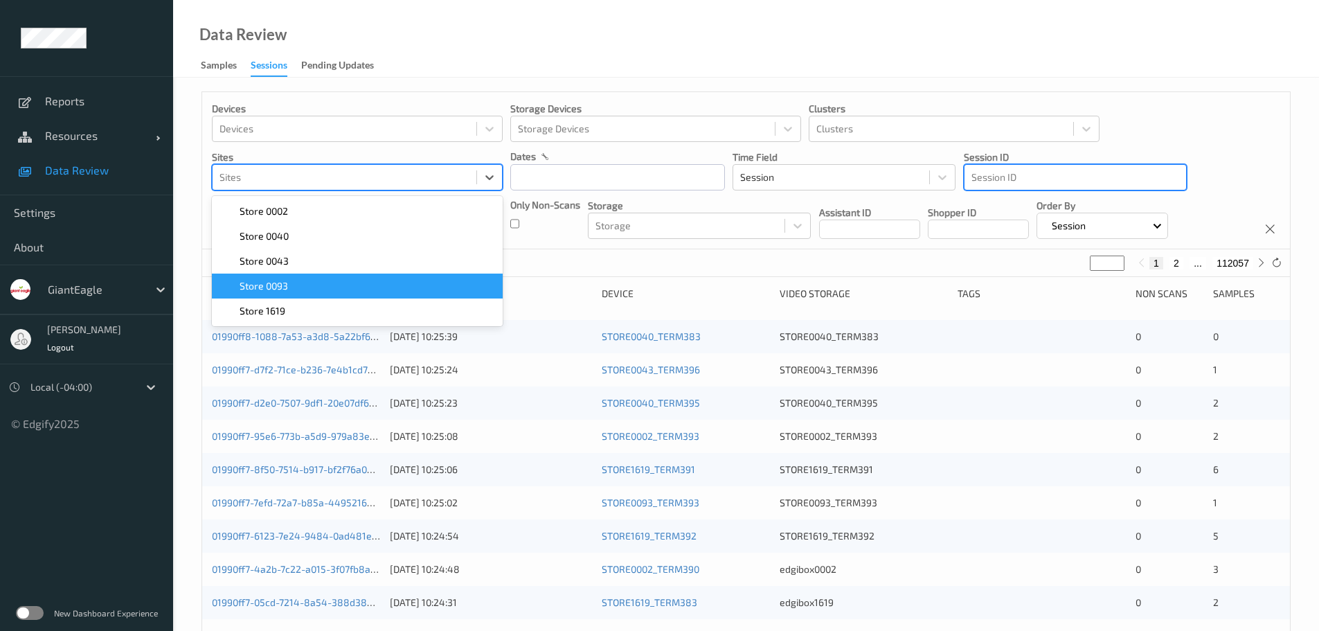
click at [303, 283] on div "Store 0093" at bounding box center [357, 286] width 274 height 14
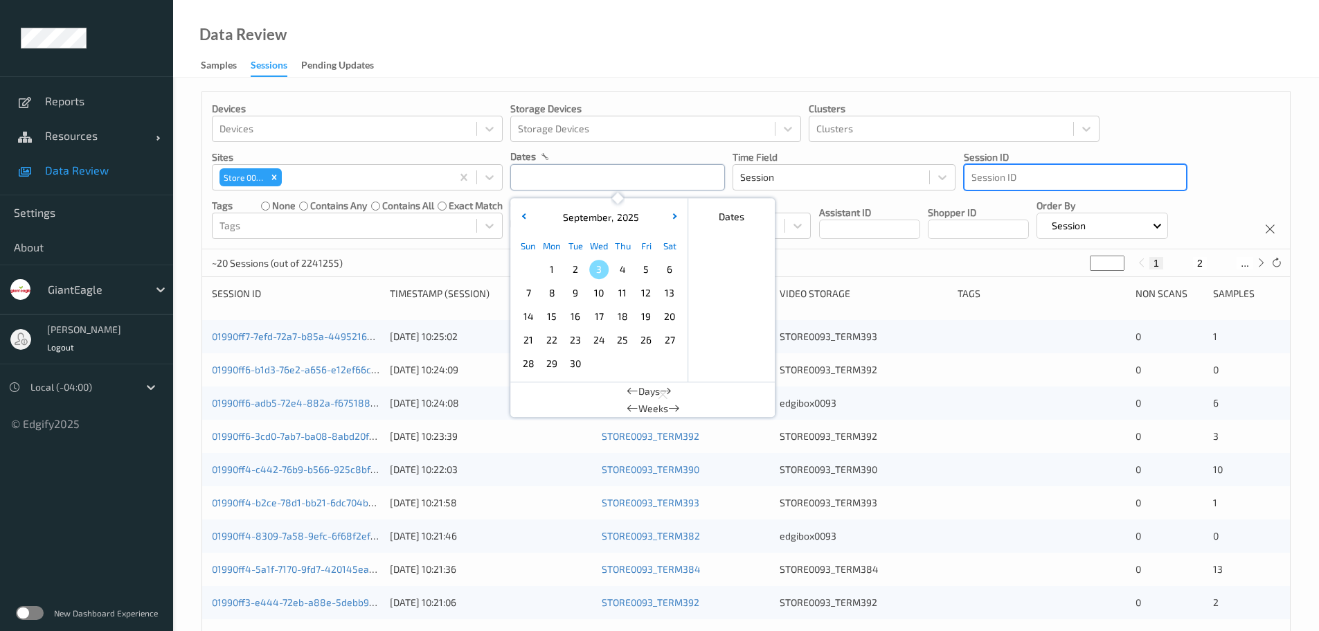
click at [657, 184] on input "text" at bounding box center [617, 177] width 215 height 26
click at [551, 337] on span "22" at bounding box center [551, 339] width 19 height 19
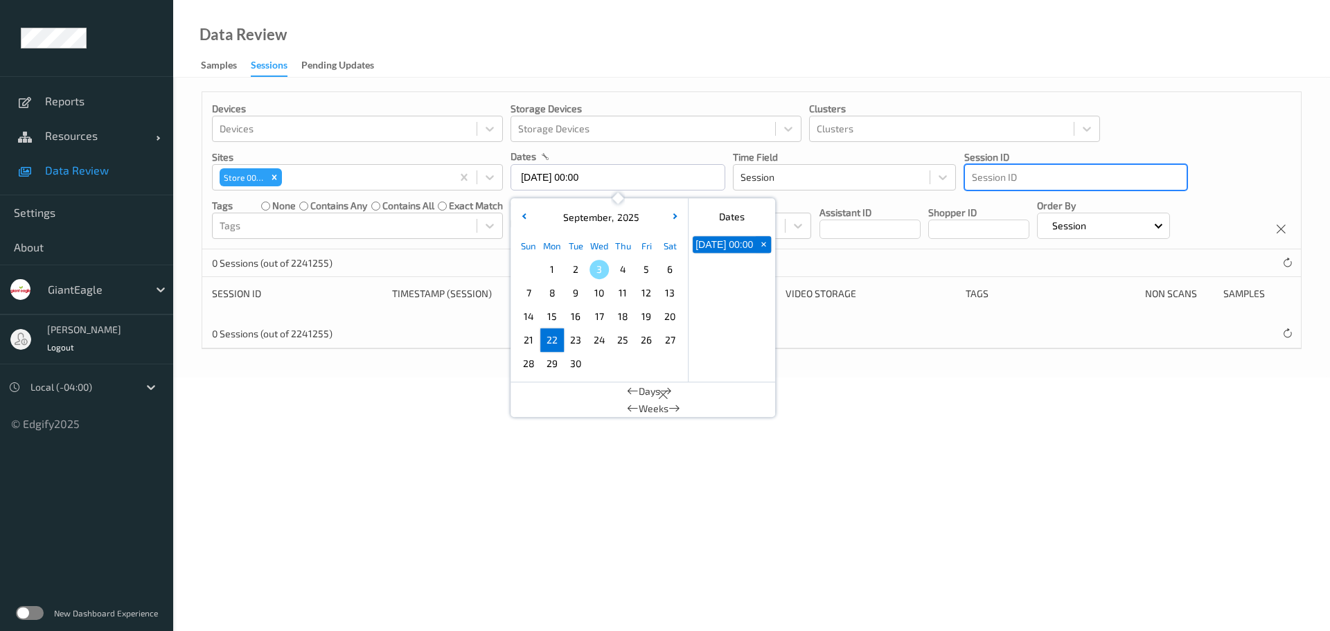
click at [560, 339] on span "22" at bounding box center [551, 339] width 19 height 19
type input "[DATE] 00:00 -> [DATE] 23:59"
click at [489, 226] on icon at bounding box center [490, 226] width 14 height 14
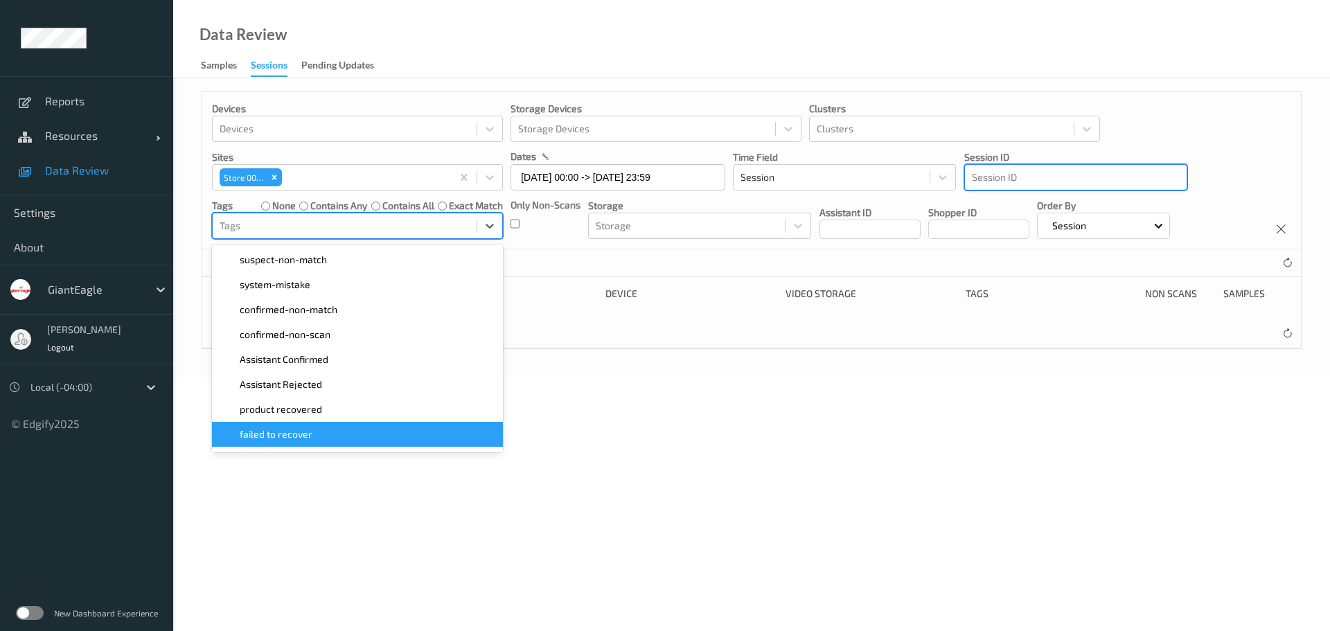
click at [294, 438] on span "failed to recover" at bounding box center [276, 434] width 73 height 14
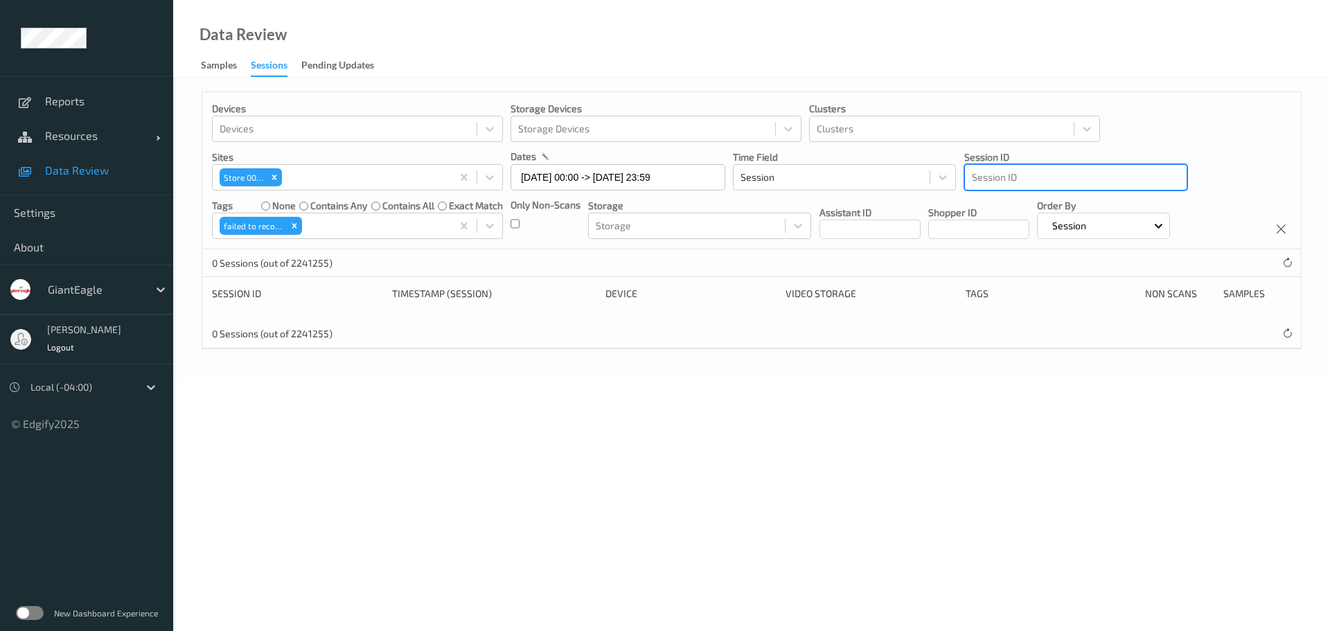
click at [635, 55] on div "Data Review Samples Sessions Pending Updates" at bounding box center [751, 39] width 1157 height 78
click at [231, 73] on div "Samples" at bounding box center [219, 66] width 36 height 17
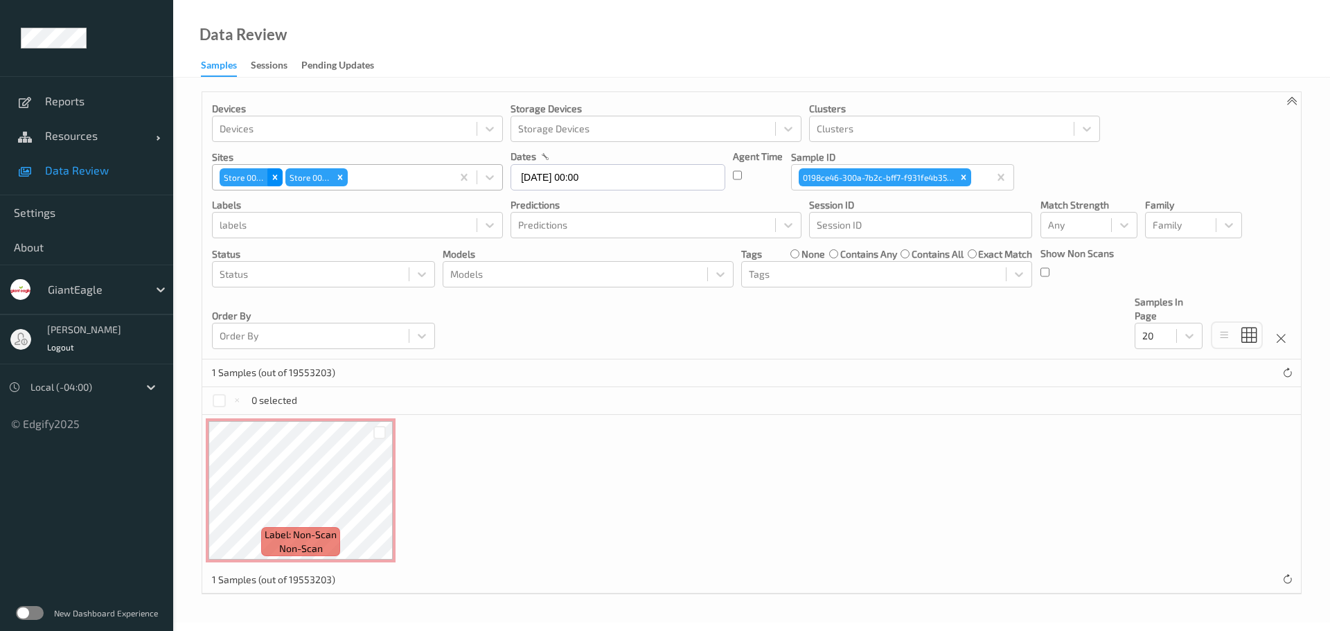
click at [275, 178] on icon "Remove Store 0002" at bounding box center [274, 177] width 5 height 5
click at [276, 177] on icon "Remove Store 0093" at bounding box center [274, 177] width 10 height 10
click at [962, 177] on icon "Remove 0198ce46-300a-7b2c-bff7-f931fe4b35f9" at bounding box center [964, 177] width 10 height 10
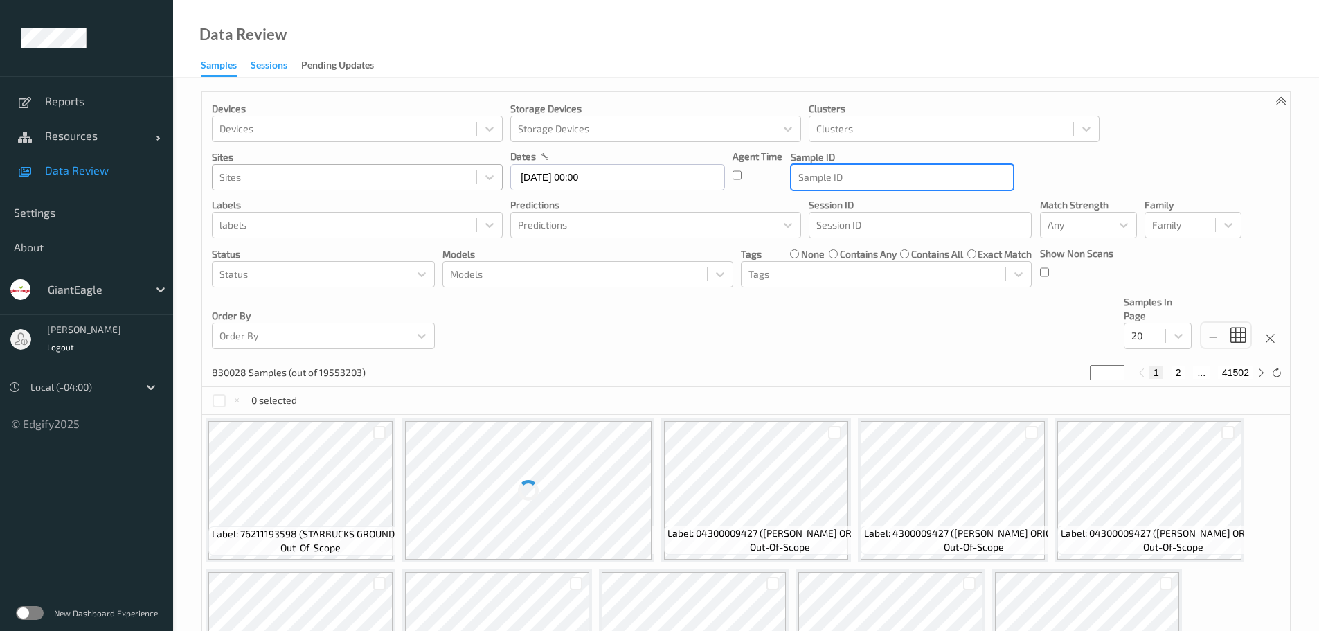
click at [272, 71] on div "Sessions" at bounding box center [269, 66] width 37 height 17
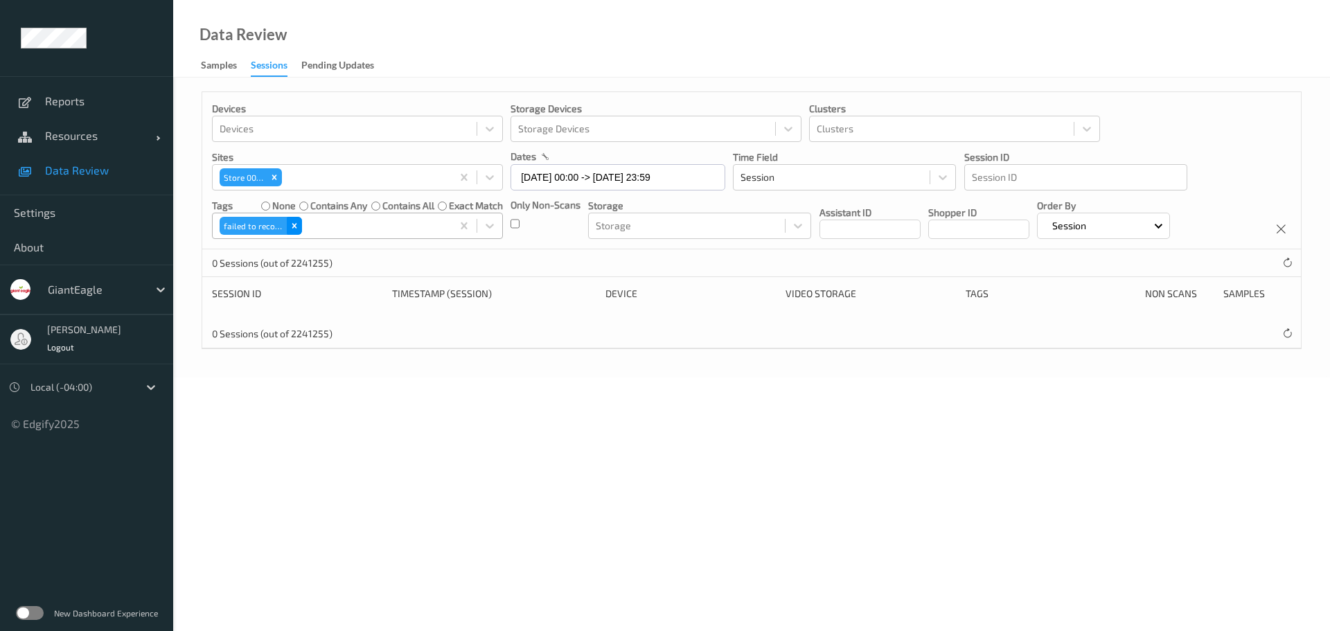
click at [300, 225] on div "Remove failed to recover" at bounding box center [294, 226] width 15 height 18
click at [589, 172] on input "[DATE] 00:00 -> [DATE] 23:59" at bounding box center [617, 177] width 215 height 26
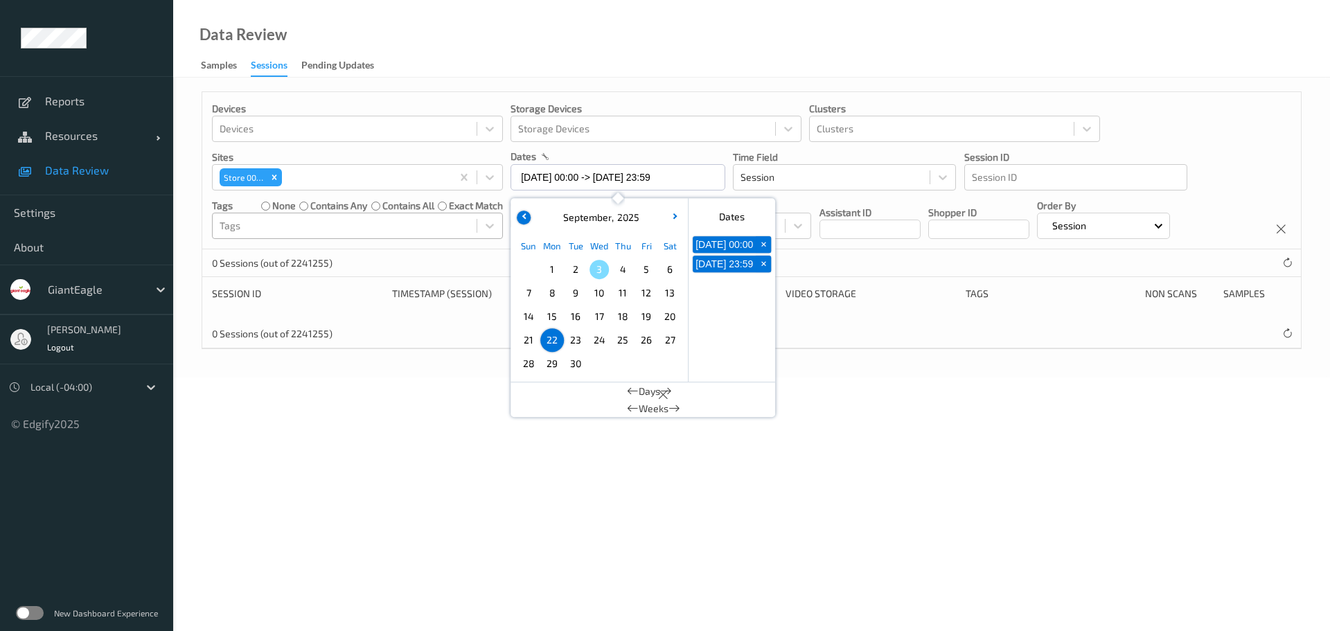
click at [524, 215] on icon "button" at bounding box center [525, 216] width 6 height 6
click at [648, 332] on span "22" at bounding box center [646, 339] width 19 height 19
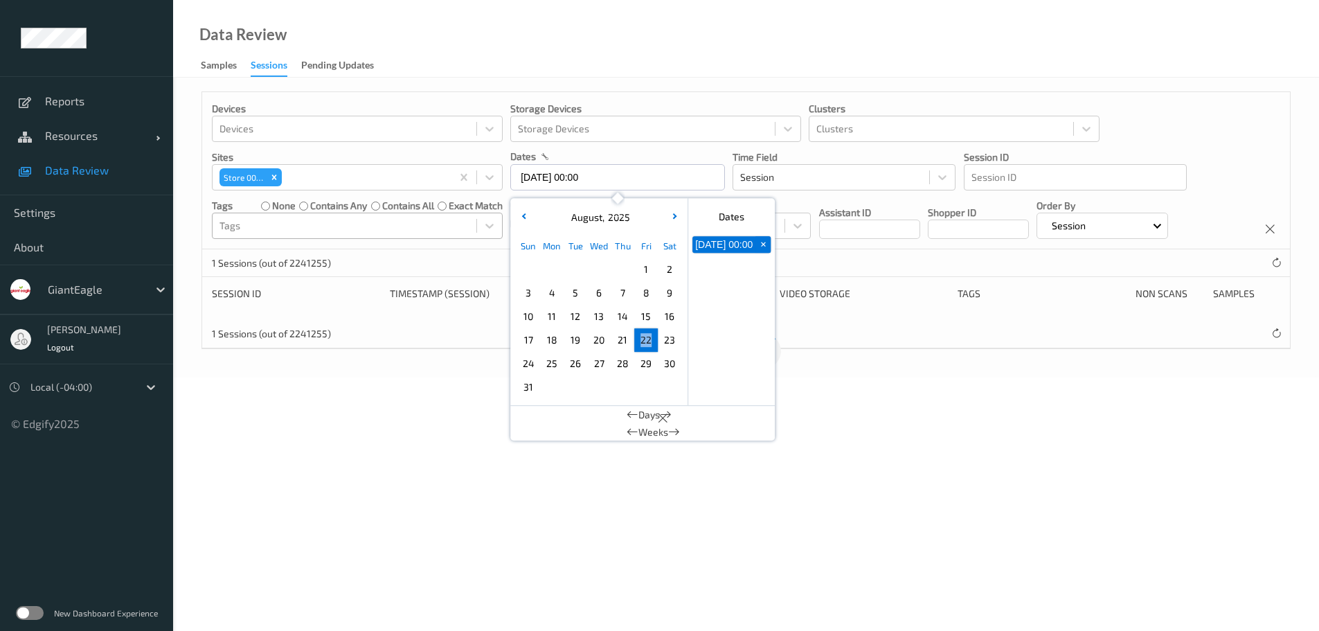
click at [648, 334] on span "22" at bounding box center [646, 339] width 19 height 19
type input "[DATE] 00:00 -> [DATE] 23:59"
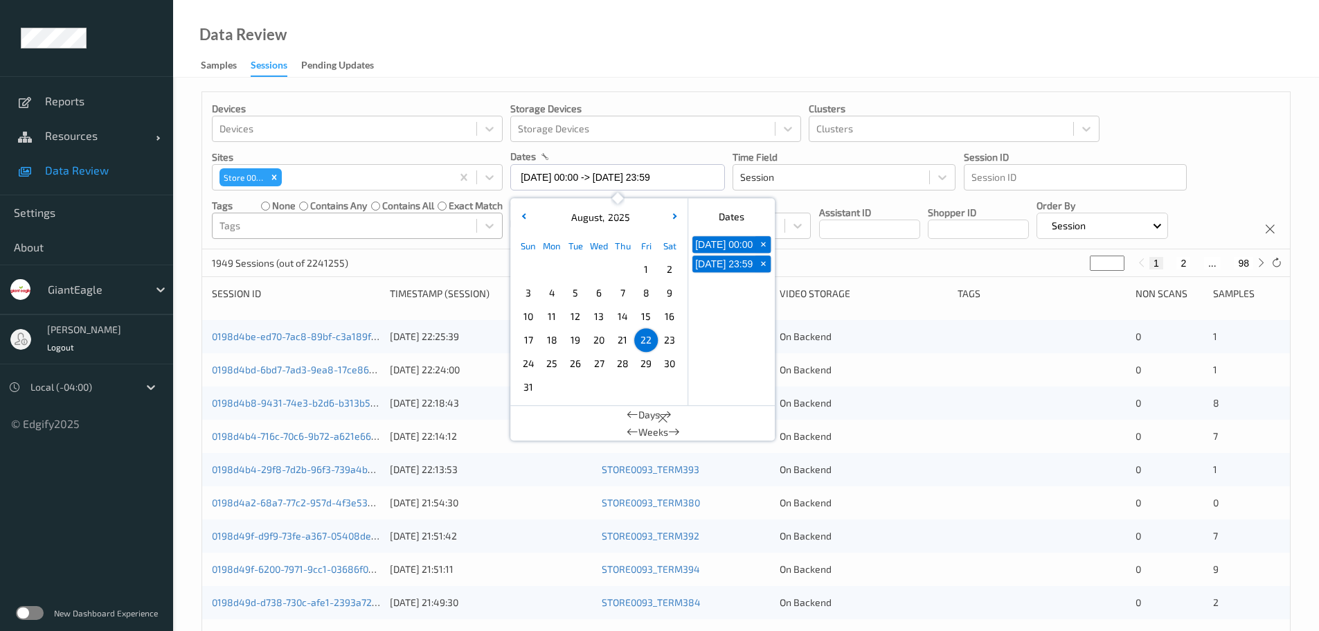
click at [860, 84] on div "Devices Devices Storage Devices Storage Devices Clusters Clusters Sites Store 0…" at bounding box center [746, 560] width 1146 height 965
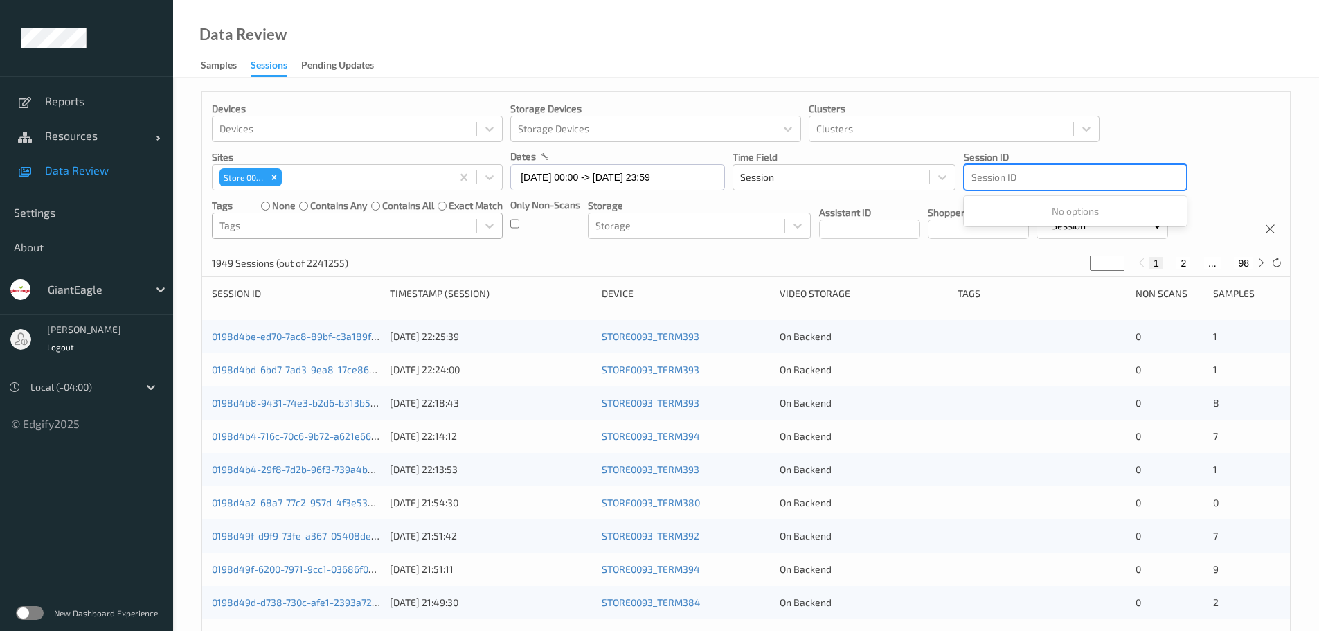
click at [1044, 181] on div at bounding box center [1076, 177] width 208 height 17
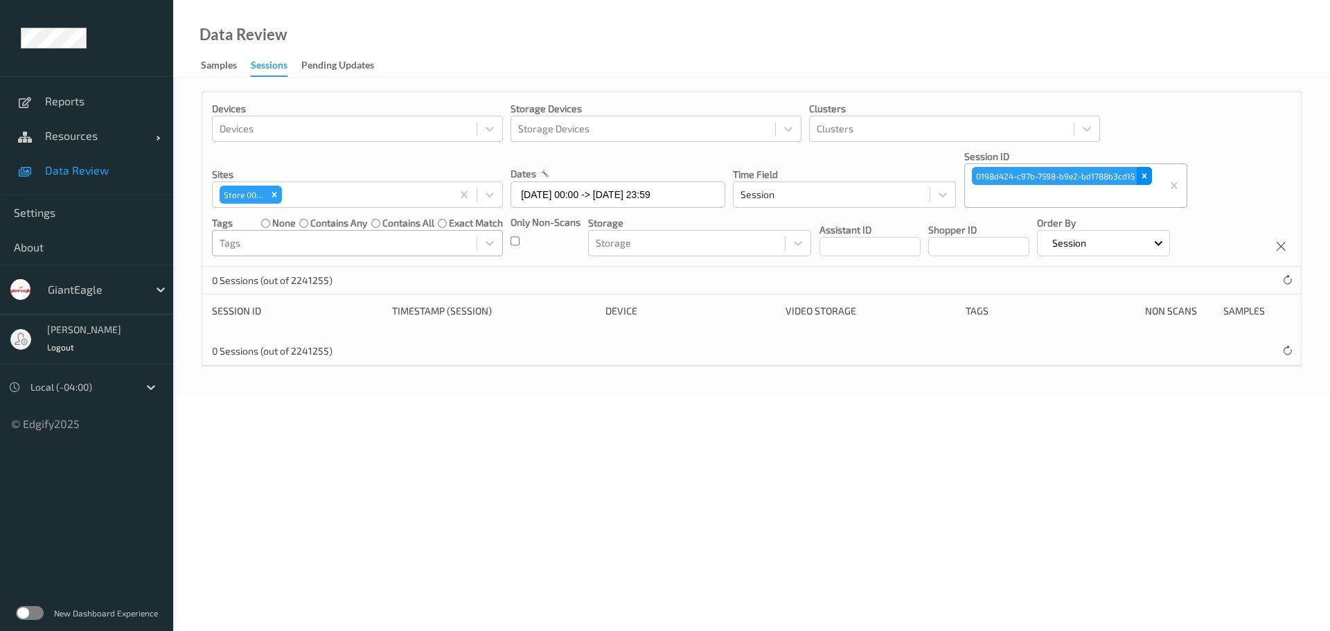
click at [1145, 175] on icon "Remove 0198d424-c97b-7598-b9e2-bd1788b3cd15" at bounding box center [1143, 176] width 5 height 5
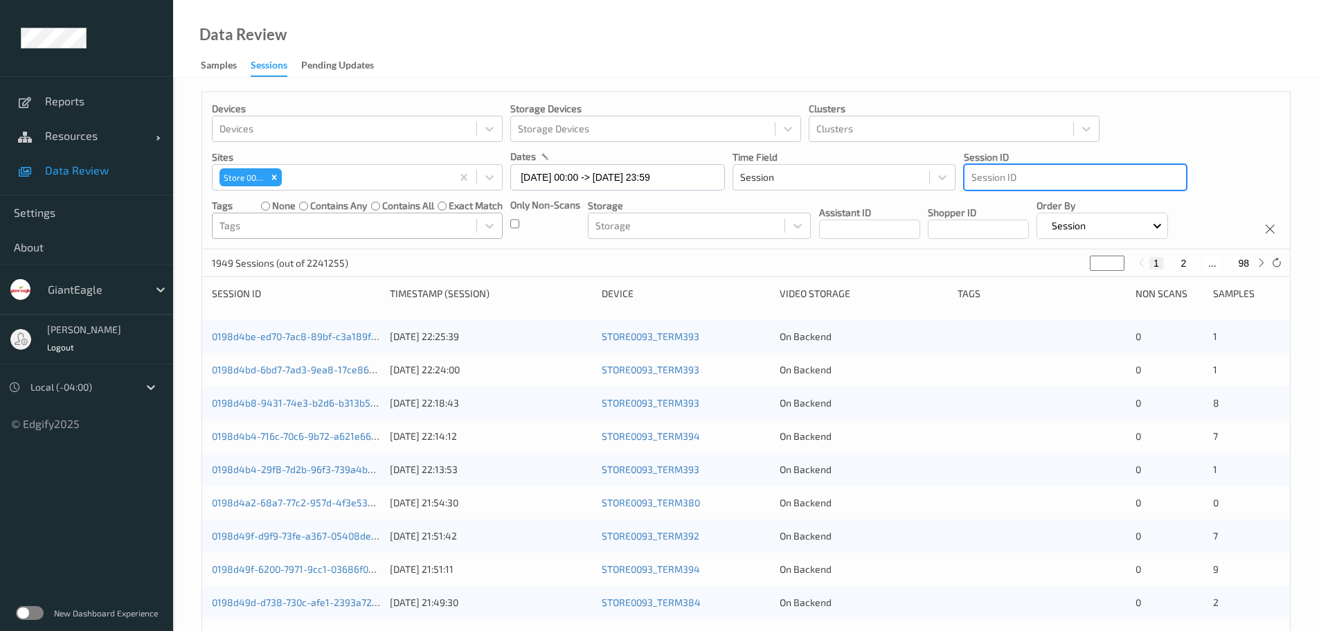
click at [1119, 82] on div "Devices Devices Storage Devices Storage Devices Clusters Clusters Sites Store 0…" at bounding box center [746, 560] width 1146 height 965
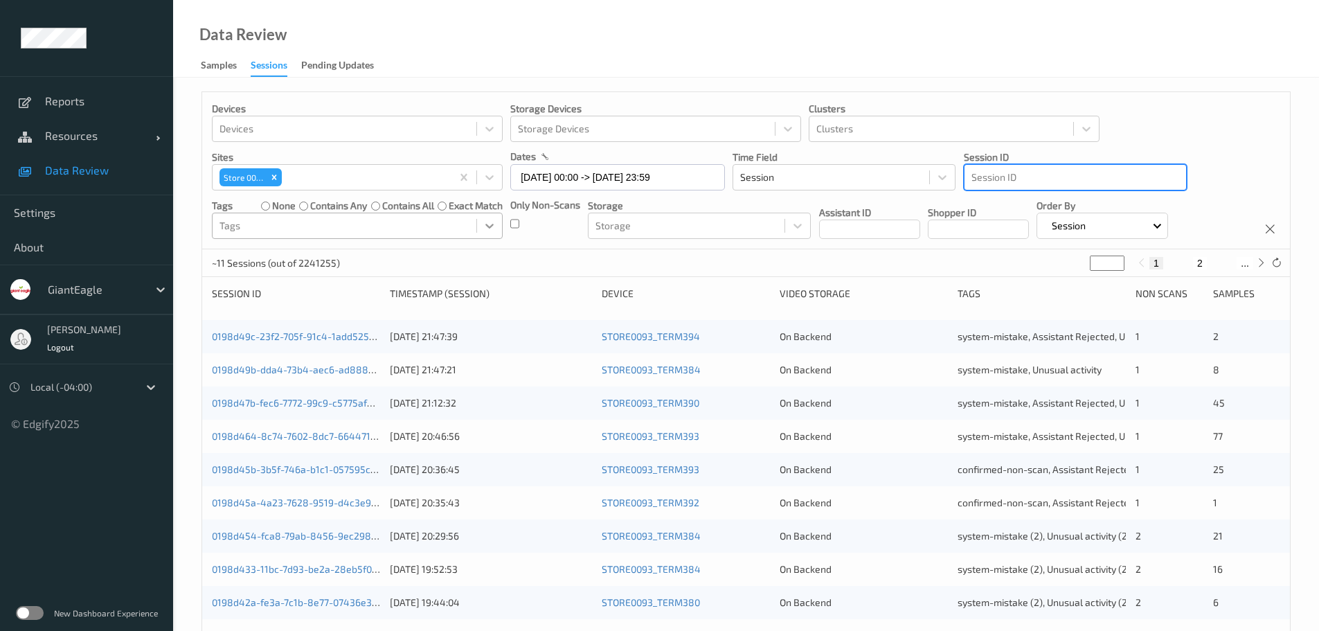
click at [490, 224] on icon at bounding box center [490, 226] width 14 height 14
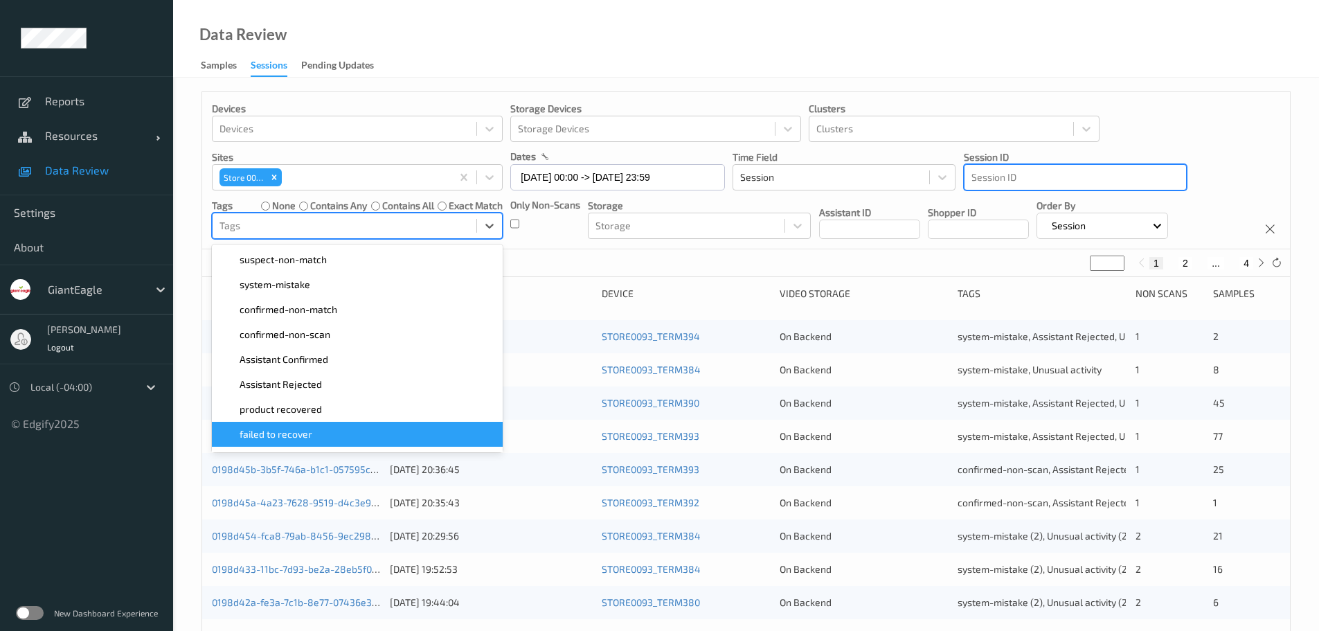
click at [377, 429] on div "failed to recover" at bounding box center [357, 434] width 274 height 14
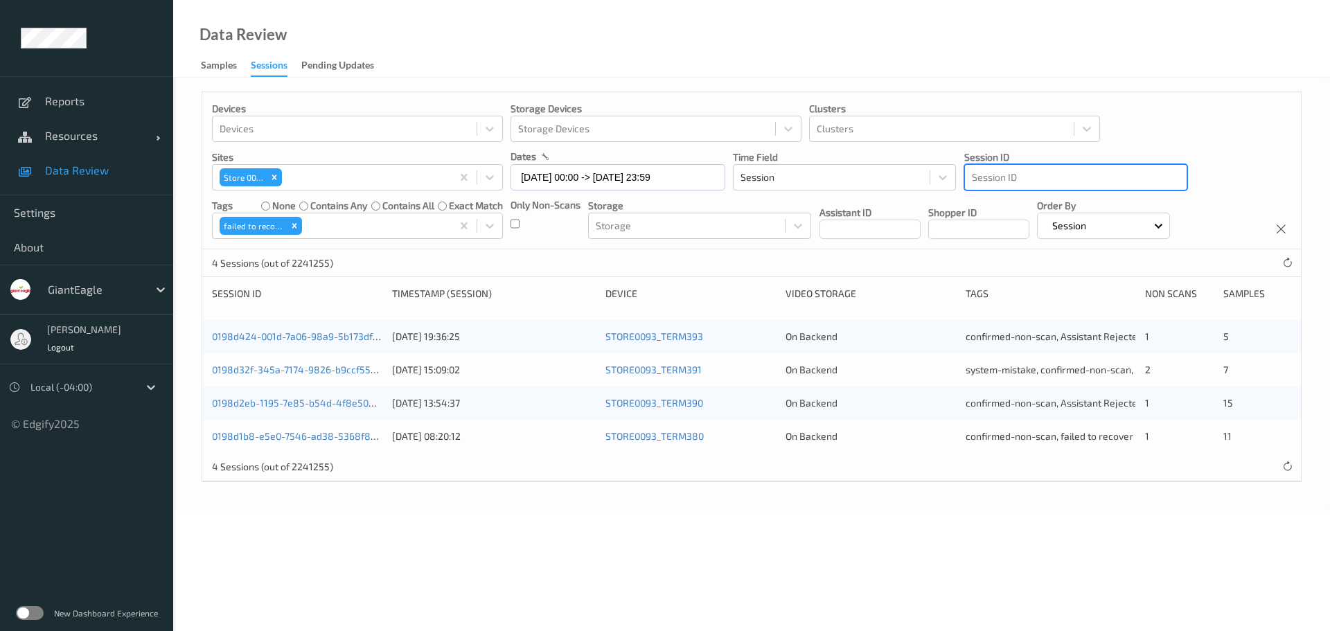
click at [652, 60] on div "Data Review Samples Sessions Pending Updates" at bounding box center [751, 39] width 1157 height 78
click at [353, 337] on link "0198d424-001d-7a06-98a9-5b173df1fa92" at bounding box center [304, 336] width 185 height 12
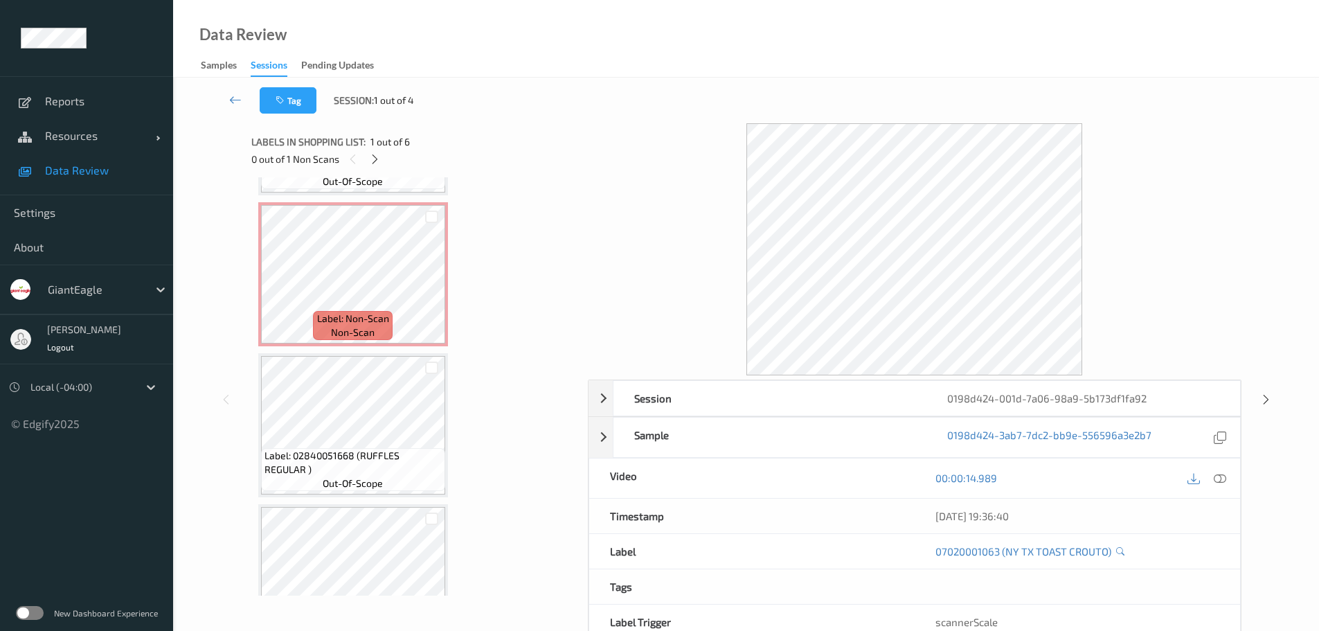
scroll to position [356, 0]
